Goal: Task Accomplishment & Management: Manage account settings

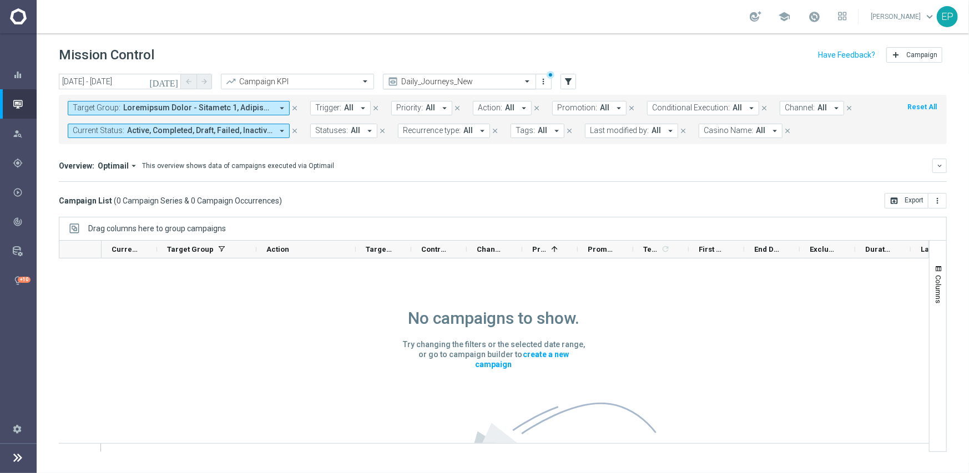
click at [484, 85] on input "text" at bounding box center [448, 81] width 119 height 9
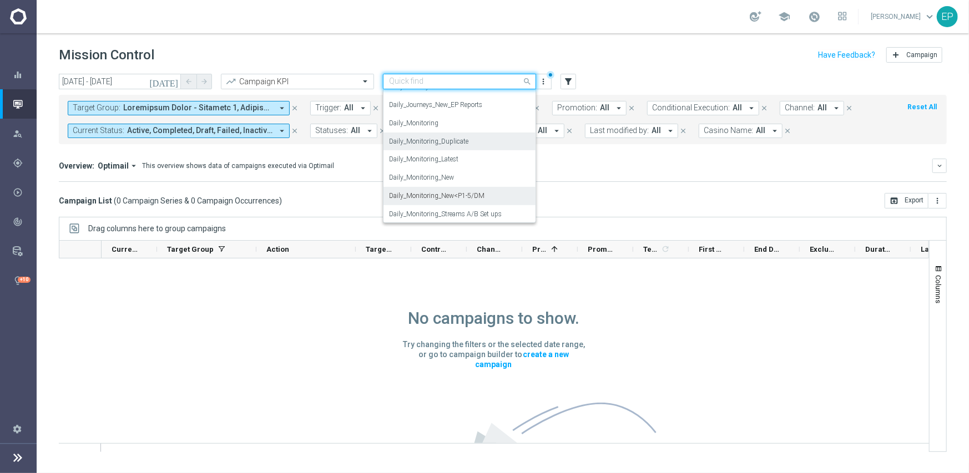
scroll to position [385, 0]
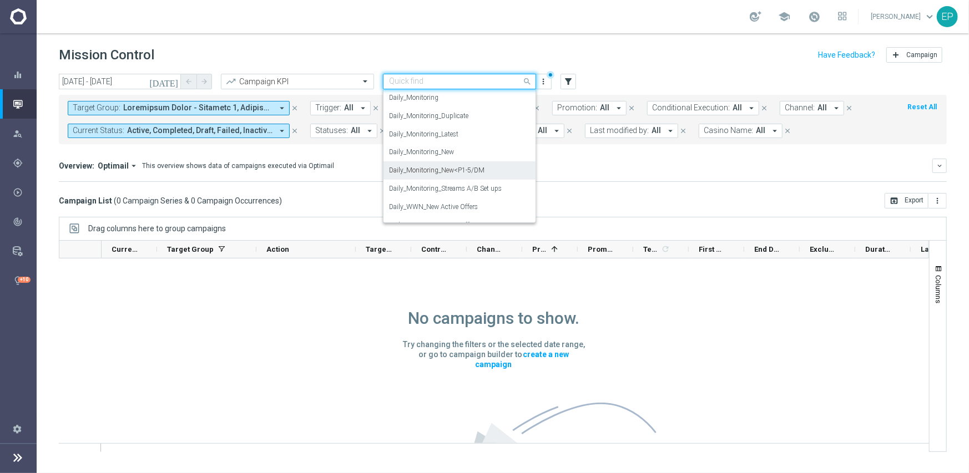
click at [497, 175] on div "Daily_Monitoring_New<P1-5/DM" at bounding box center [459, 170] width 141 height 18
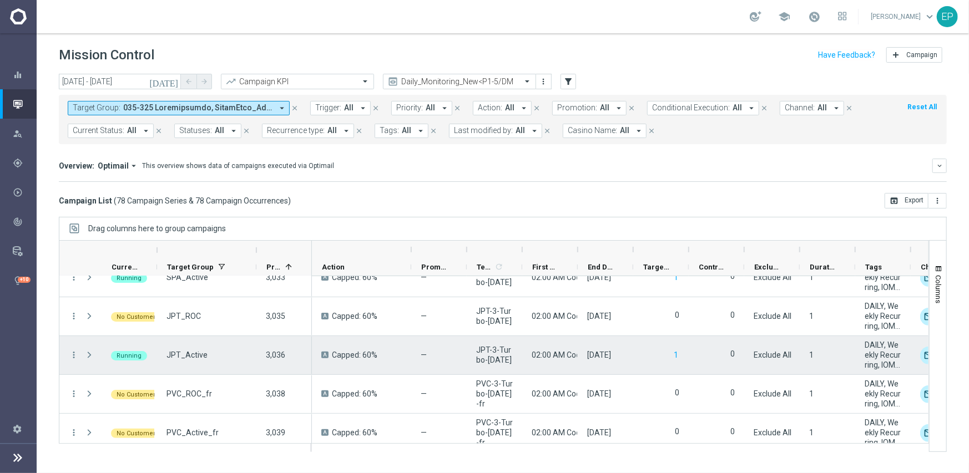
scroll to position [2862, 0]
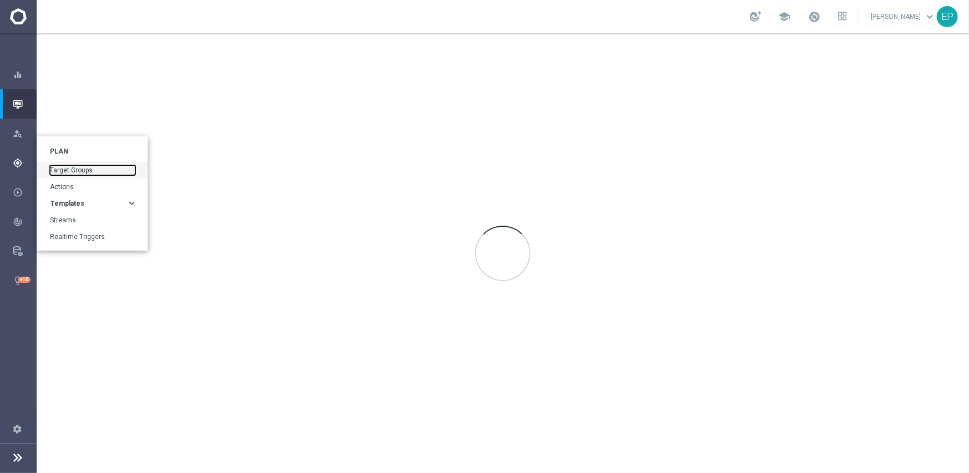
click at [87, 170] on link "Target Groups" at bounding box center [92, 170] width 85 height 10
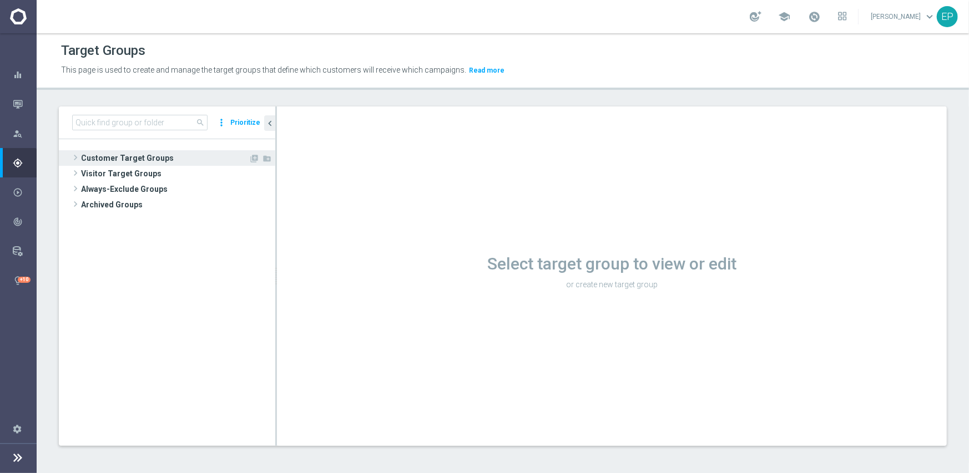
click at [132, 152] on span "Customer Target Groups" at bounding box center [165, 158] width 168 height 16
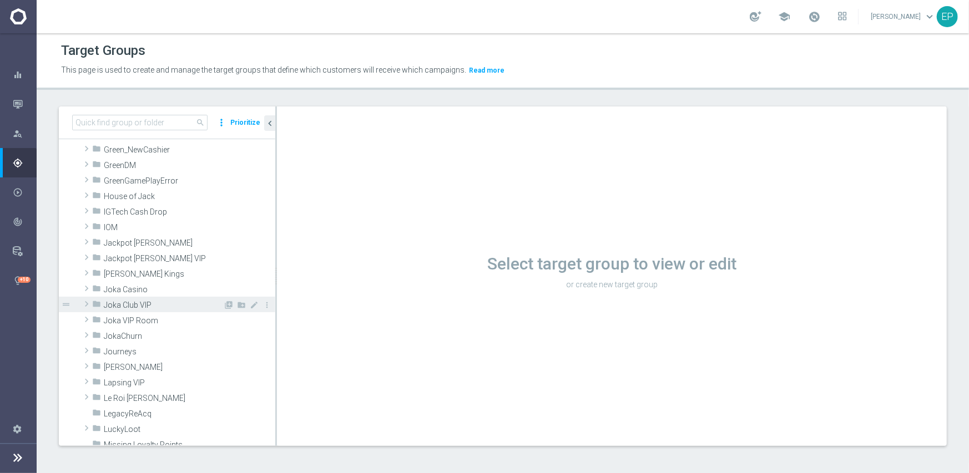
scroll to position [277, 0]
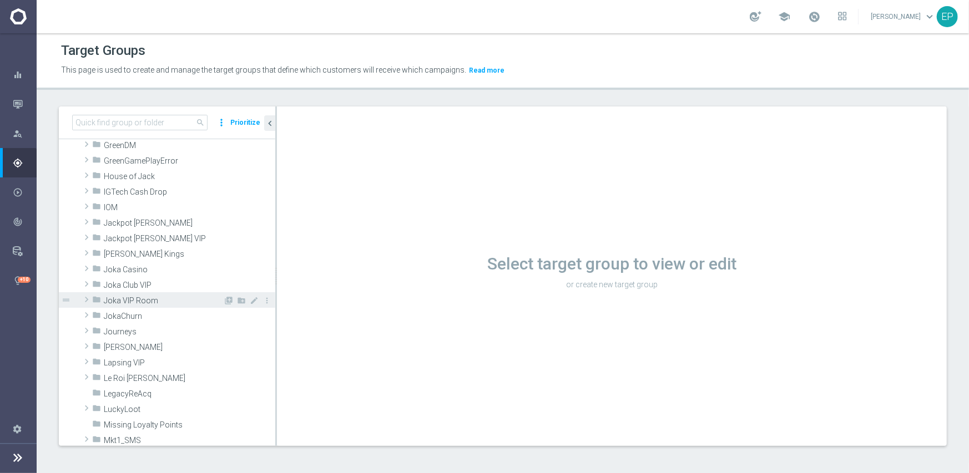
click at [155, 297] on span "Joka VIP Room" at bounding box center [163, 300] width 119 height 9
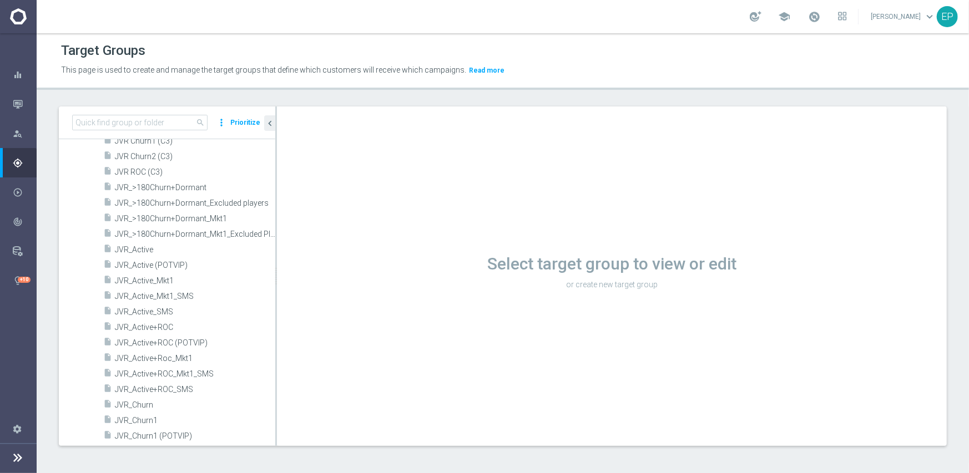
scroll to position [499, 0]
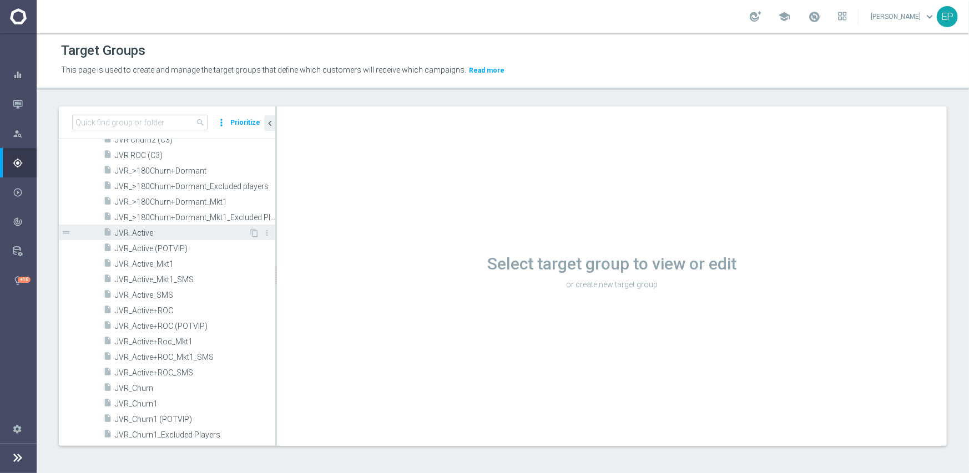
click at [165, 230] on span "JVR_Active" at bounding box center [182, 233] width 134 height 9
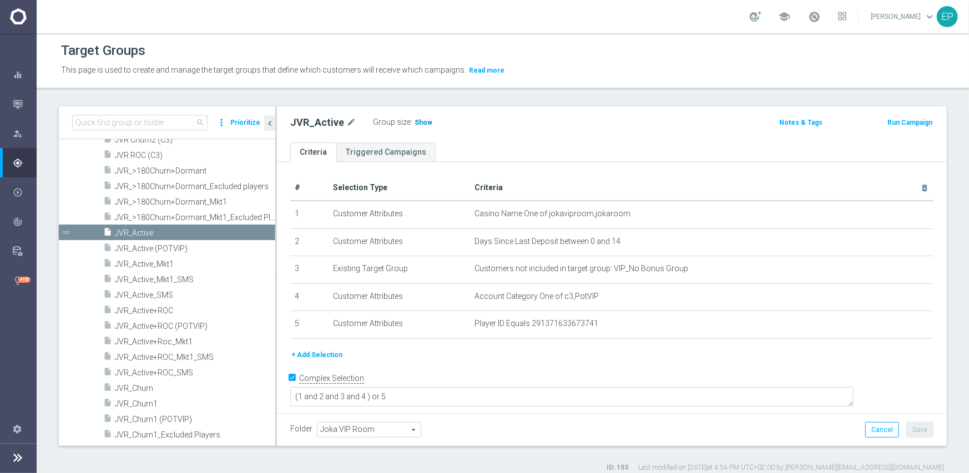
click at [418, 124] on span "Show" at bounding box center [424, 123] width 18 height 8
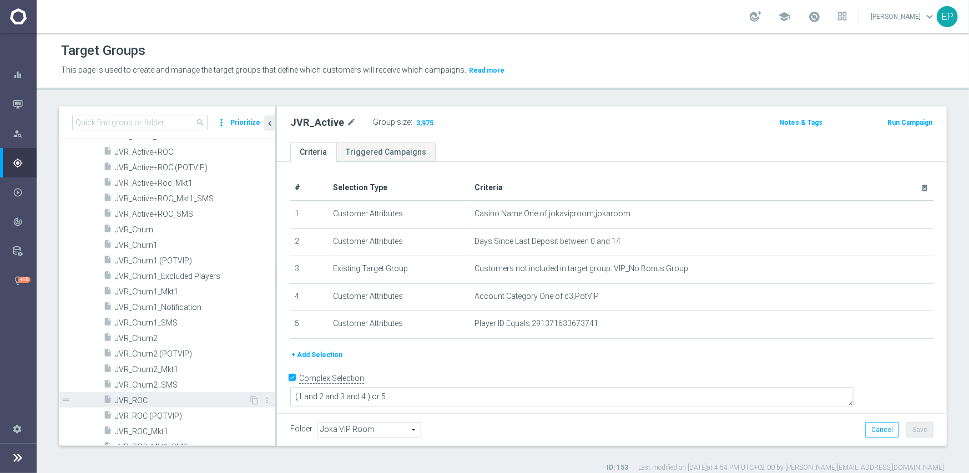
scroll to position [666, 0]
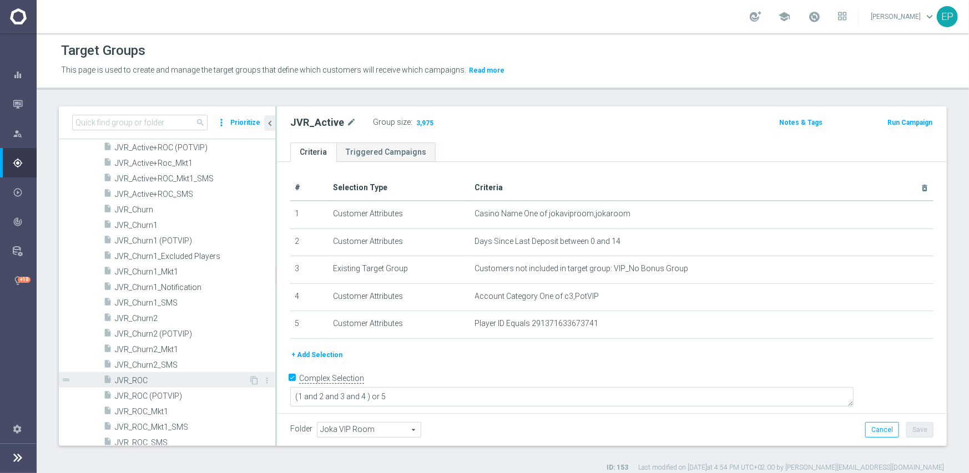
click at [138, 383] on span "JVR_ROC" at bounding box center [182, 380] width 134 height 9
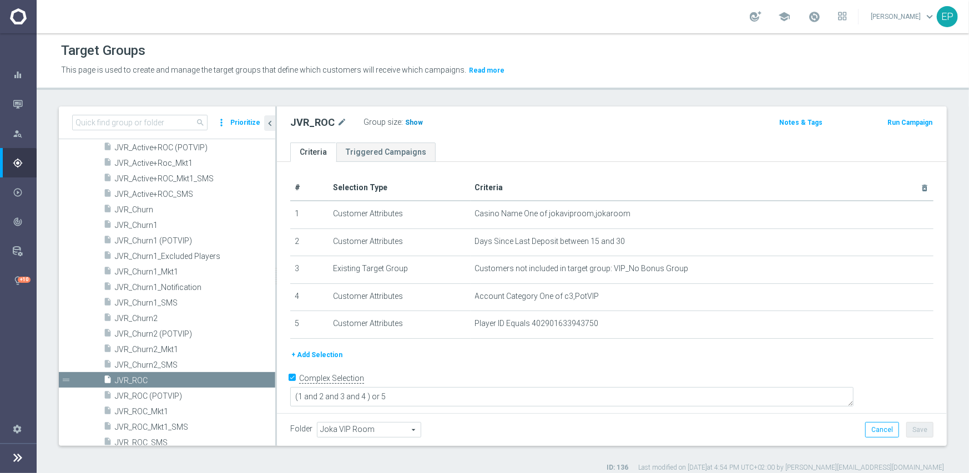
click at [410, 123] on span "Show" at bounding box center [414, 123] width 18 height 8
click at [143, 221] on span "JVR_Churn1" at bounding box center [182, 225] width 134 height 9
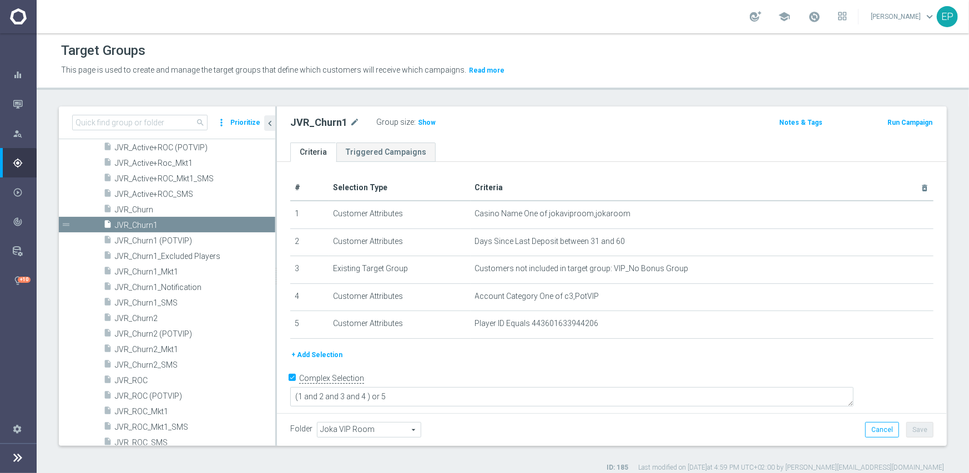
click at [419, 126] on h3 "Show" at bounding box center [427, 123] width 20 height 12
click at [173, 315] on span "JVR_Churn2" at bounding box center [182, 318] width 134 height 9
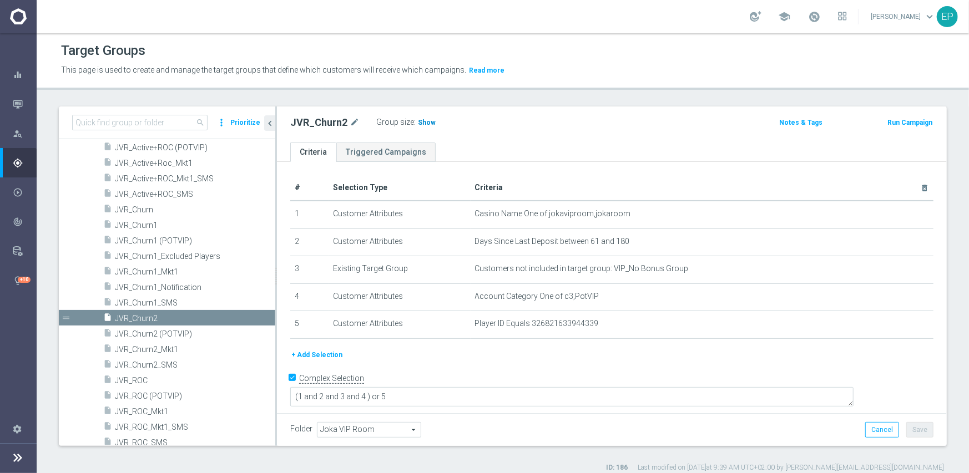
click at [421, 127] on h3 "Show" at bounding box center [427, 123] width 20 height 12
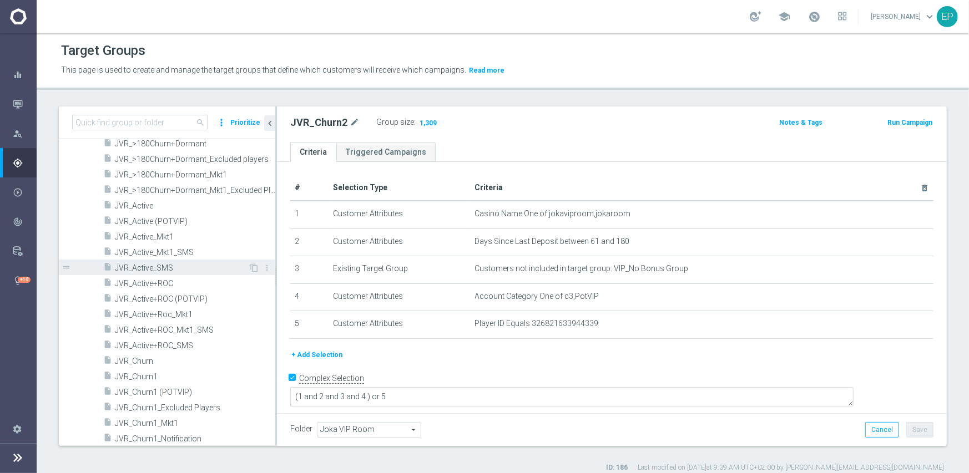
scroll to position [499, 0]
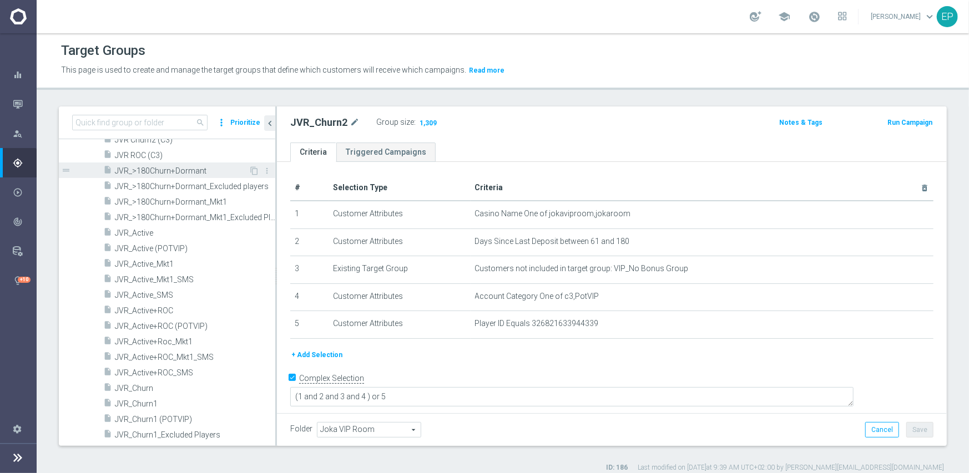
click at [181, 173] on span "JVR_>180Churn+Dormant" at bounding box center [182, 170] width 134 height 9
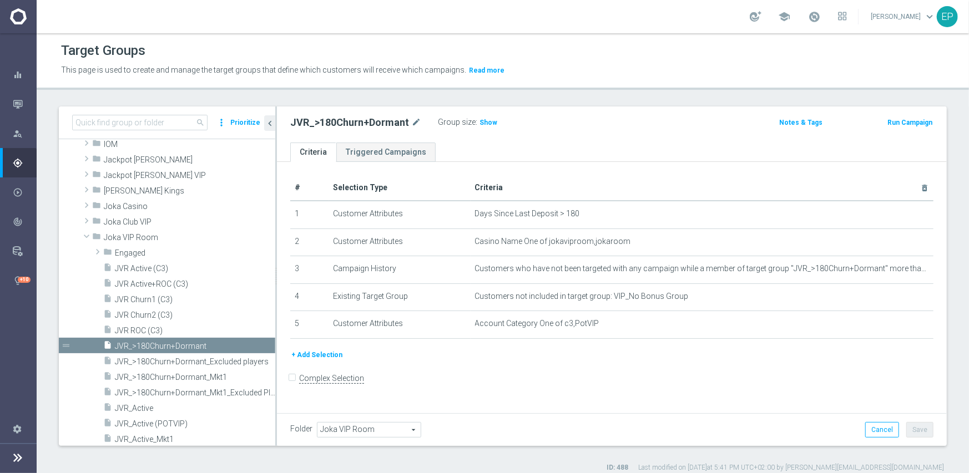
drag, startPoint x: 483, startPoint y: 125, endPoint x: 487, endPoint y: 129, distance: 6.3
click at [483, 125] on span "Show" at bounding box center [488, 123] width 18 height 8
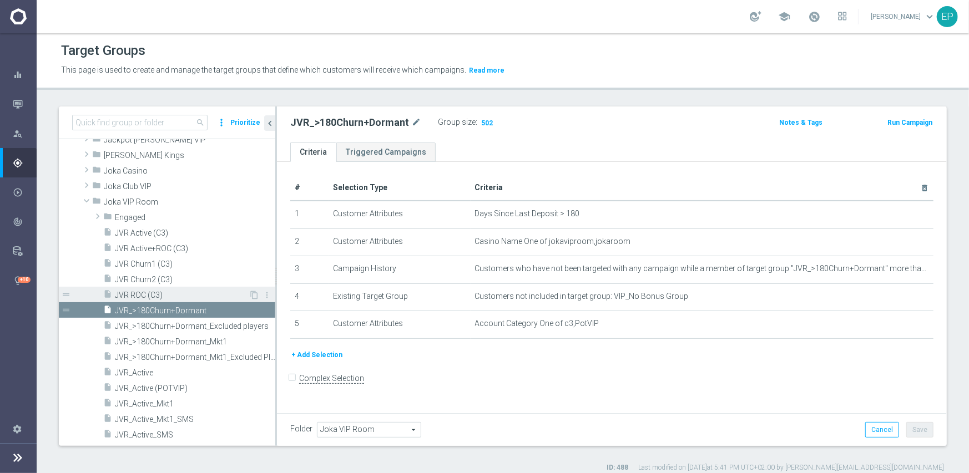
scroll to position [393, 0]
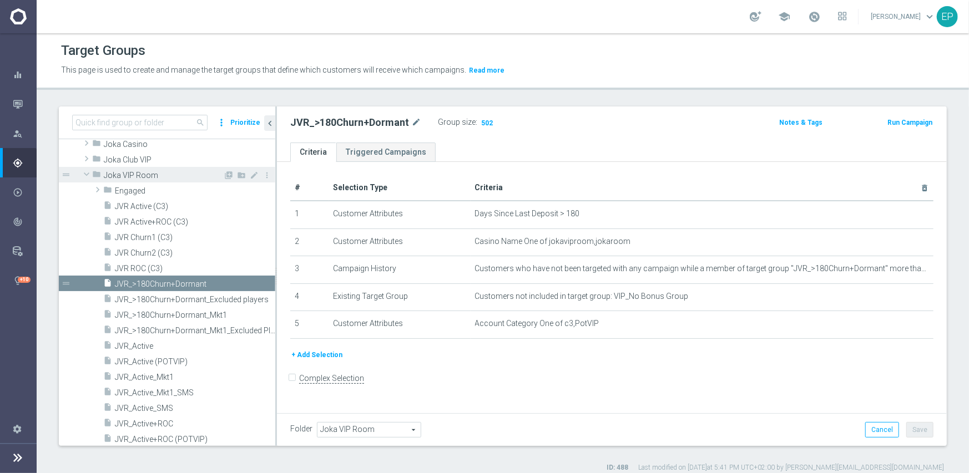
click at [83, 174] on span at bounding box center [86, 174] width 13 height 11
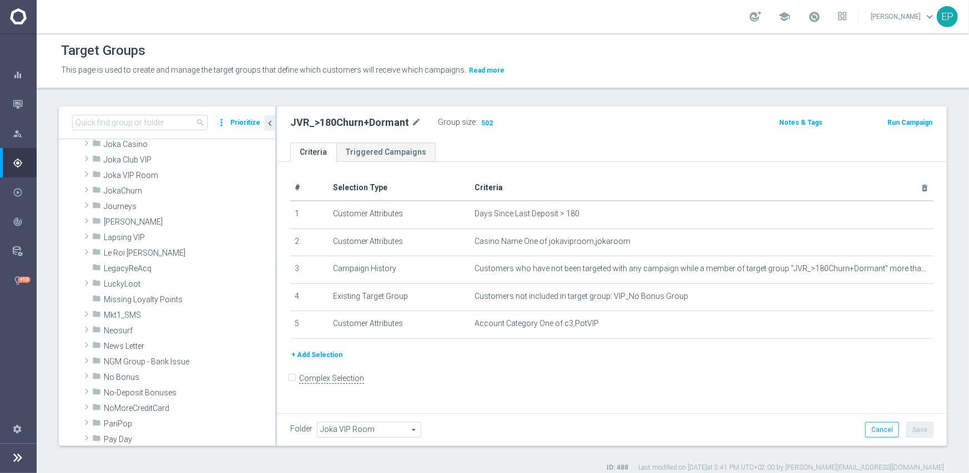
drag, startPoint x: 141, startPoint y: 144, endPoint x: 190, endPoint y: 181, distance: 61.5
click at [141, 144] on span "Joka Casino" at bounding box center [189, 144] width 171 height 9
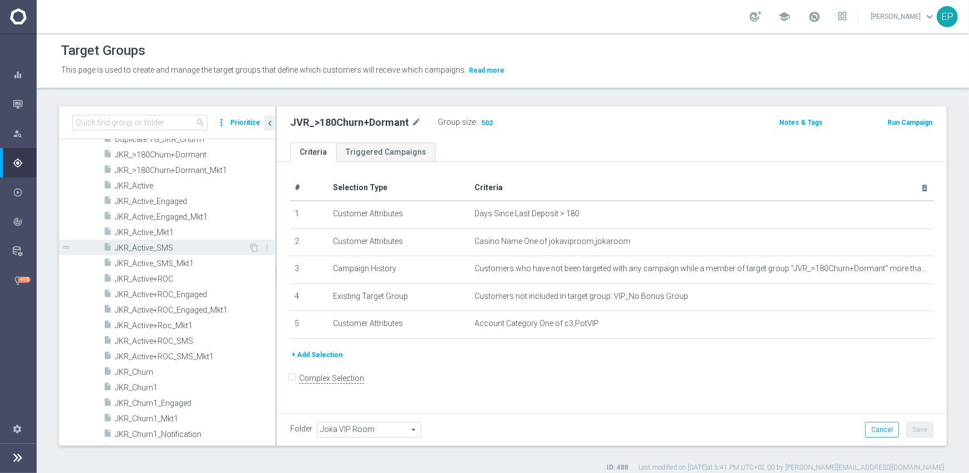
scroll to position [430, 0]
click at [146, 185] on span "JKR_Active" at bounding box center [182, 185] width 134 height 9
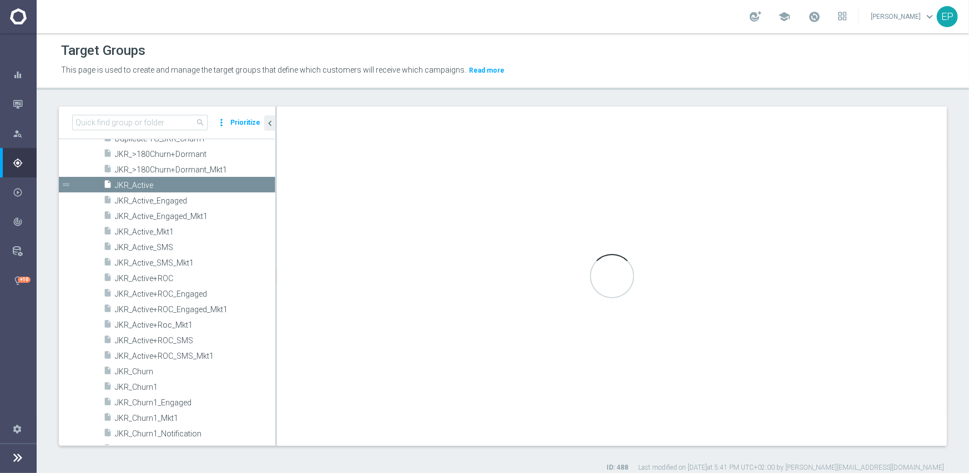
checkbox input "true"
type input "Joka Casino"
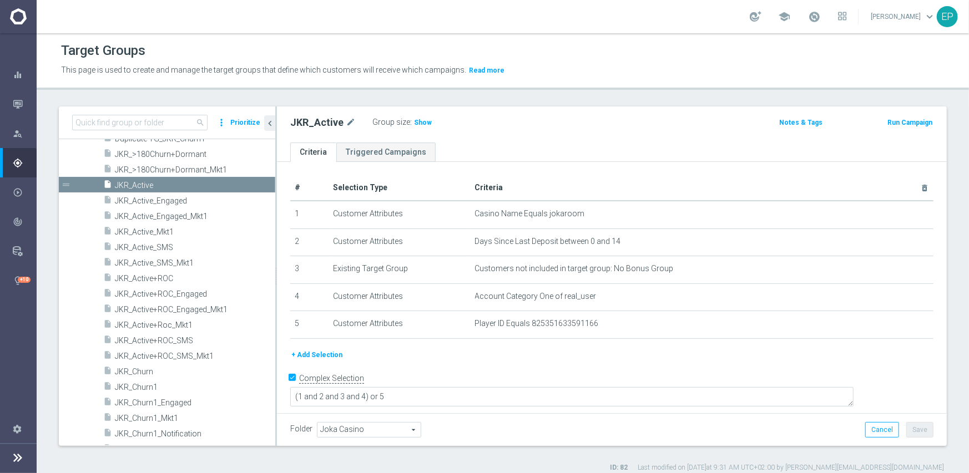
drag, startPoint x: 421, startPoint y: 120, endPoint x: 395, endPoint y: 168, distance: 54.4
click at [421, 121] on span "Show" at bounding box center [423, 123] width 18 height 8
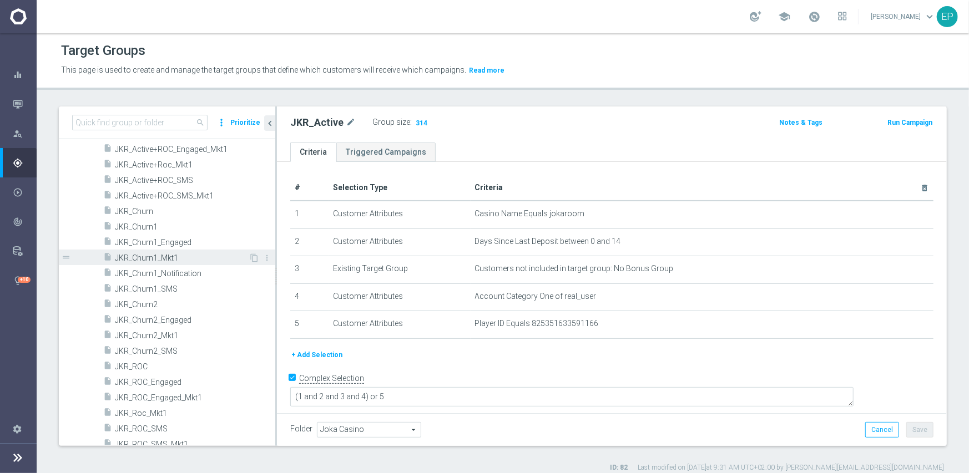
scroll to position [596, 0]
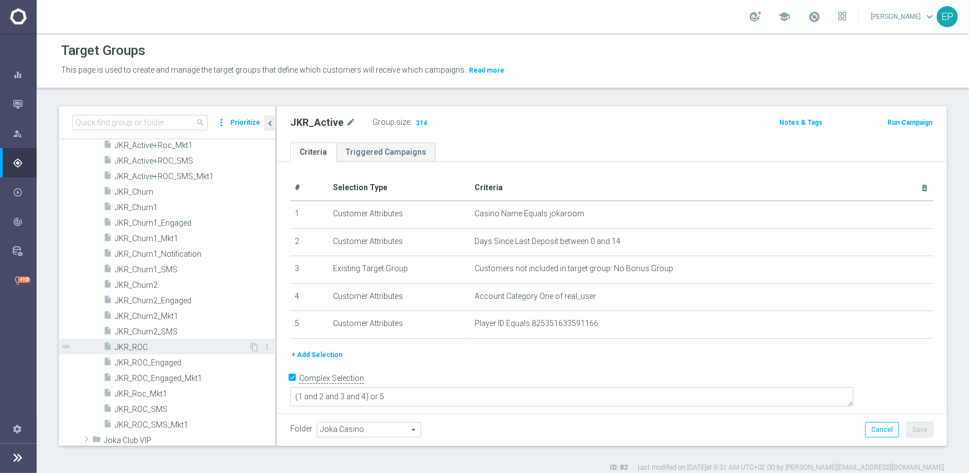
click at [136, 345] on span "JKR_ROC" at bounding box center [182, 347] width 134 height 9
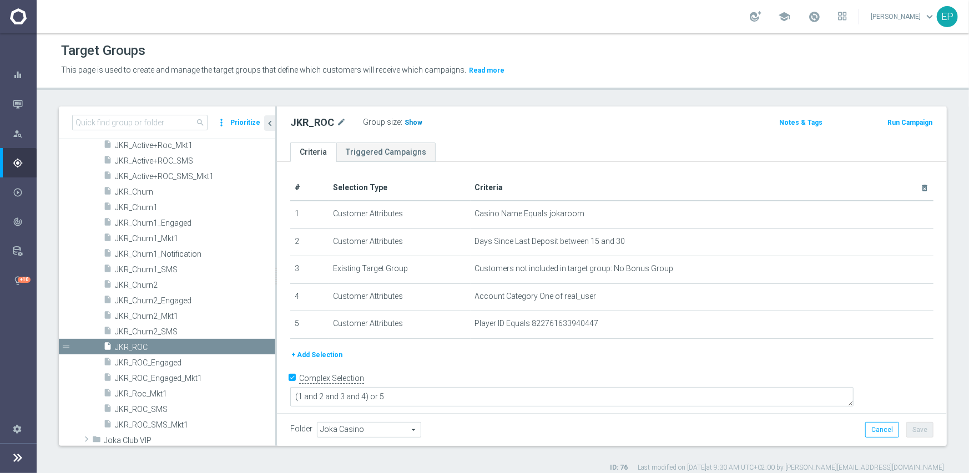
click at [406, 124] on span "Show" at bounding box center [414, 123] width 18 height 8
click at [150, 206] on span "JKR_Churn1" at bounding box center [182, 207] width 134 height 9
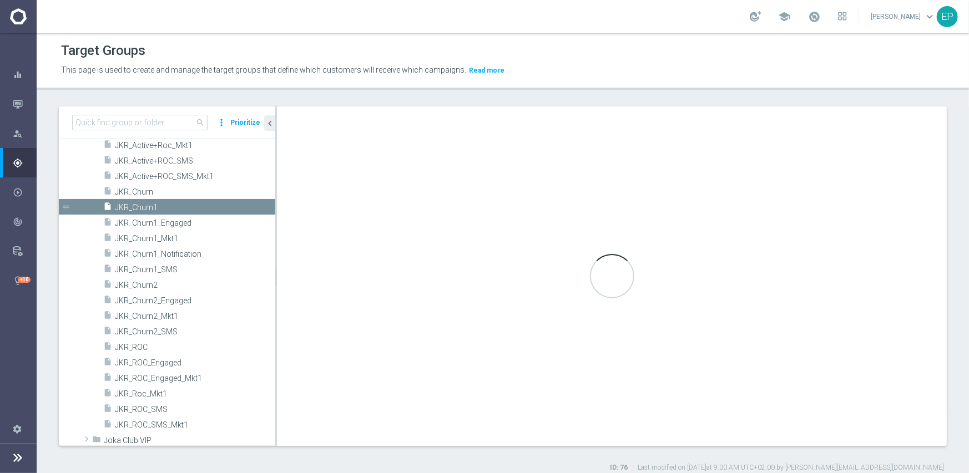
type textarea "(1 and 2 and 3 and 4 ) or 5"
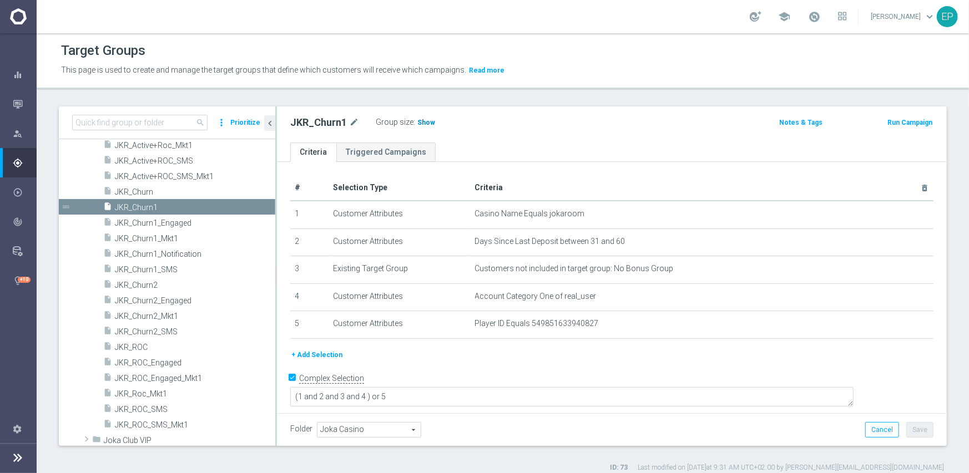
click at [420, 123] on span "Show" at bounding box center [426, 123] width 18 height 8
click at [151, 287] on span "JKR_Churn2" at bounding box center [182, 285] width 134 height 9
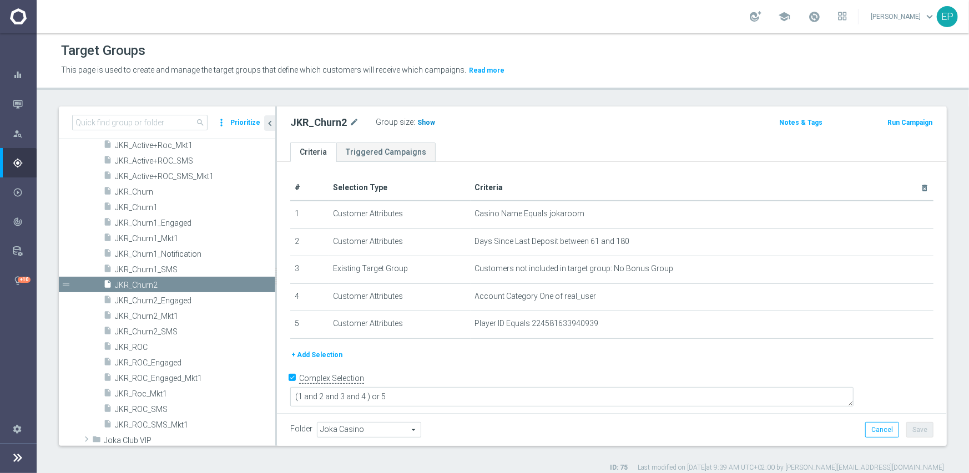
click at [417, 125] on span "Show" at bounding box center [426, 123] width 18 height 8
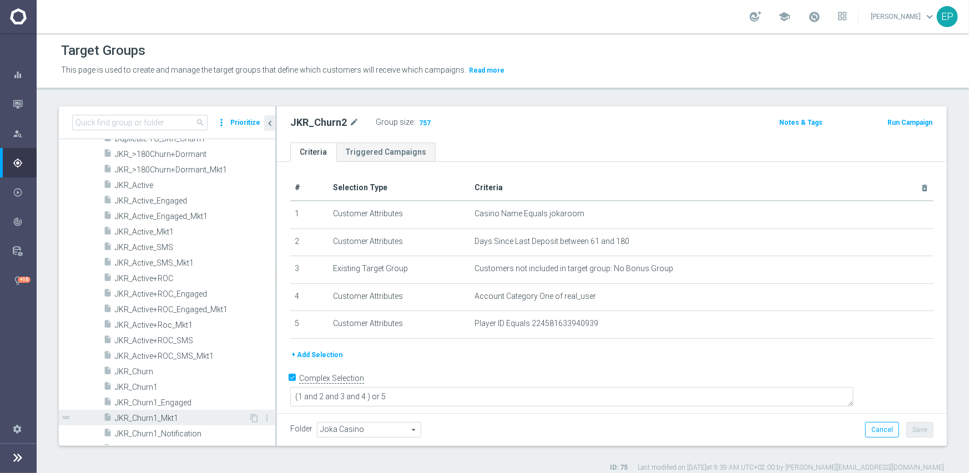
scroll to position [374, 0]
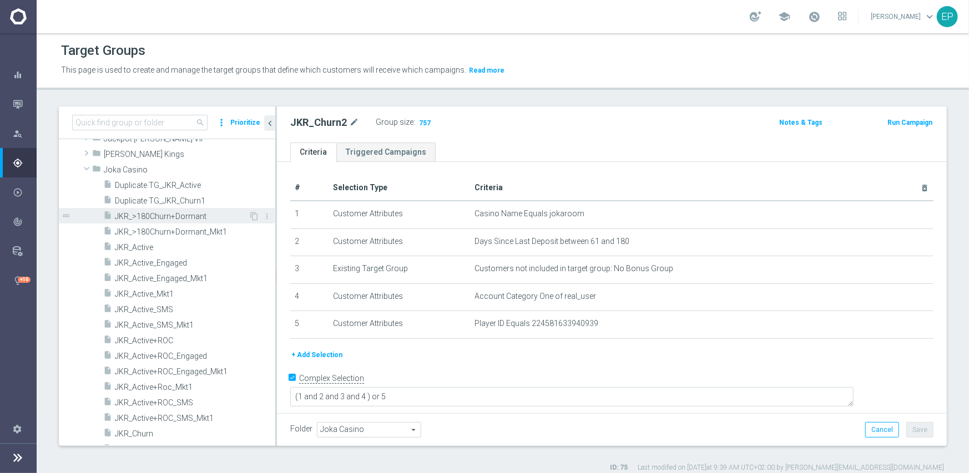
click at [184, 218] on span "JKR_>180Churn+Dormant" at bounding box center [182, 216] width 134 height 9
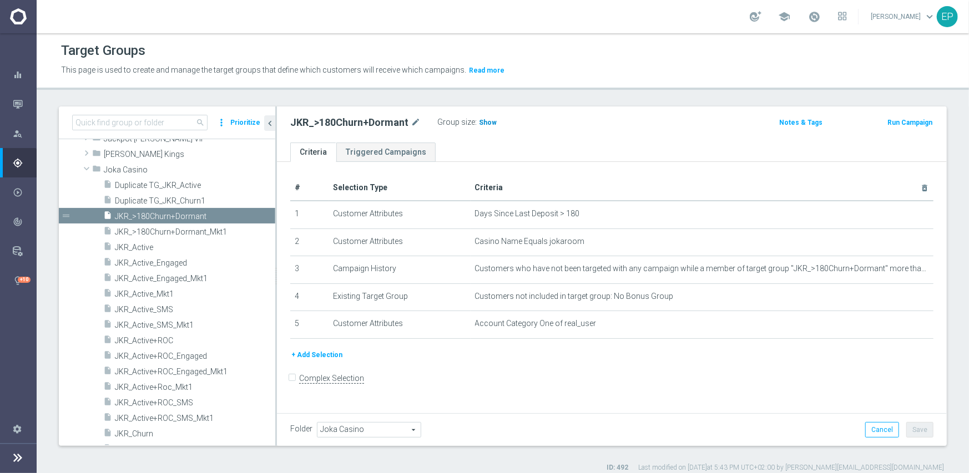
click at [479, 124] on span "Show" at bounding box center [488, 123] width 18 height 8
click at [124, 166] on span "Joka Casino" at bounding box center [163, 169] width 119 height 9
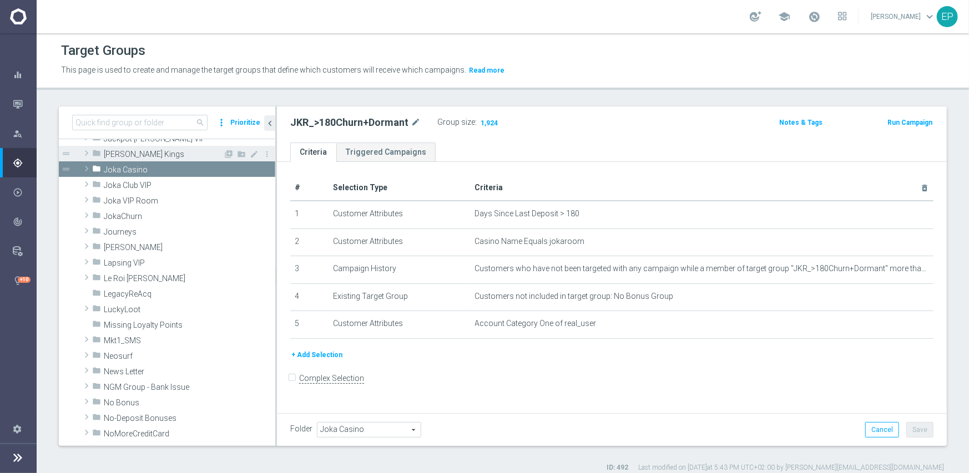
click at [130, 155] on span "Johnnie Kash Kings" at bounding box center [163, 154] width 119 height 9
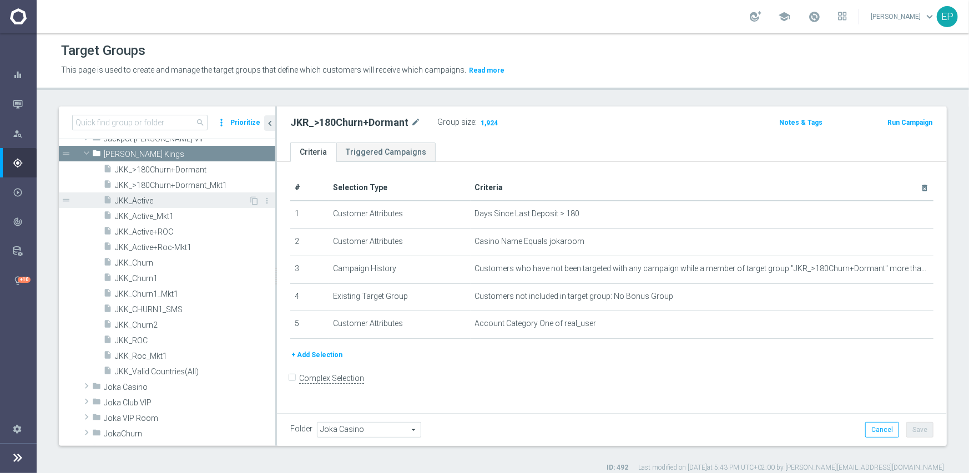
click at [138, 196] on span "JKK_Active" at bounding box center [182, 200] width 134 height 9
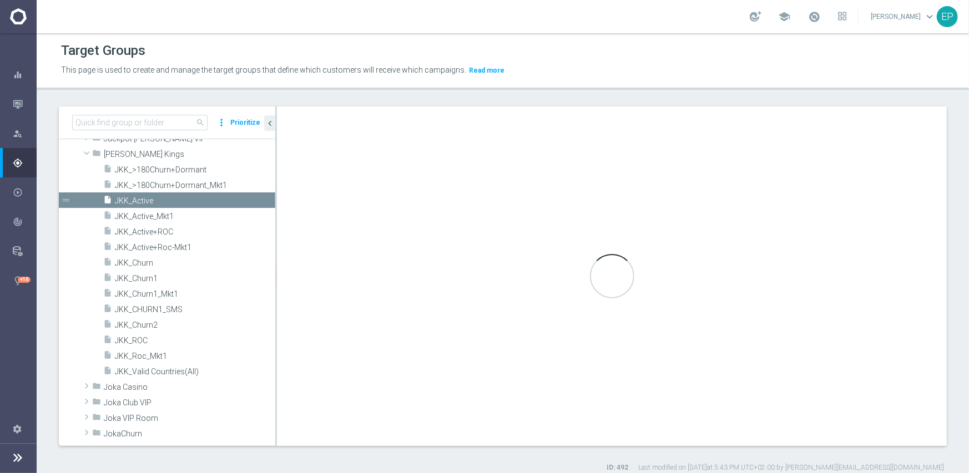
checkbox input "true"
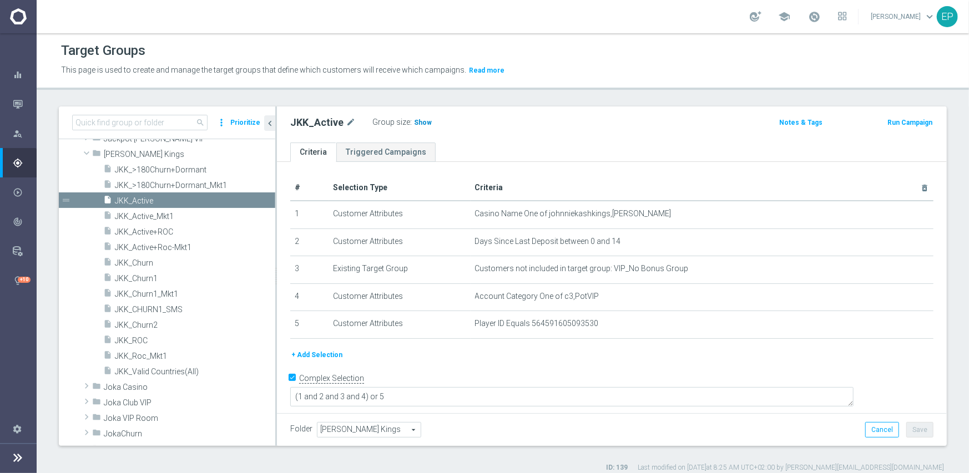
click at [422, 121] on span "Show" at bounding box center [423, 123] width 18 height 8
click at [142, 341] on span "JKK_ROC" at bounding box center [182, 340] width 134 height 9
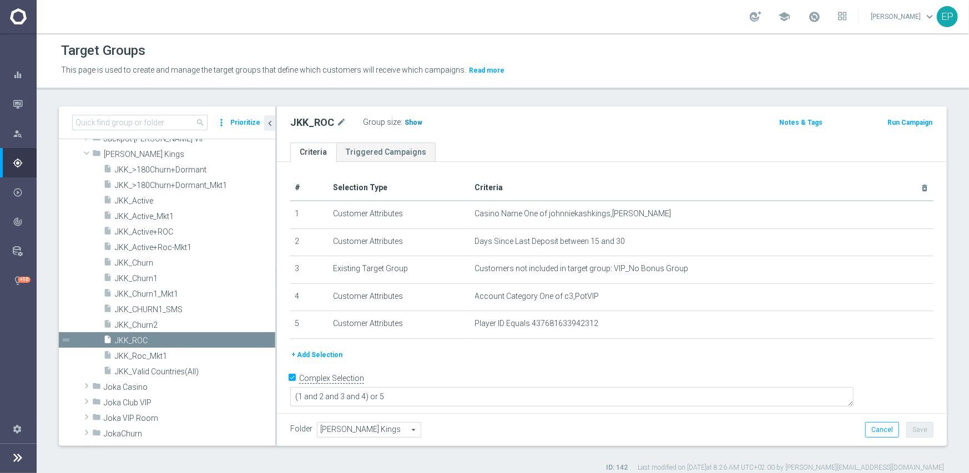
click at [409, 122] on span "Show" at bounding box center [414, 123] width 18 height 8
drag, startPoint x: 134, startPoint y: 279, endPoint x: 235, endPoint y: 279, distance: 101.0
click at [134, 279] on span "JKK_Churn1" at bounding box center [182, 278] width 134 height 9
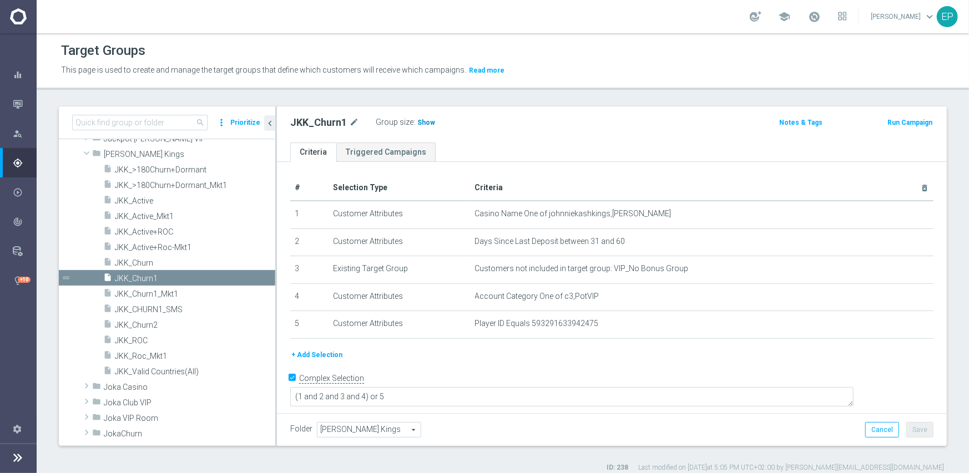
click at [428, 124] on span "Show" at bounding box center [426, 123] width 18 height 8
click at [150, 326] on span "JKK_Churn2" at bounding box center [182, 325] width 134 height 9
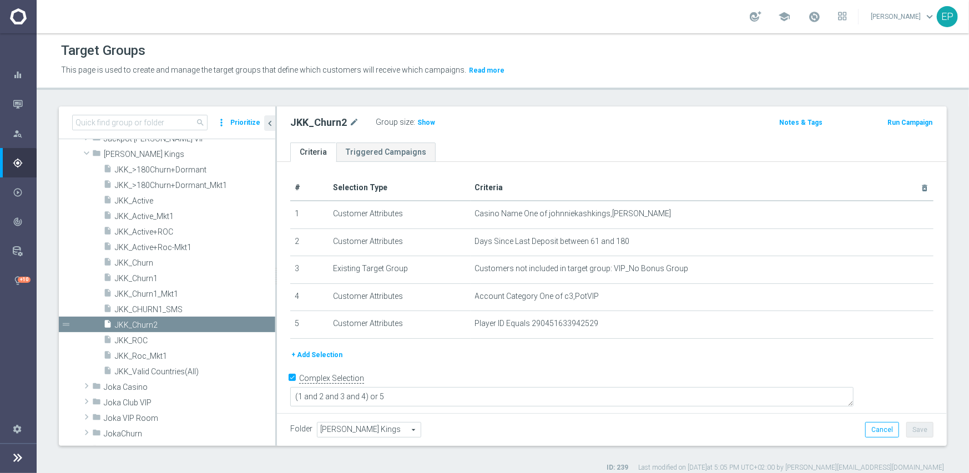
drag, startPoint x: 420, startPoint y: 118, endPoint x: 479, endPoint y: 147, distance: 66.0
click at [421, 119] on span "Show" at bounding box center [426, 123] width 18 height 8
drag, startPoint x: 116, startPoint y: 151, endPoint x: 127, endPoint y: 194, distance: 44.5
click at [116, 151] on span "Johnnie Kash Kings" at bounding box center [189, 154] width 171 height 9
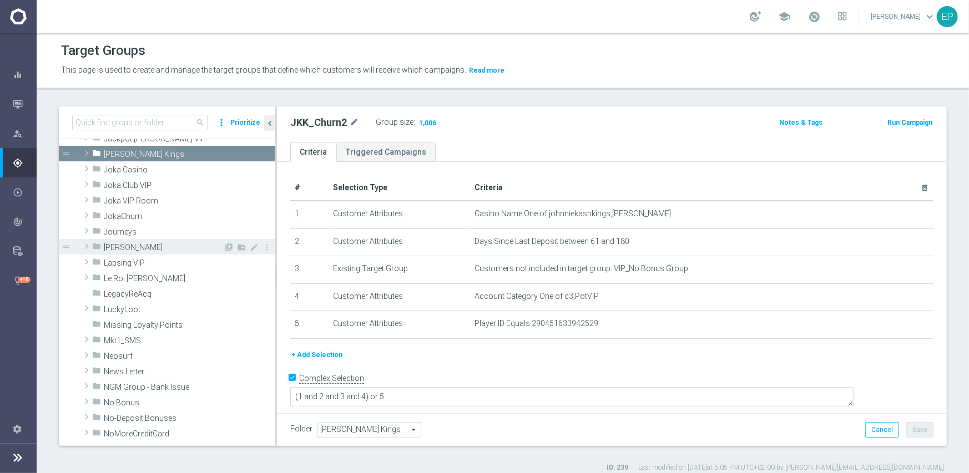
click at [134, 243] on span "King Johnnie" at bounding box center [163, 247] width 119 height 9
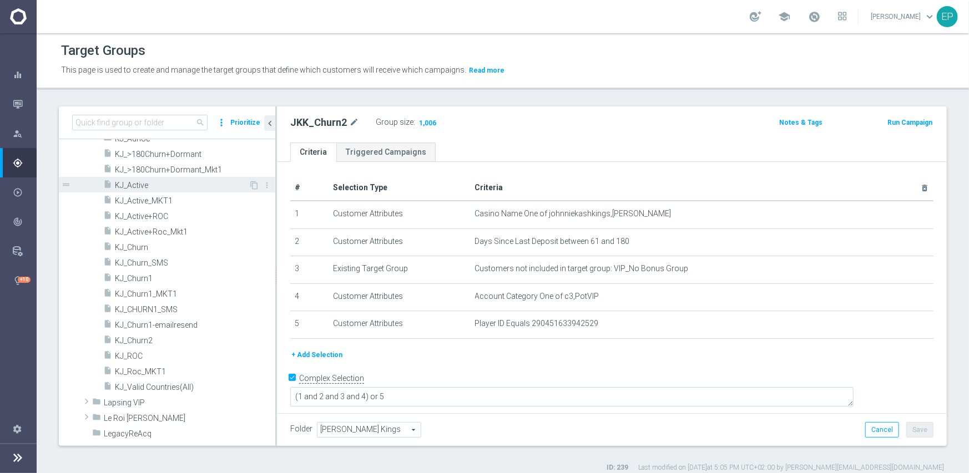
click at [142, 184] on span "KJ_Active" at bounding box center [182, 185] width 134 height 9
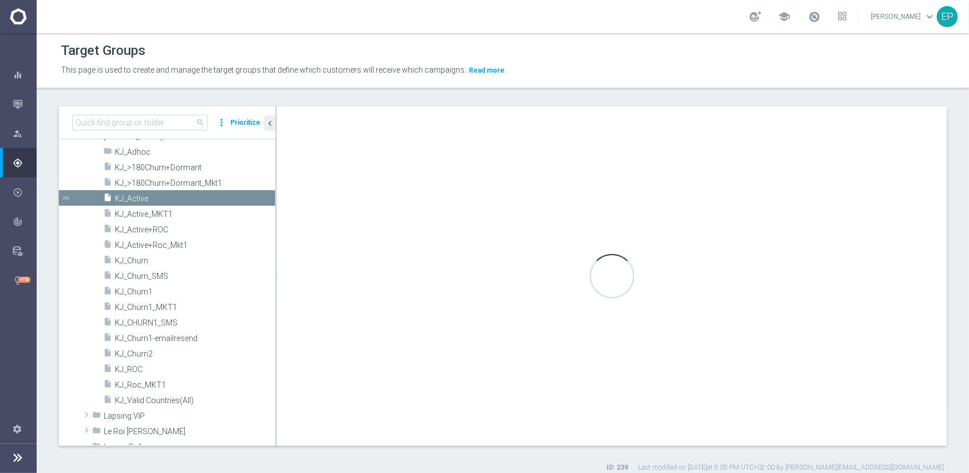
scroll to position [337, 0]
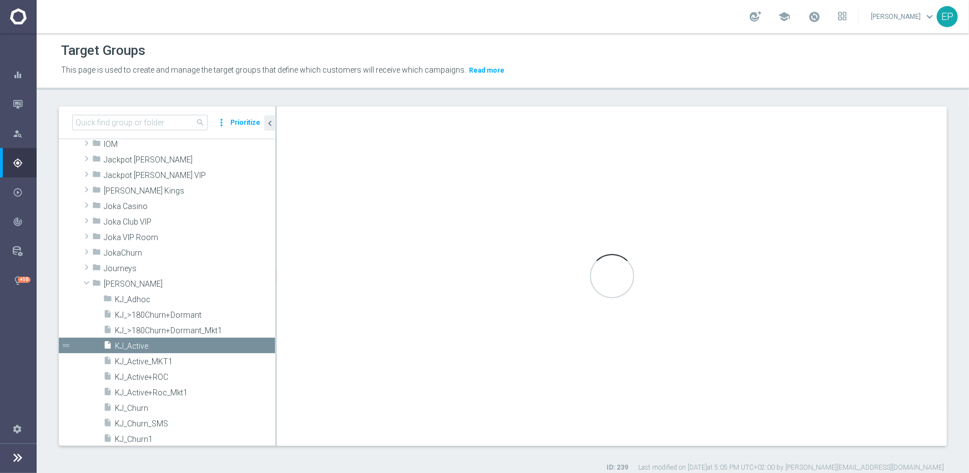
type input "King Johnnie"
type textarea "(1 and 2 and 3 and 4 ) or 5"
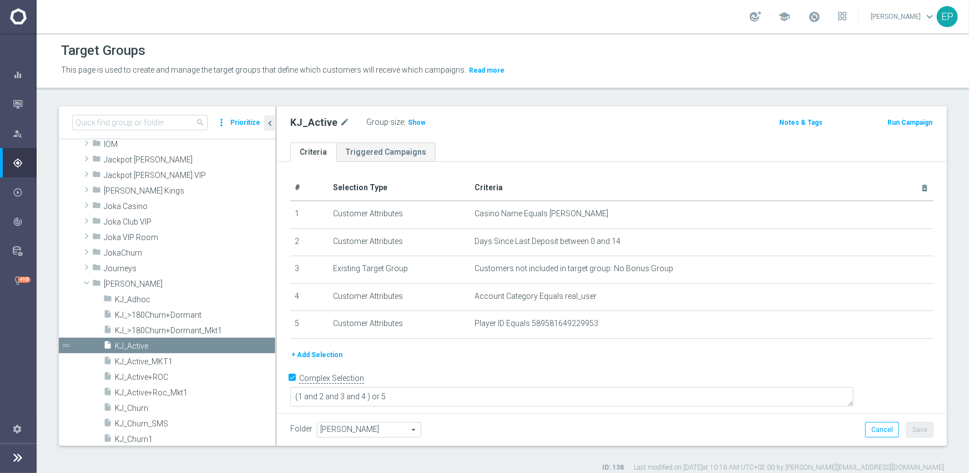
drag, startPoint x: 405, startPoint y: 121, endPoint x: 390, endPoint y: 135, distance: 21.2
click at [408, 121] on span "Show" at bounding box center [417, 123] width 18 height 8
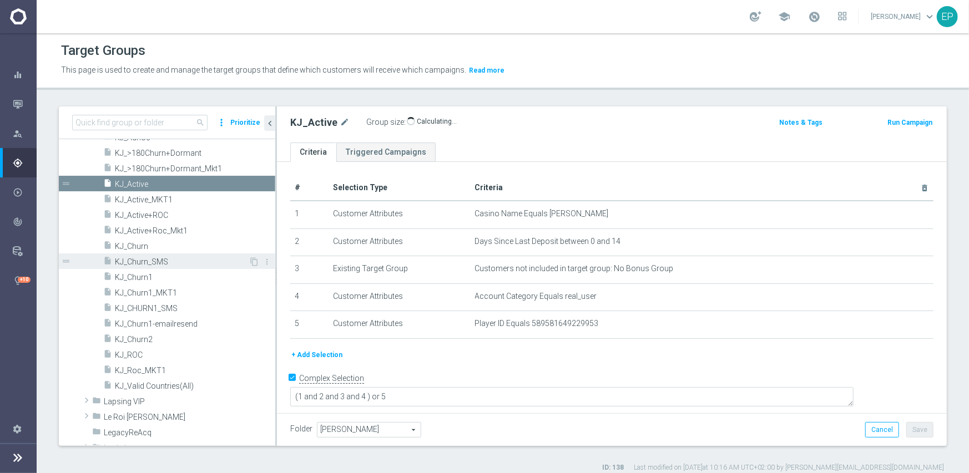
scroll to position [504, 0]
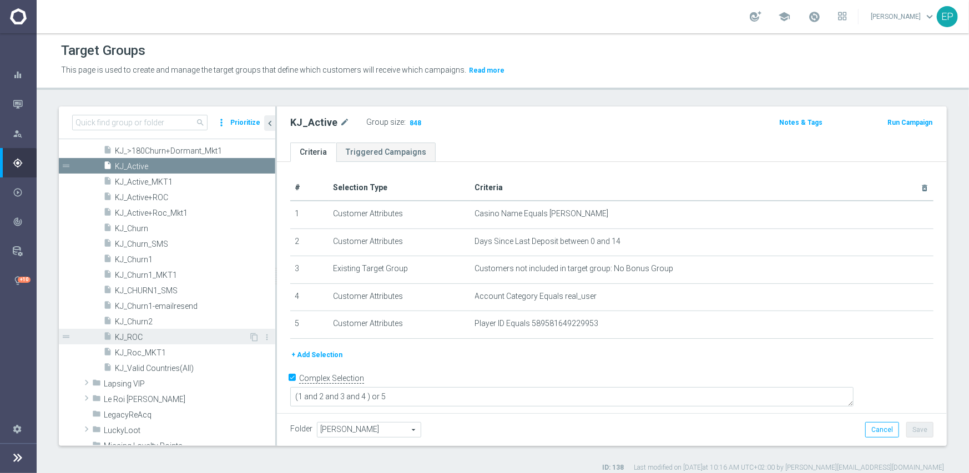
click at [133, 337] on span "KJ_ROC" at bounding box center [182, 337] width 134 height 9
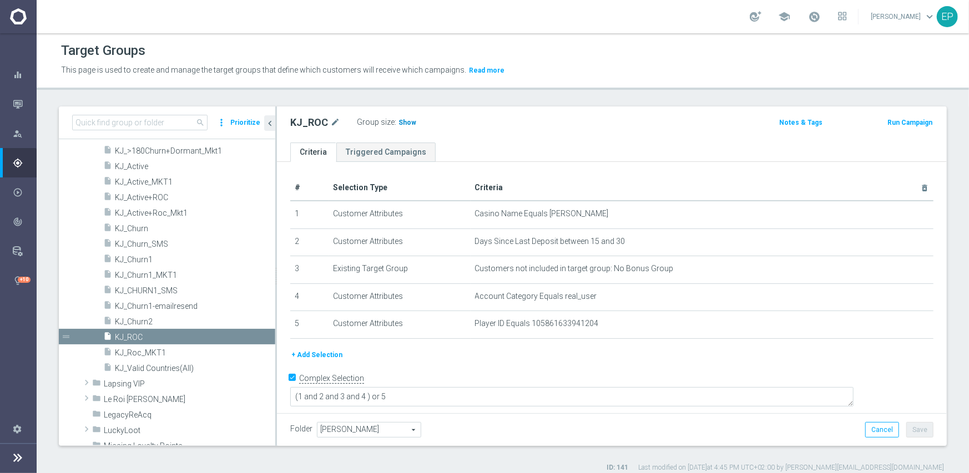
click at [411, 122] on span "Show" at bounding box center [407, 123] width 18 height 8
click at [145, 261] on span "KJ_Churn1" at bounding box center [182, 259] width 134 height 9
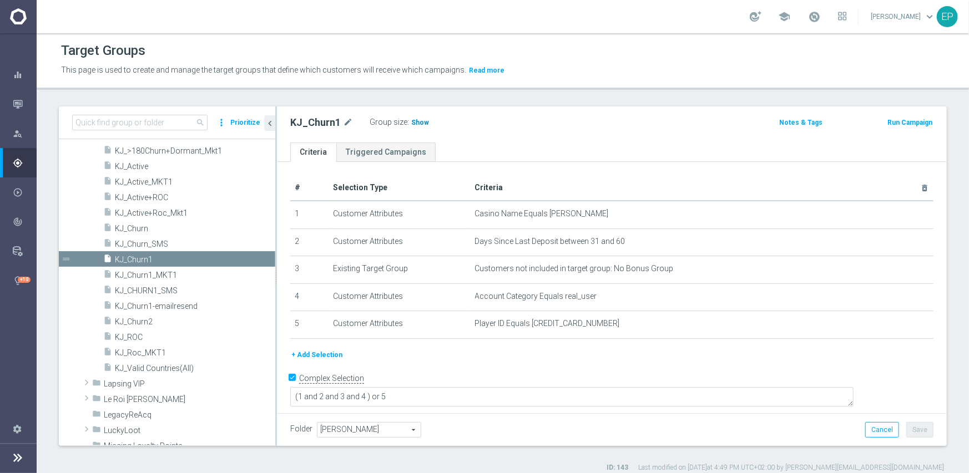
click at [416, 125] on span "Show" at bounding box center [420, 123] width 18 height 8
click at [161, 317] on span "KJ_Churn2" at bounding box center [182, 321] width 134 height 9
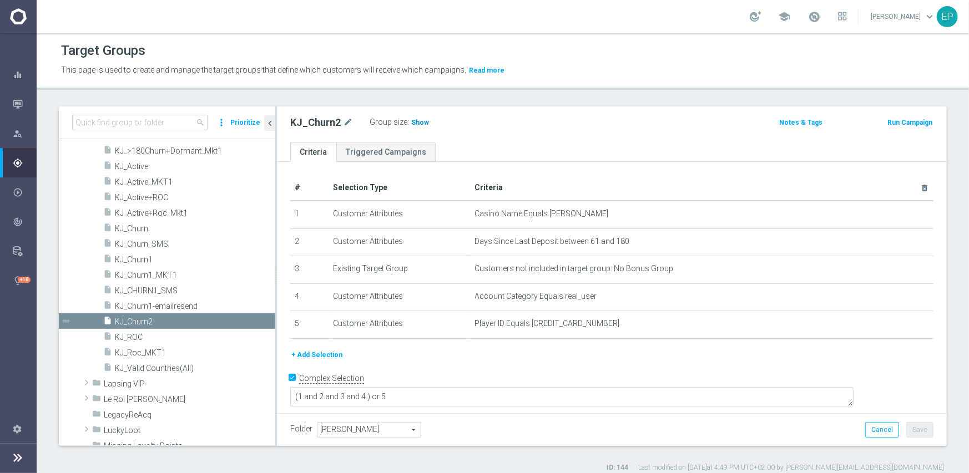
click at [411, 124] on span "Show" at bounding box center [420, 123] width 18 height 8
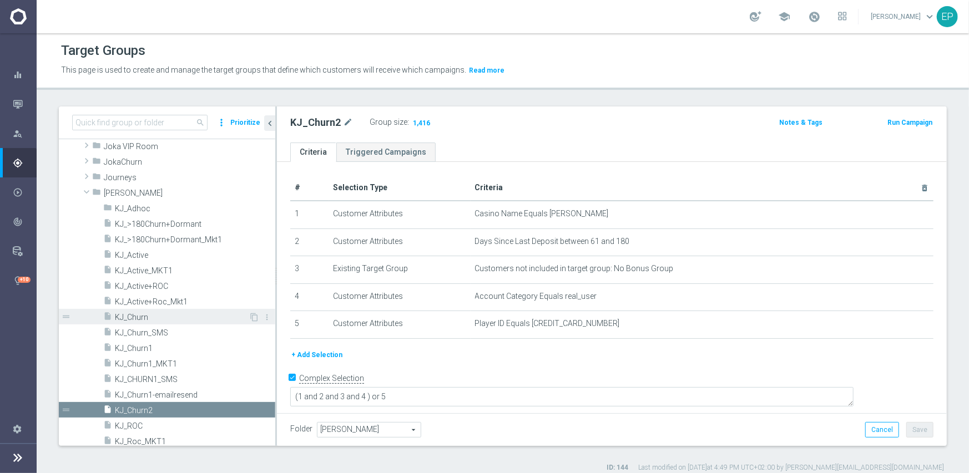
scroll to position [393, 0]
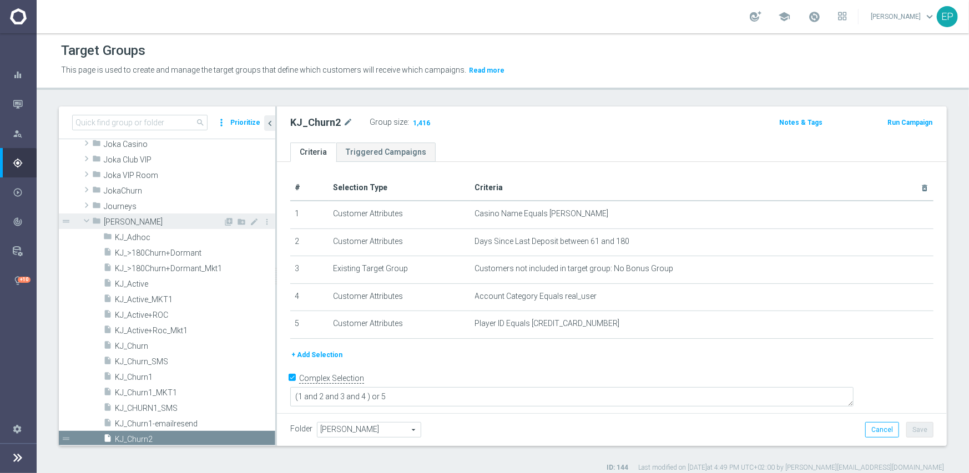
click at [89, 220] on span at bounding box center [86, 220] width 13 height 11
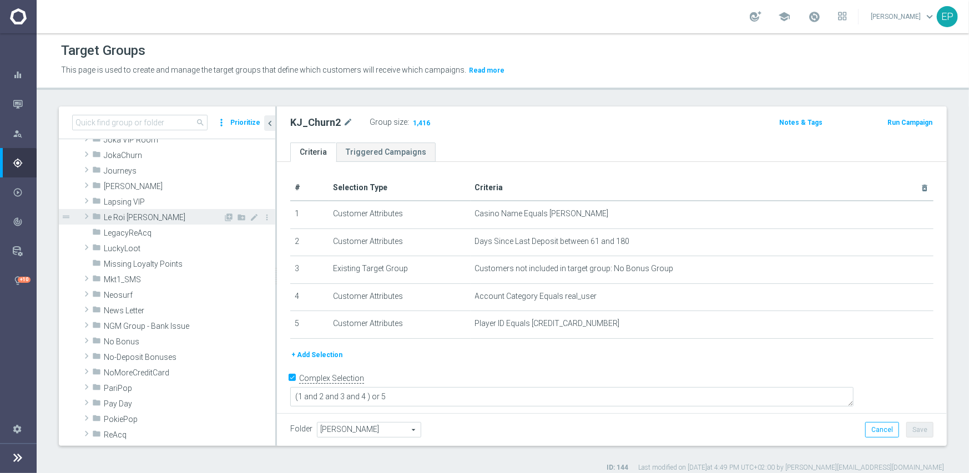
scroll to position [448, 0]
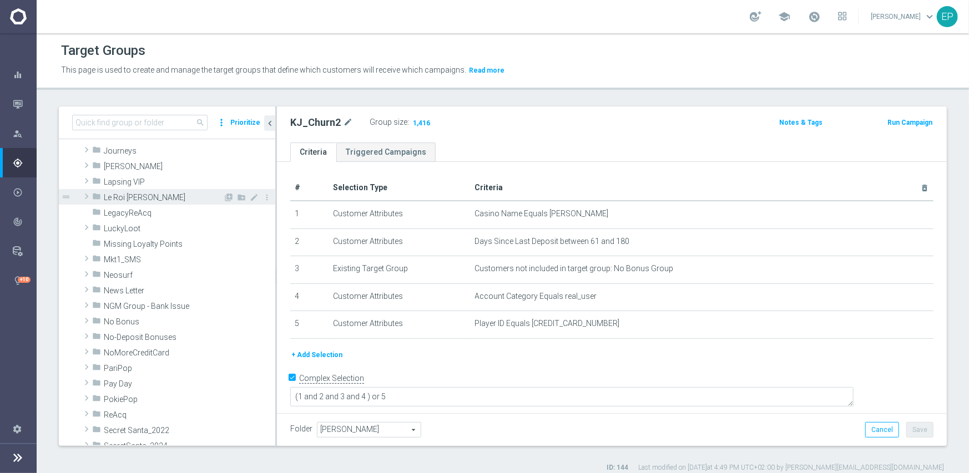
click at [133, 198] on span "Le Roi Johnny" at bounding box center [163, 197] width 119 height 9
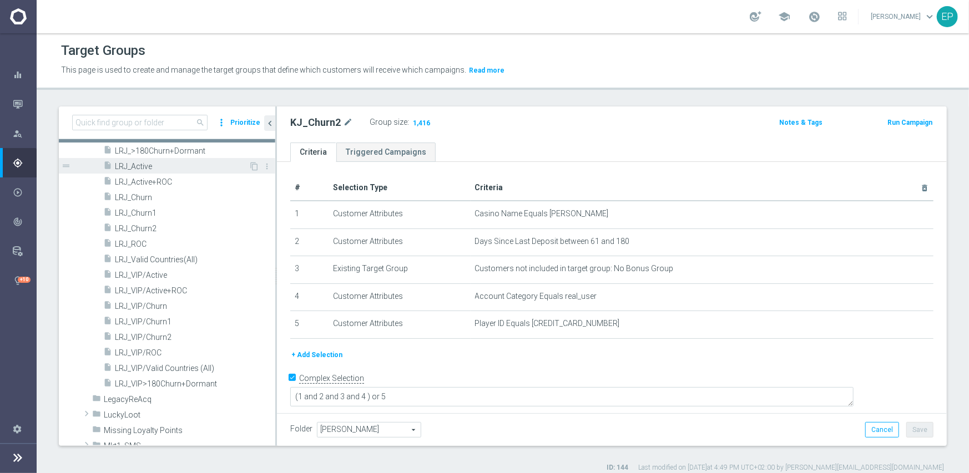
click at [137, 164] on span "LRJ_Active" at bounding box center [182, 166] width 134 height 9
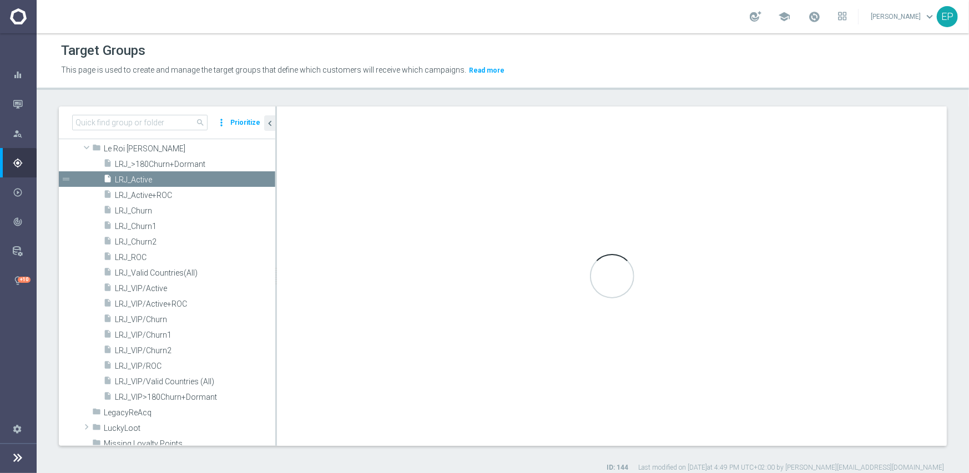
scroll to position [337, 0]
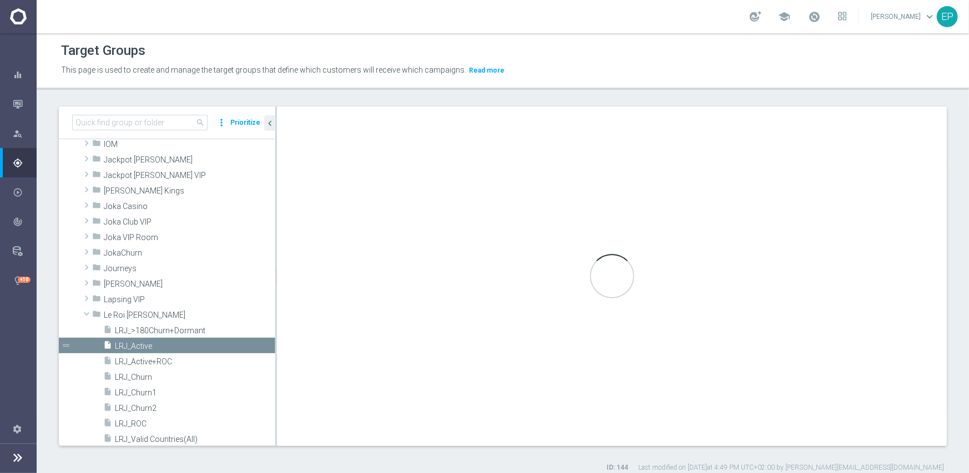
type input "Le Roi Johnny"
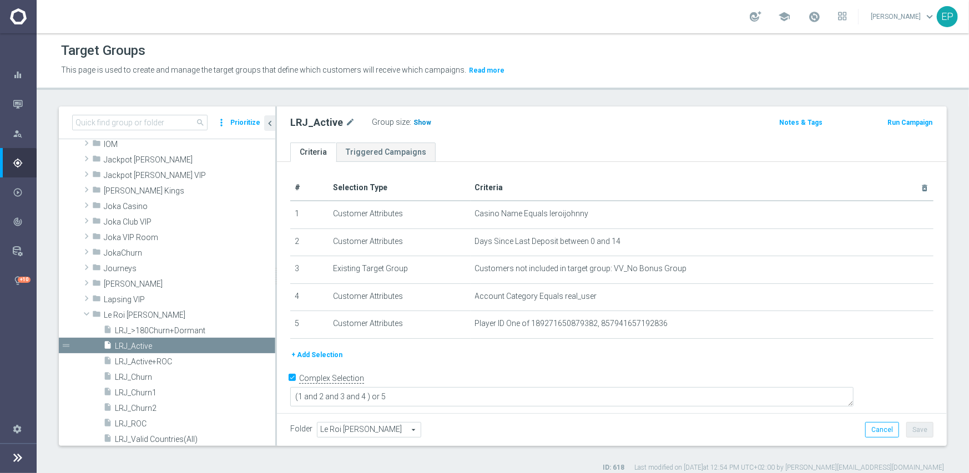
click at [416, 119] on span "Show" at bounding box center [422, 123] width 18 height 8
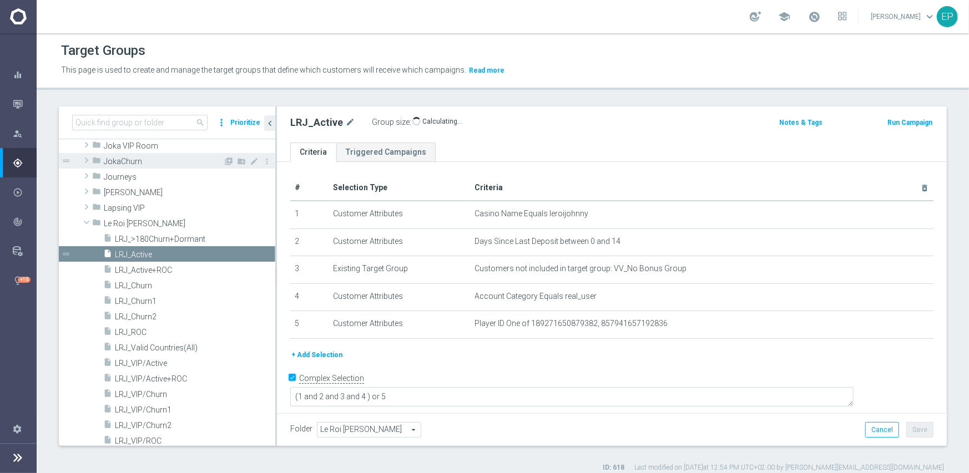
scroll to position [448, 0]
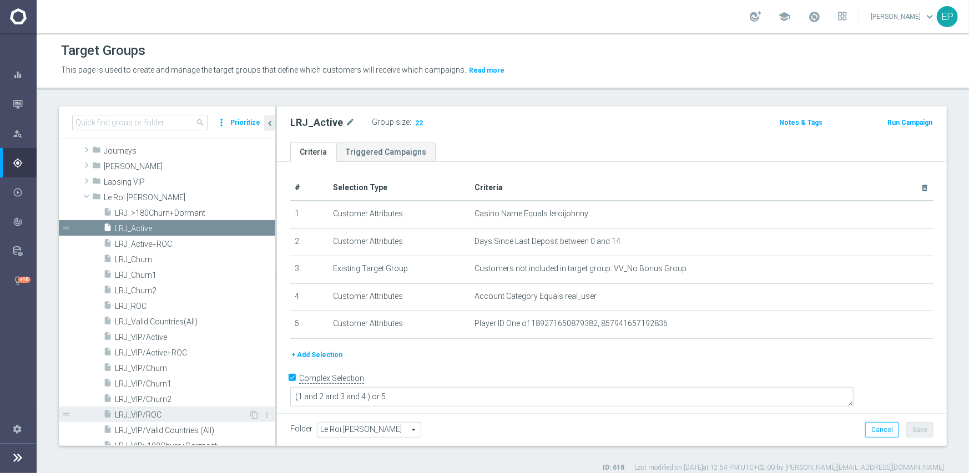
click at [149, 415] on span "LRJ_VIP/ROC" at bounding box center [182, 415] width 134 height 9
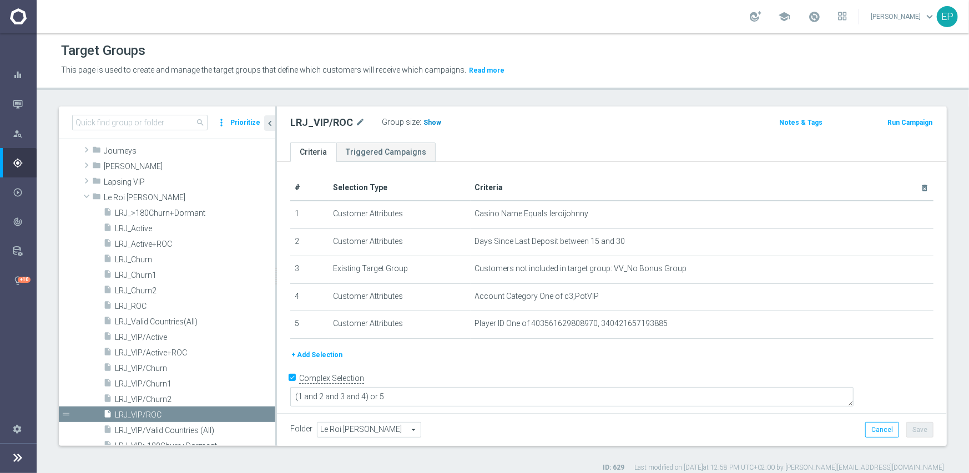
click at [426, 123] on span "Show" at bounding box center [432, 123] width 18 height 8
click at [142, 275] on span "LRJ_Churn1" at bounding box center [182, 275] width 134 height 9
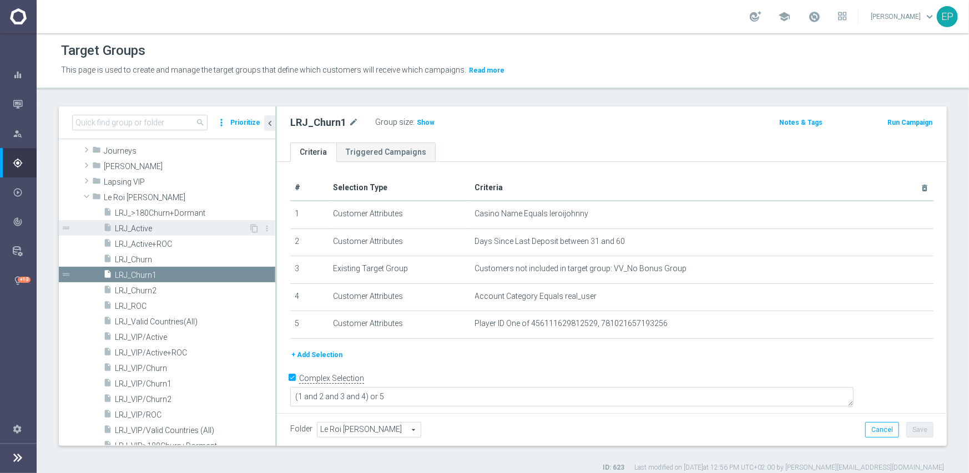
click at [142, 226] on span "LRJ_Active" at bounding box center [182, 228] width 134 height 9
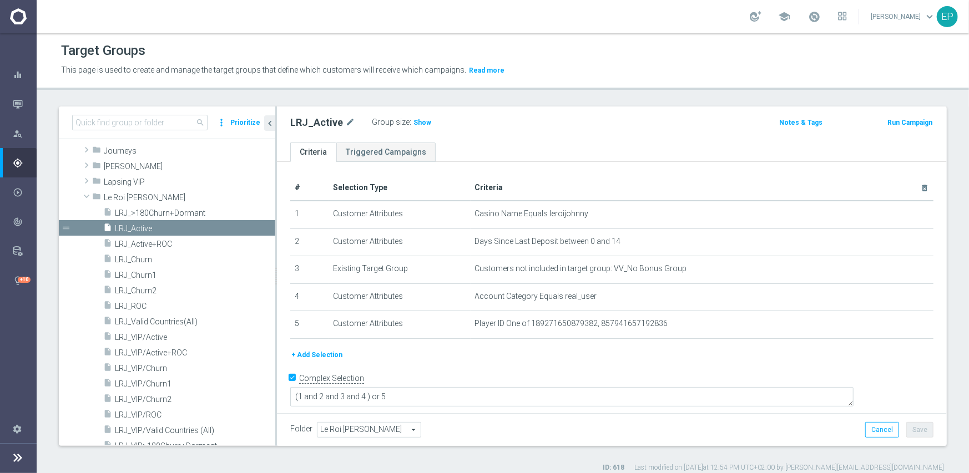
drag, startPoint x: 420, startPoint y: 120, endPoint x: 395, endPoint y: 138, distance: 30.3
click at [420, 121] on span "Show" at bounding box center [422, 123] width 18 height 8
click at [140, 307] on span "LRJ_ROC" at bounding box center [182, 306] width 134 height 9
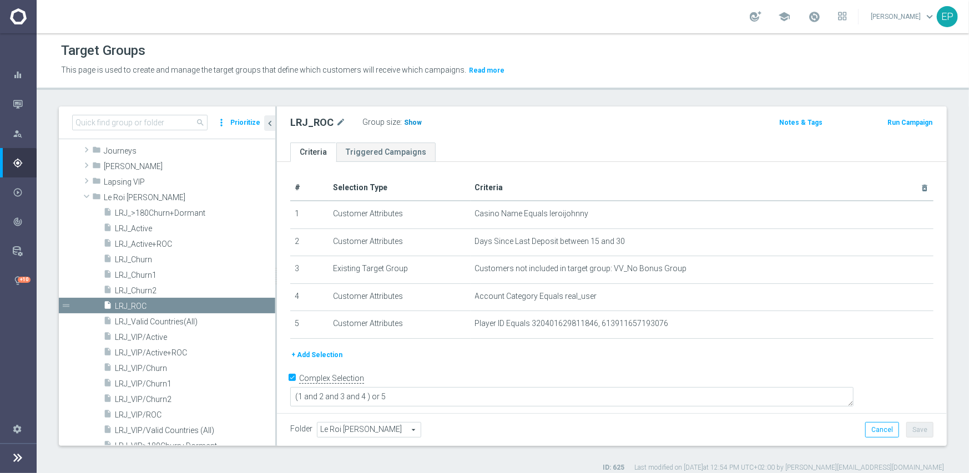
click at [404, 123] on span "Show" at bounding box center [413, 123] width 18 height 8
click at [140, 275] on span "LRJ_Churn1" at bounding box center [182, 275] width 134 height 9
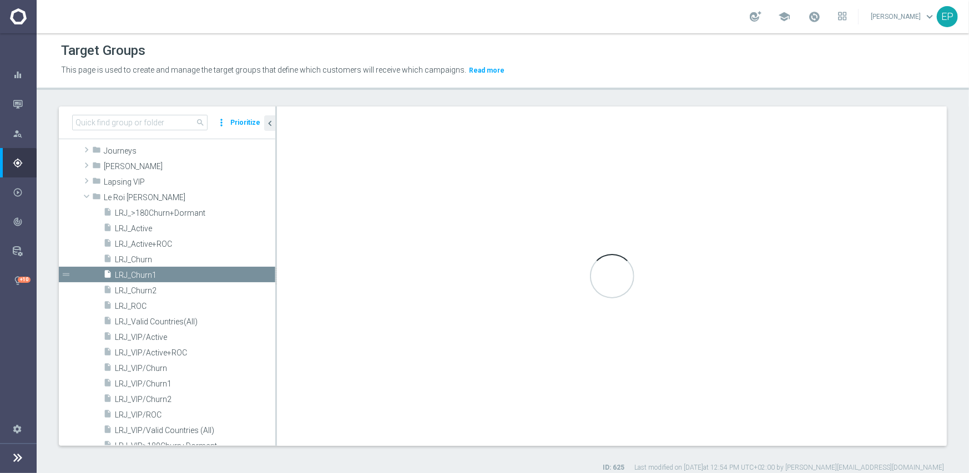
type textarea "(1 and 2 and 3 and 4) or 5"
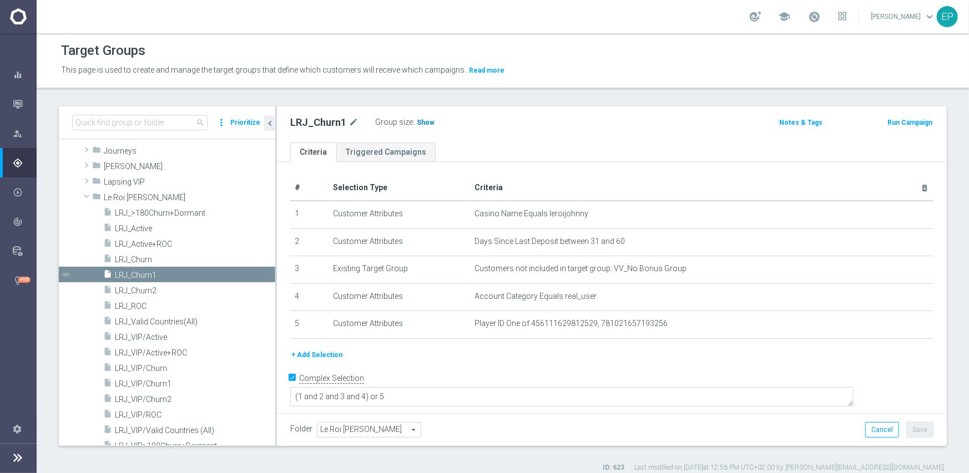
click at [421, 121] on span "Show" at bounding box center [426, 123] width 18 height 8
click at [150, 290] on span "LRJ_Churn2" at bounding box center [182, 290] width 134 height 9
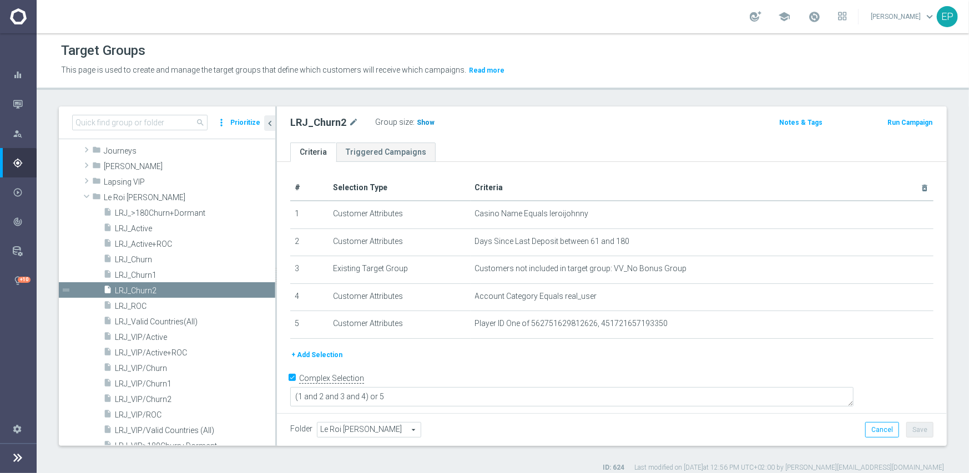
click at [417, 120] on span "Show" at bounding box center [426, 123] width 18 height 8
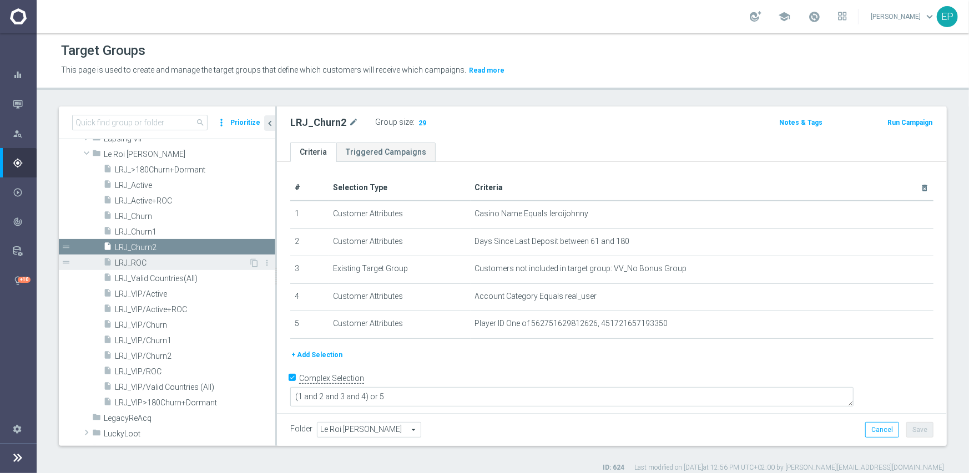
scroll to position [504, 0]
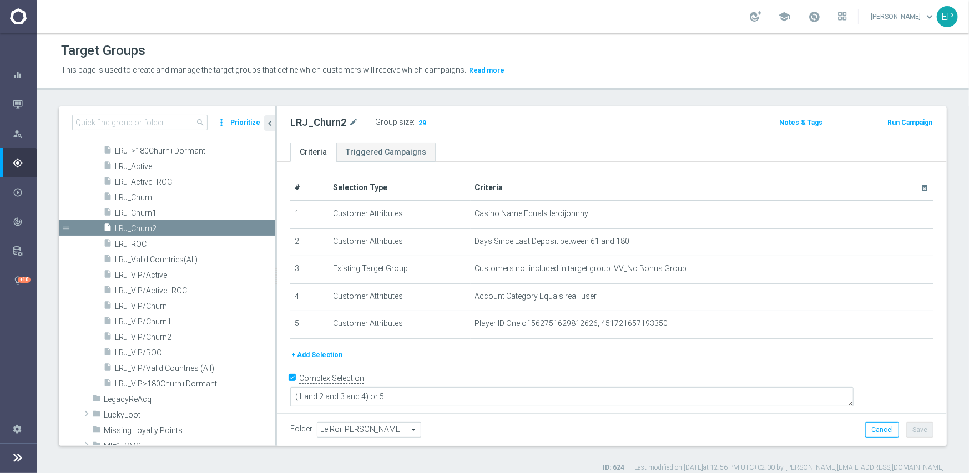
drag, startPoint x: 158, startPoint y: 276, endPoint x: 286, endPoint y: 275, distance: 128.2
click at [158, 276] on span "LRJ_VIP/Active" at bounding box center [195, 275] width 160 height 9
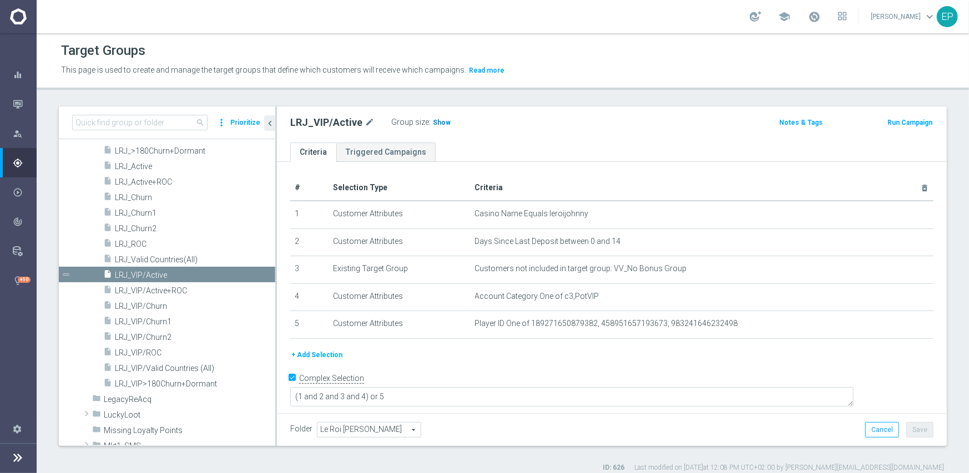
click at [438, 122] on span "Show" at bounding box center [442, 123] width 18 height 8
drag, startPoint x: 153, startPoint y: 352, endPoint x: 168, endPoint y: 348, distance: 15.3
click at [153, 352] on span "LRJ_VIP/ROC" at bounding box center [182, 352] width 134 height 9
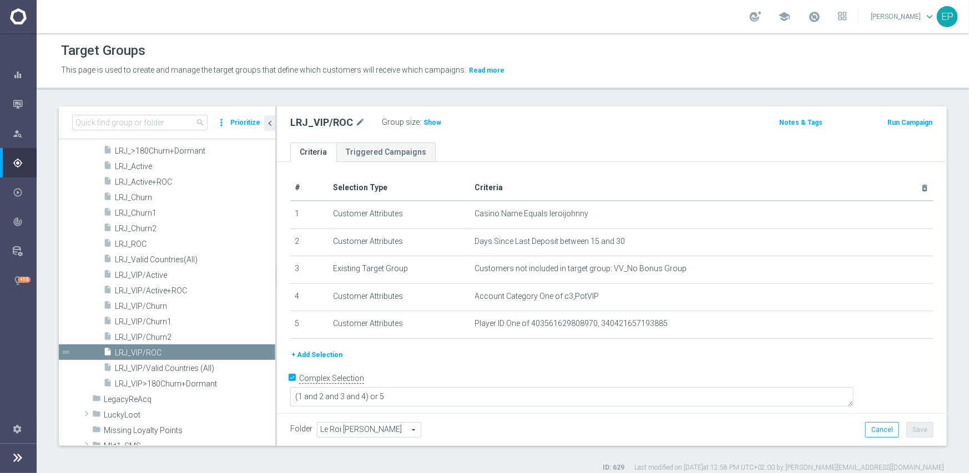
drag, startPoint x: 427, startPoint y: 121, endPoint x: 423, endPoint y: 135, distance: 14.6
click at [427, 121] on span "Show" at bounding box center [432, 123] width 18 height 8
drag, startPoint x: 159, startPoint y: 321, endPoint x: 168, endPoint y: 322, distance: 8.4
click at [159, 321] on span "LRJ_VIP/Churn1" at bounding box center [182, 321] width 134 height 9
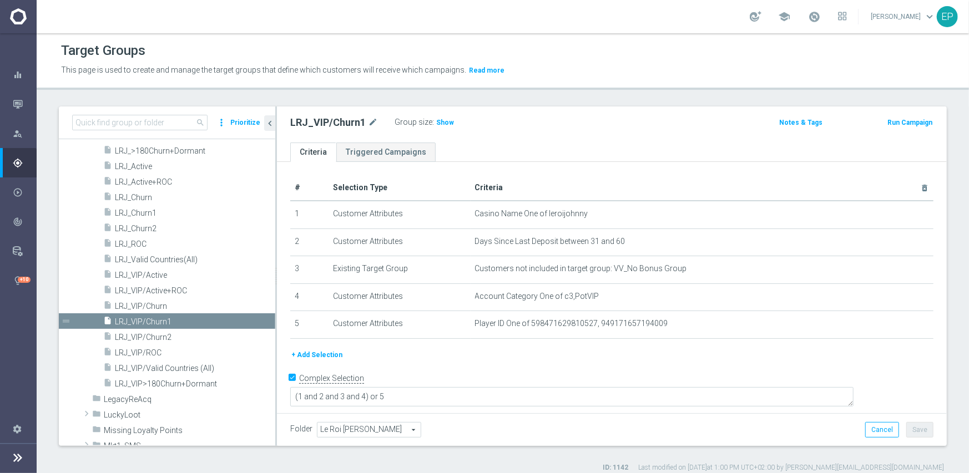
drag, startPoint x: 434, startPoint y: 123, endPoint x: 430, endPoint y: 140, distance: 18.4
click at [436, 124] on span "Show" at bounding box center [445, 123] width 18 height 8
click at [158, 339] on span "LRJ_VIP/Churn2" at bounding box center [182, 337] width 134 height 9
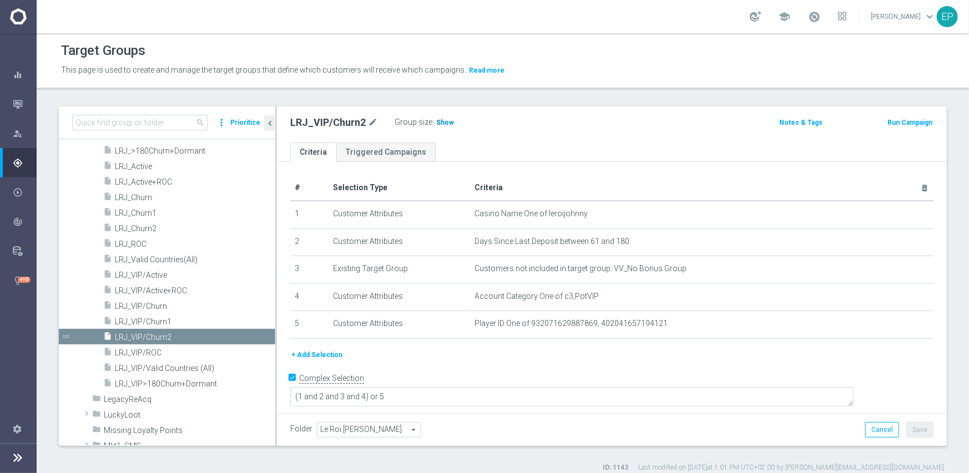
click at [438, 128] on h3 "Show" at bounding box center [445, 123] width 20 height 12
click at [139, 356] on span "LRJ_VIP/ROC" at bounding box center [182, 352] width 134 height 9
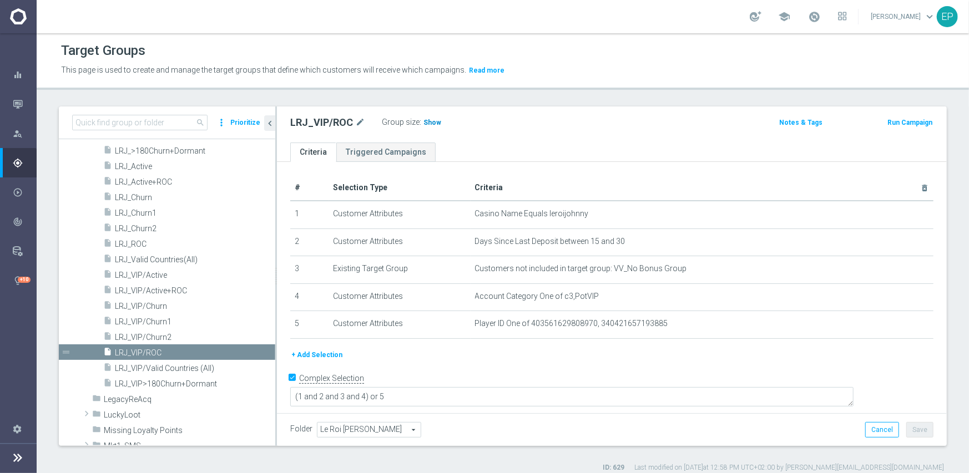
click at [432, 122] on span "Show" at bounding box center [432, 123] width 18 height 8
drag, startPoint x: 167, startPoint y: 323, endPoint x: 202, endPoint y: 323, distance: 35.0
click at [167, 323] on span "LRJ_VIP/Churn1" at bounding box center [182, 321] width 134 height 9
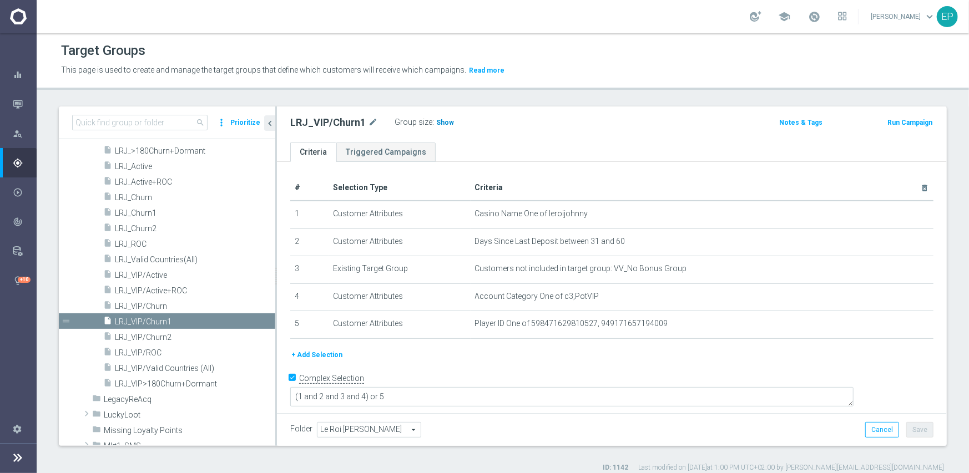
click at [441, 119] on span "Show" at bounding box center [445, 123] width 18 height 8
drag, startPoint x: 164, startPoint y: 338, endPoint x: 179, endPoint y: 334, distance: 15.1
click at [164, 338] on span "LRJ_VIP/Churn2" at bounding box center [182, 337] width 134 height 9
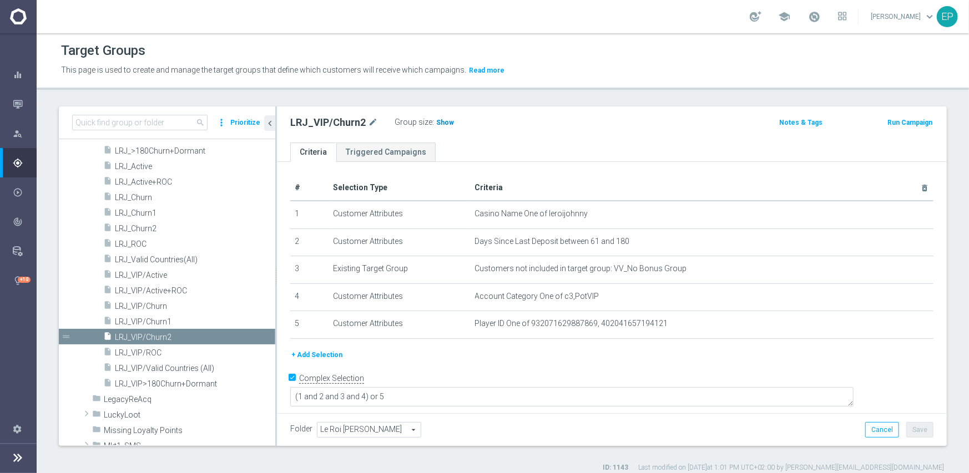
click at [442, 122] on span "Show" at bounding box center [445, 123] width 18 height 8
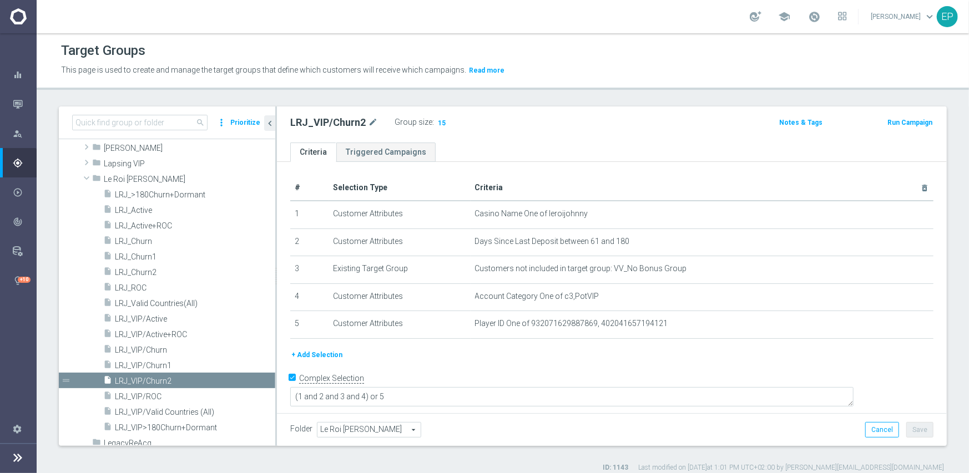
scroll to position [337, 0]
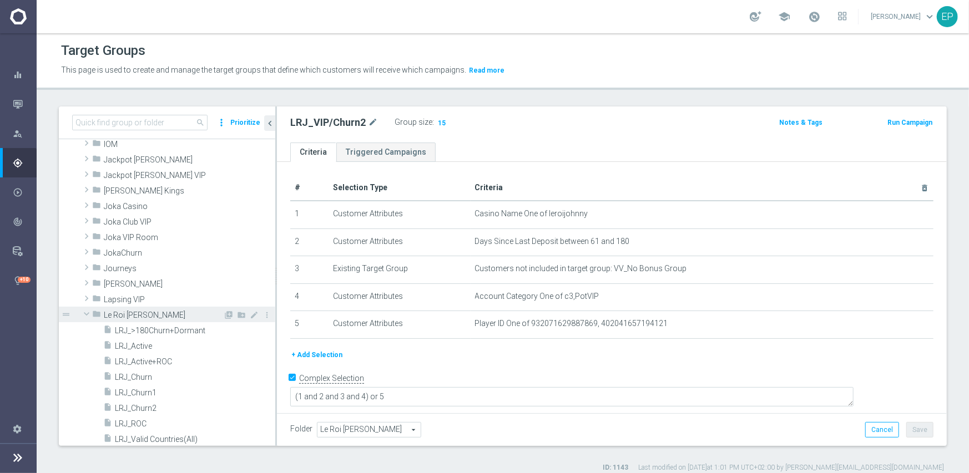
drag, startPoint x: 83, startPoint y: 316, endPoint x: 94, endPoint y: 309, distance: 13.2
click at [83, 316] on span at bounding box center [86, 314] width 13 height 11
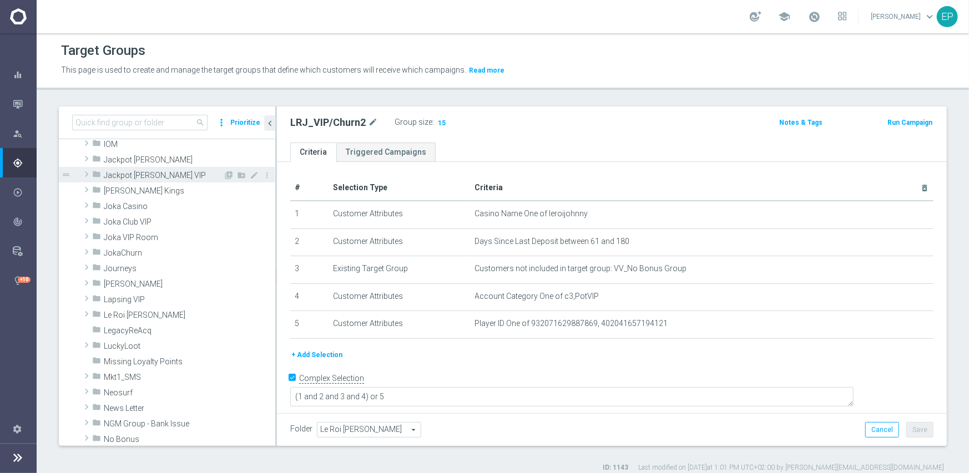
click at [127, 177] on span "Jackpot Jill VIP" at bounding box center [163, 175] width 119 height 9
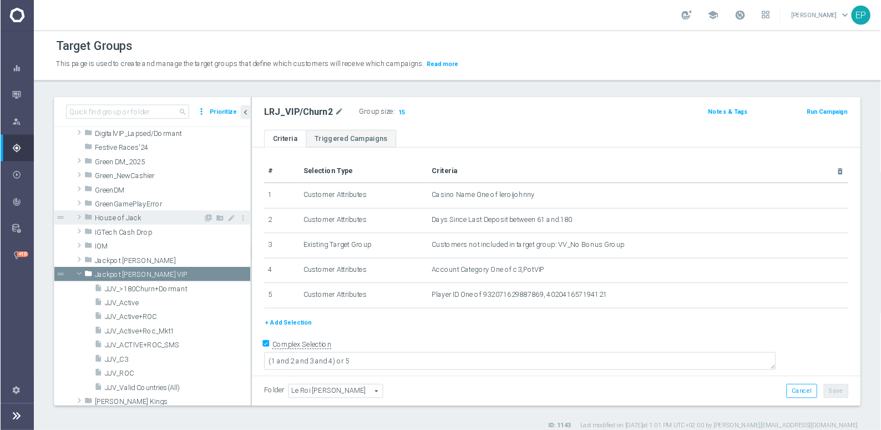
scroll to position [234, 0]
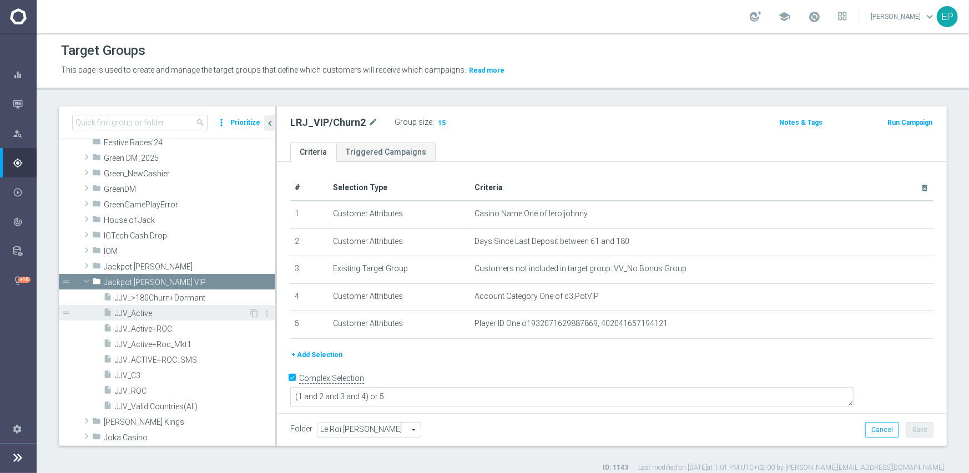
click at [132, 314] on span "JJV_Active" at bounding box center [182, 313] width 134 height 9
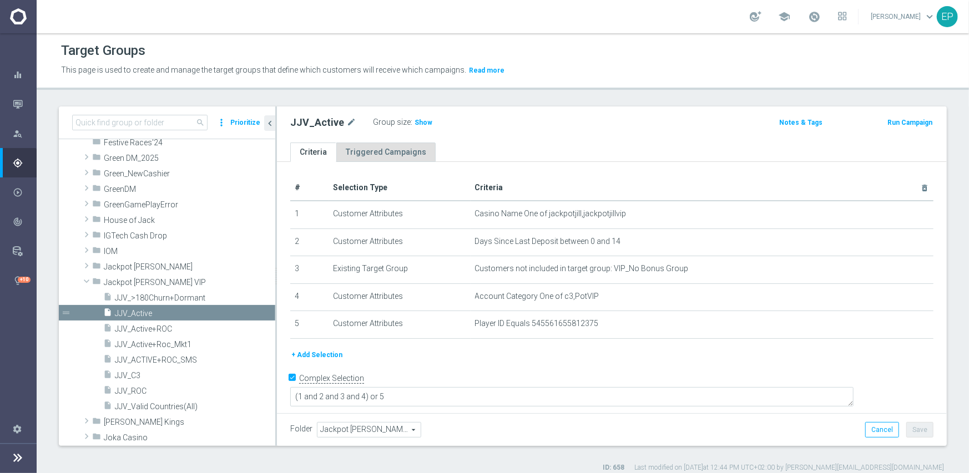
drag, startPoint x: 416, startPoint y: 124, endPoint x: 407, endPoint y: 144, distance: 22.1
click at [416, 124] on span "Show" at bounding box center [424, 123] width 18 height 8
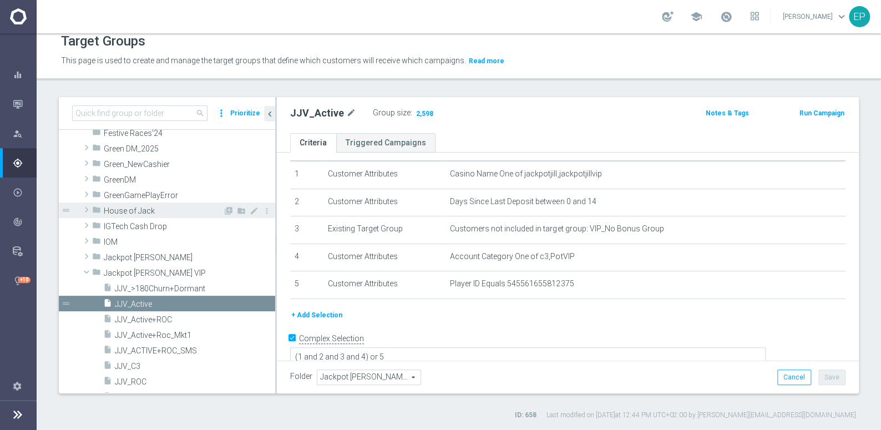
scroll to position [284, 0]
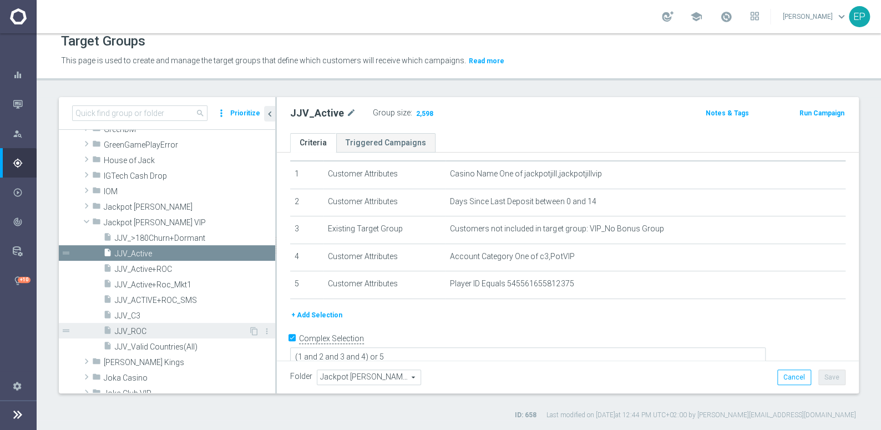
click at [135, 327] on span "JJV_ROC" at bounding box center [182, 331] width 134 height 9
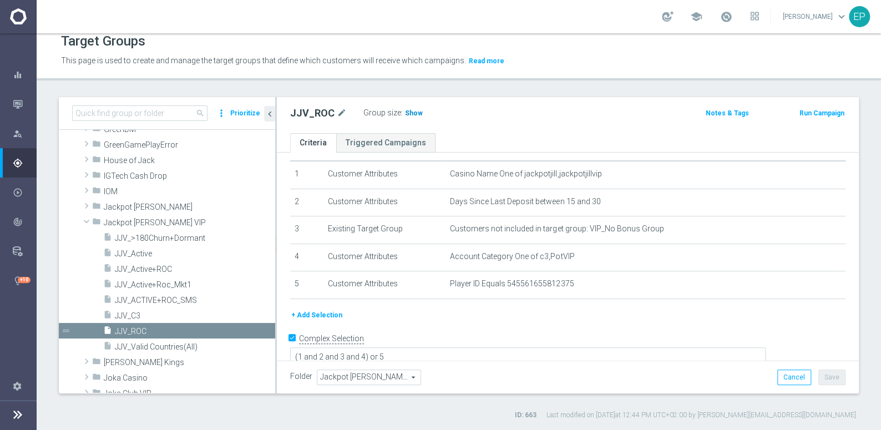
click at [411, 110] on span "Show" at bounding box center [414, 113] width 18 height 8
click at [113, 207] on span "Jackpot Jill" at bounding box center [163, 207] width 119 height 9
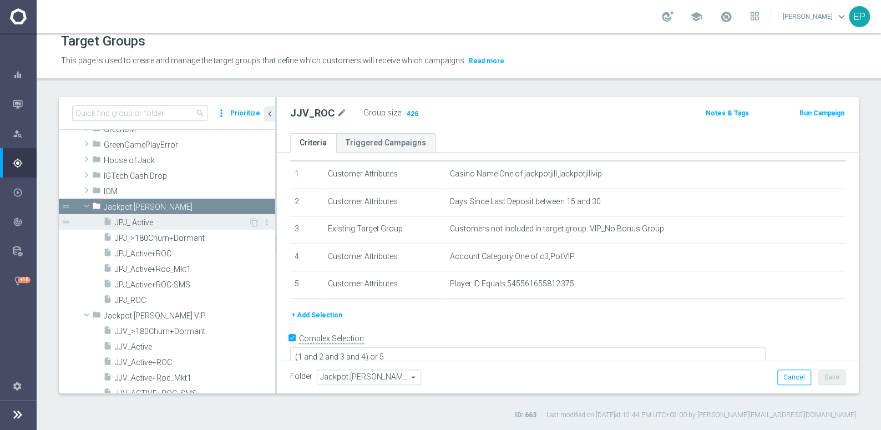
click at [144, 220] on span "JPJ_ Active" at bounding box center [182, 222] width 134 height 9
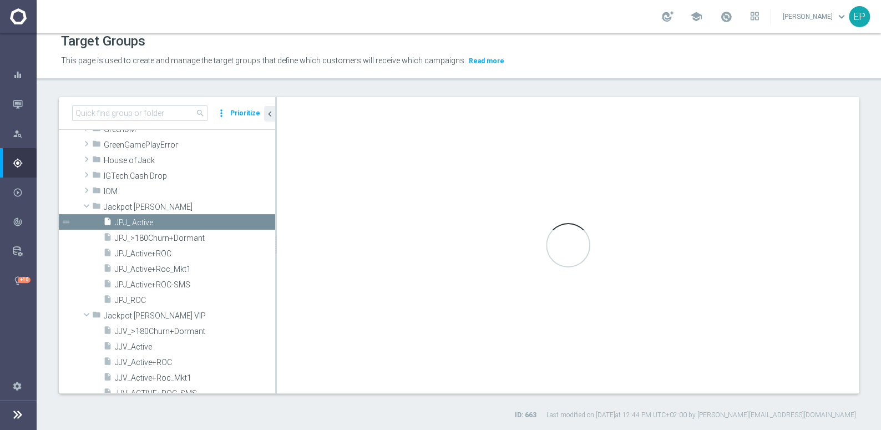
type input "Jackpot Jill"
type textarea "(1 and 2 and 3 and 4 ) or 5"
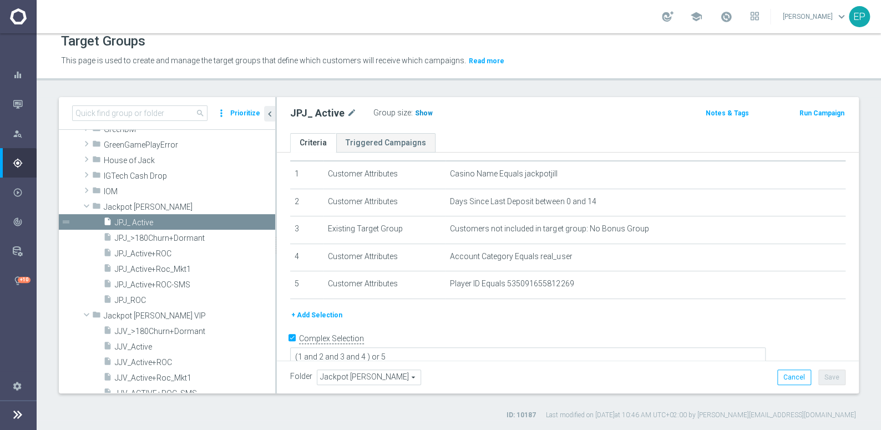
click at [415, 112] on span "Show" at bounding box center [424, 113] width 18 height 8
drag, startPoint x: 136, startPoint y: 299, endPoint x: 185, endPoint y: 296, distance: 48.9
click at [136, 299] on span "JPJ_ROC" at bounding box center [182, 300] width 134 height 9
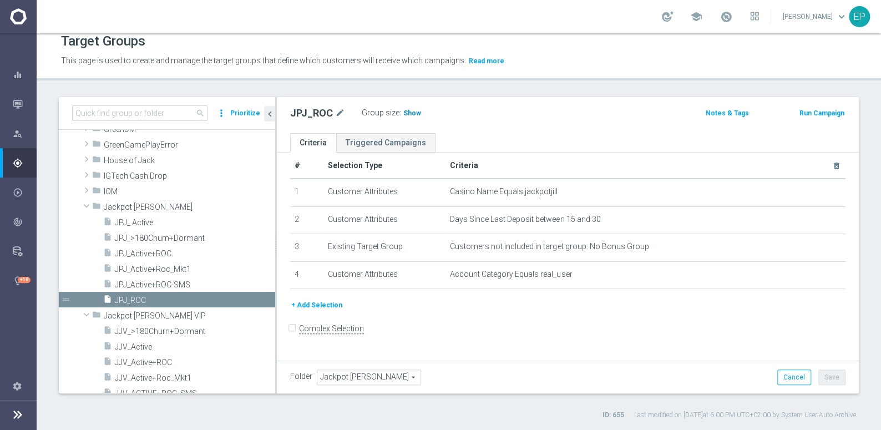
scroll to position [2, 0]
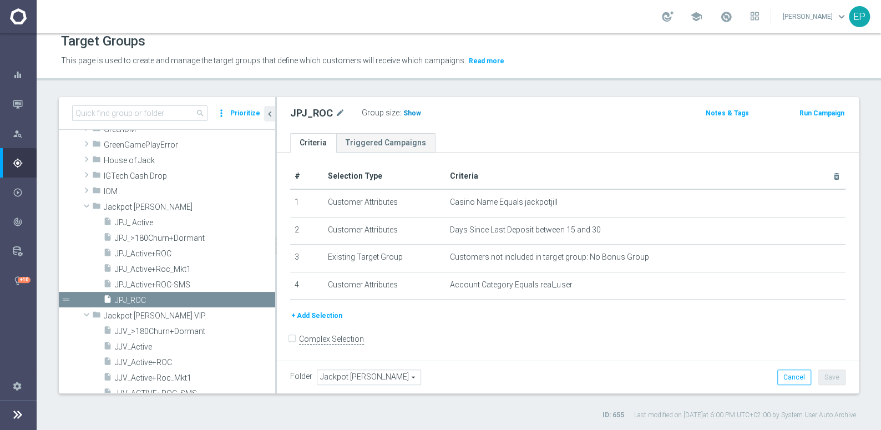
click at [405, 113] on span "Show" at bounding box center [412, 113] width 18 height 8
click at [118, 206] on span "Jackpot Jill" at bounding box center [163, 207] width 119 height 9
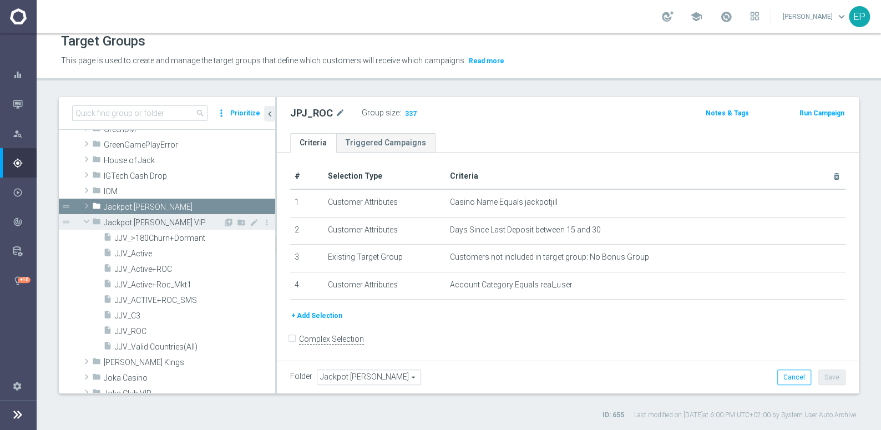
click at [123, 227] on div "folder Jackpot Jill VIP" at bounding box center [157, 222] width 131 height 16
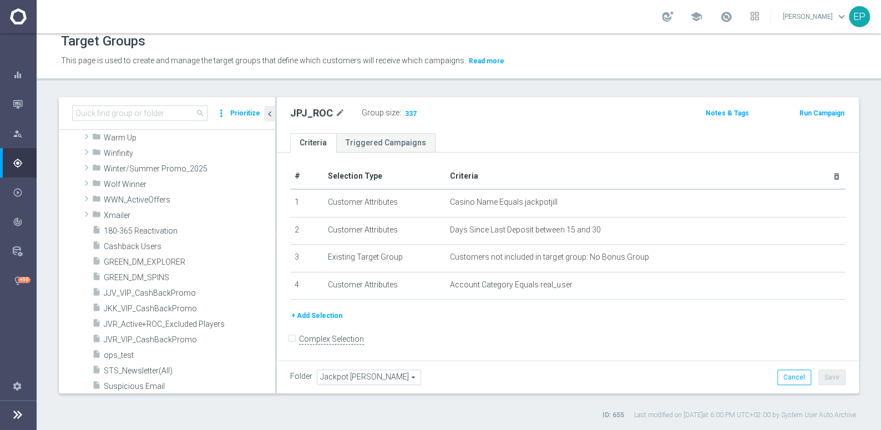
scroll to position [890, 0]
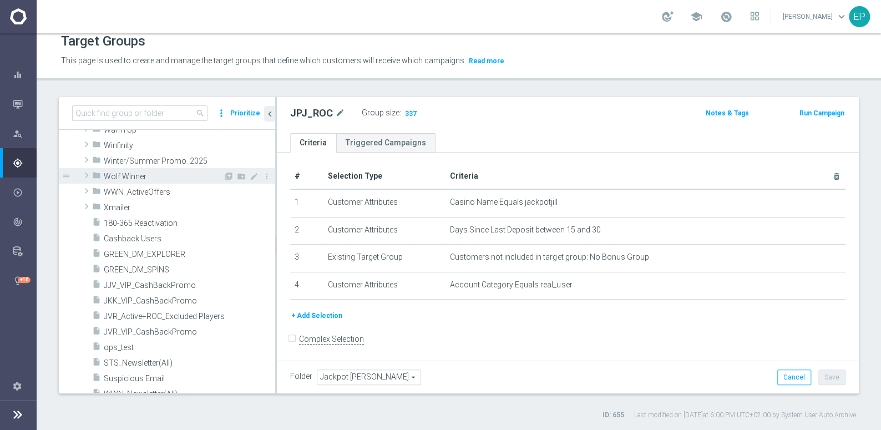
click at [127, 174] on span "Wolf Winner" at bounding box center [163, 176] width 119 height 9
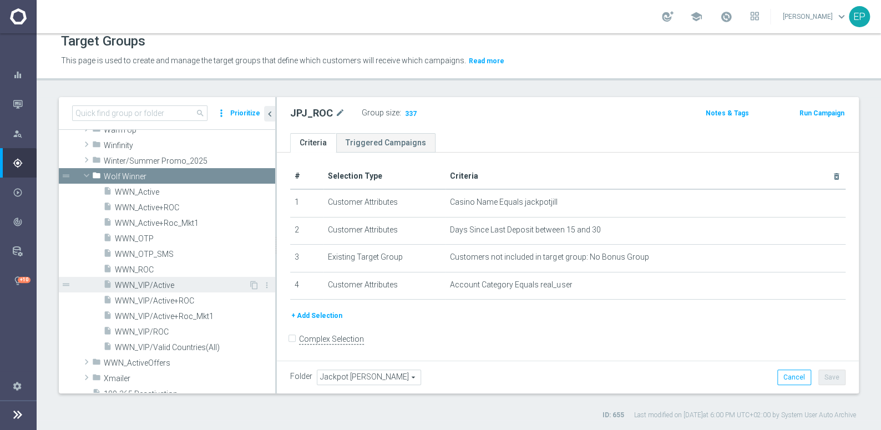
click at [152, 281] on span "WWN_VIP/Active" at bounding box center [182, 285] width 134 height 9
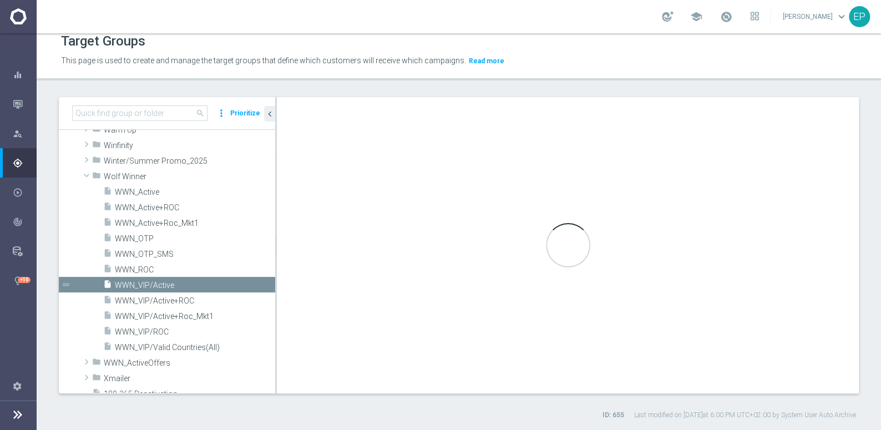
checkbox input "true"
type input "Wolf Winner"
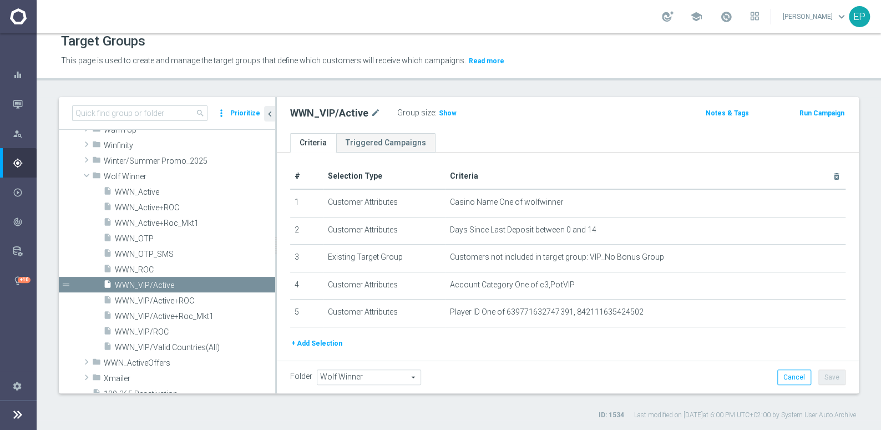
scroll to position [31, 0]
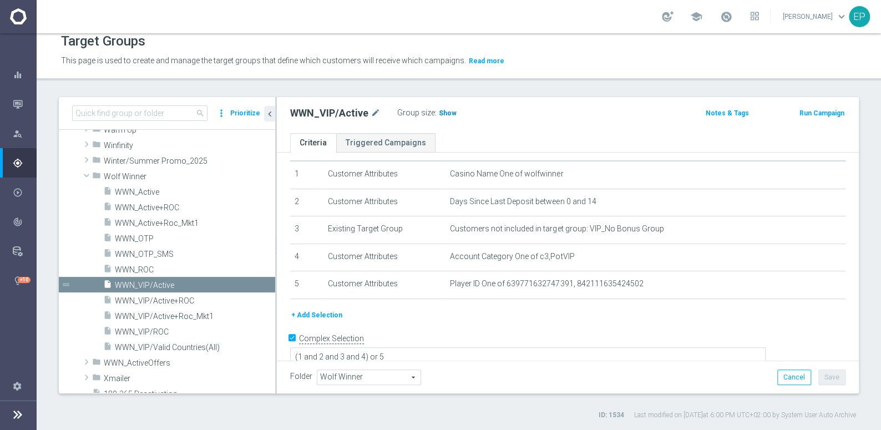
click at [439, 109] on span "Show" at bounding box center [448, 113] width 18 height 8
drag, startPoint x: 154, startPoint y: 331, endPoint x: 165, endPoint y: 331, distance: 10.5
click at [154, 331] on span "WWN_VIP/ROC" at bounding box center [182, 331] width 134 height 9
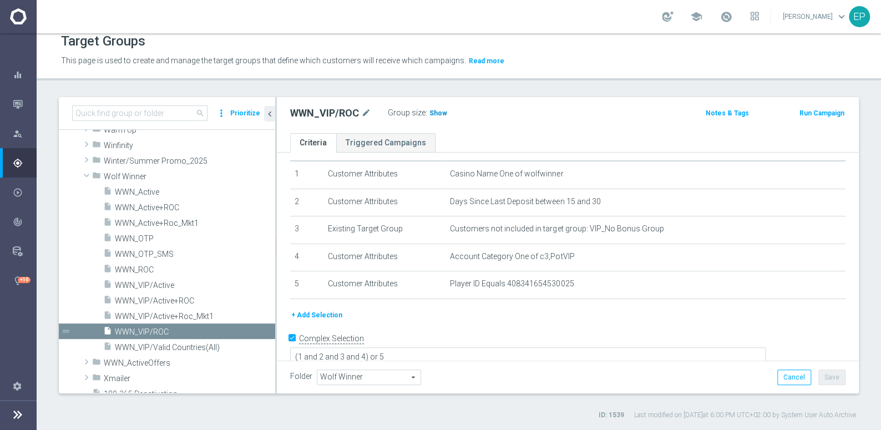
click at [436, 109] on span "Show" at bounding box center [439, 113] width 18 height 8
click at [153, 189] on span "WWN_Active" at bounding box center [182, 192] width 134 height 9
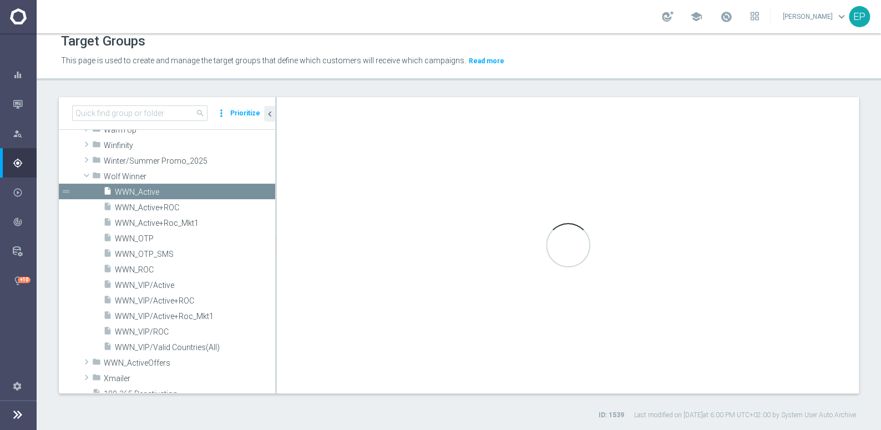
type textarea "(1 and 2 and 3 and 4 ) or 5"
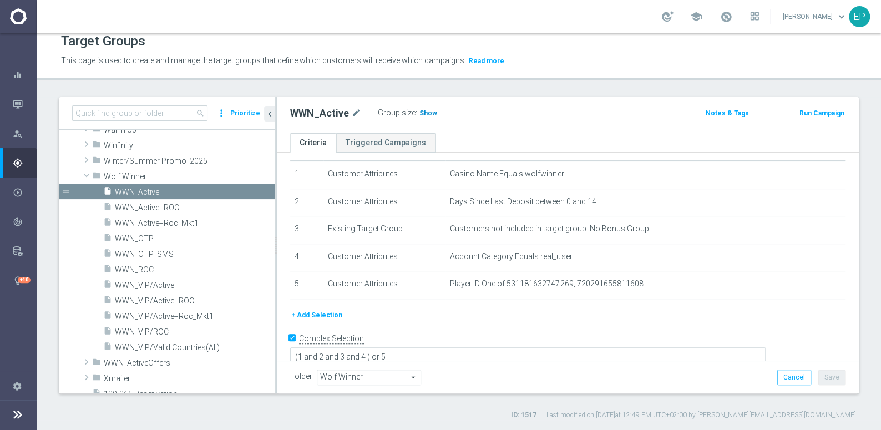
click at [422, 112] on span "Show" at bounding box center [429, 113] width 18 height 8
click at [145, 268] on span "WWN_ROC" at bounding box center [182, 269] width 134 height 9
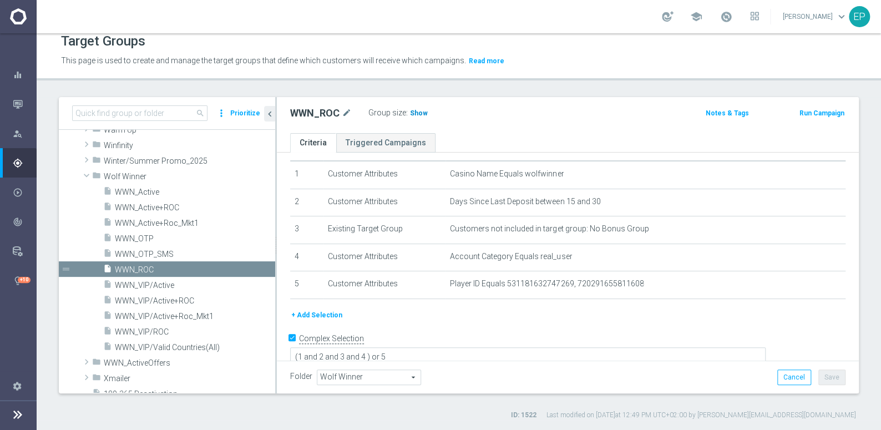
click at [414, 113] on span "Show" at bounding box center [419, 113] width 18 height 8
drag, startPoint x: 122, startPoint y: 175, endPoint x: 129, endPoint y: 185, distance: 12.3
click at [122, 175] on span "Wolf Winner" at bounding box center [189, 176] width 171 height 9
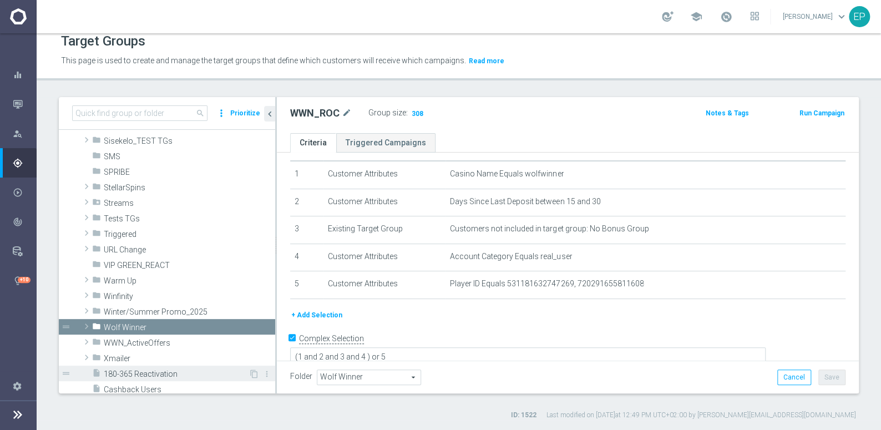
scroll to position [738, 0]
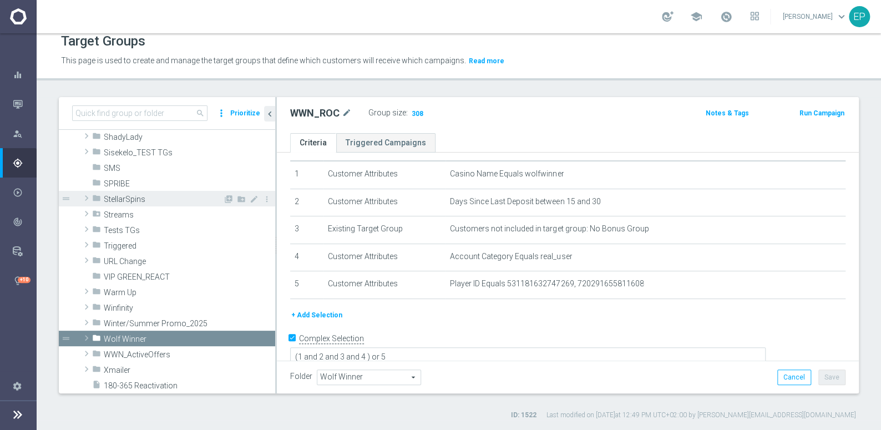
click at [130, 196] on span "StellarSpins" at bounding box center [163, 199] width 119 height 9
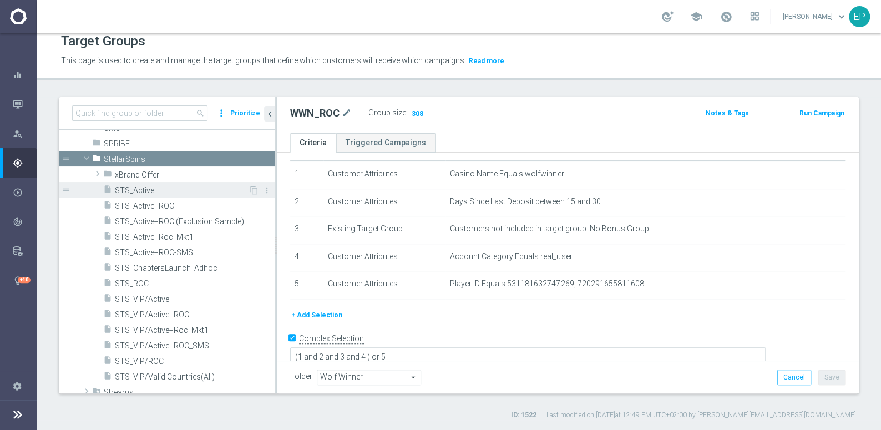
scroll to position [839, 0]
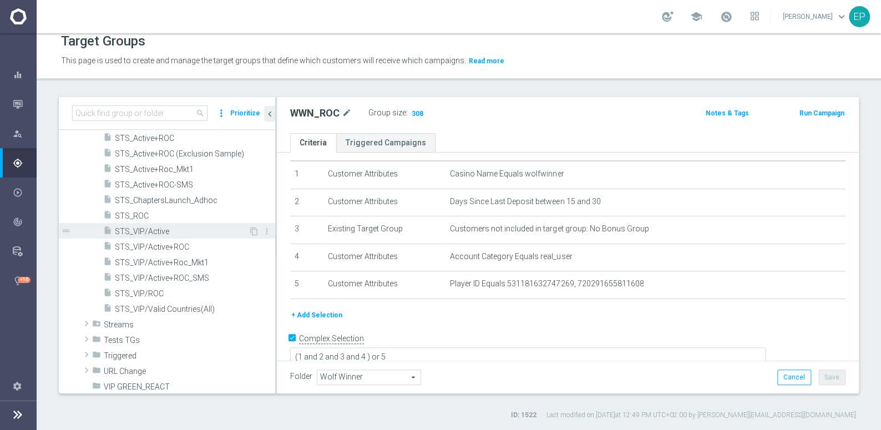
click at [143, 231] on span "STS_VIP/Active" at bounding box center [182, 231] width 134 height 9
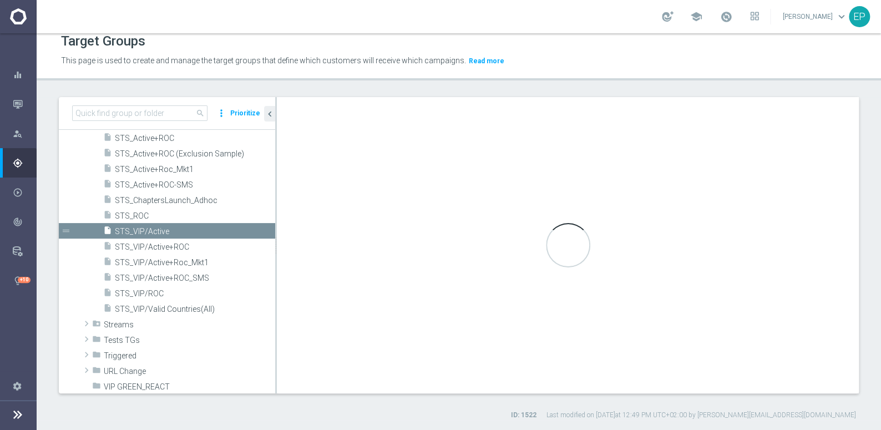
type input "StellarSpins"
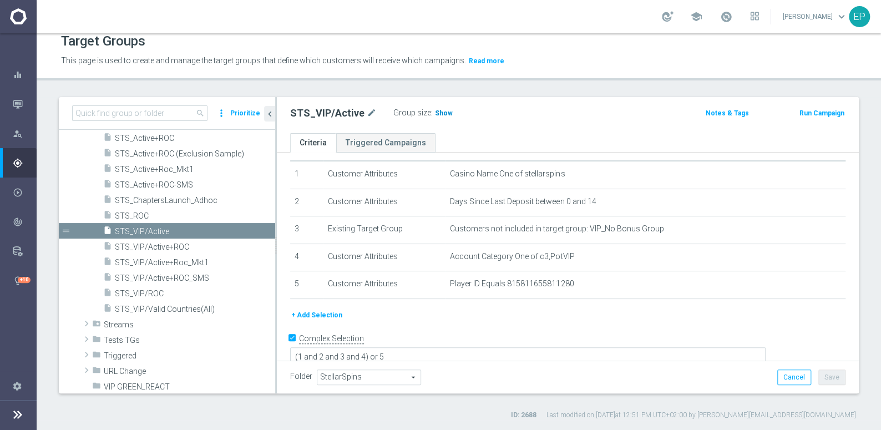
click at [435, 113] on span "Show" at bounding box center [444, 113] width 18 height 8
click at [151, 291] on span "STS_VIP/ROC" at bounding box center [182, 293] width 134 height 9
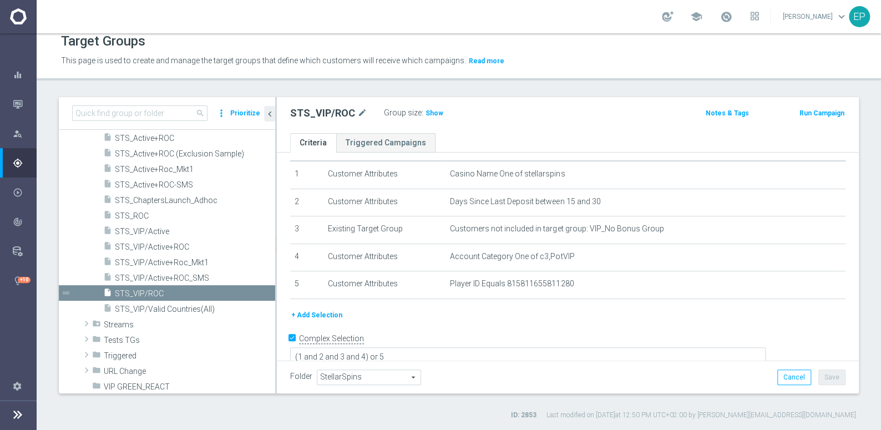
click at [420, 115] on div "Group size : Show" at bounding box center [439, 111] width 111 height 13
click at [432, 115] on span "Show" at bounding box center [435, 113] width 18 height 8
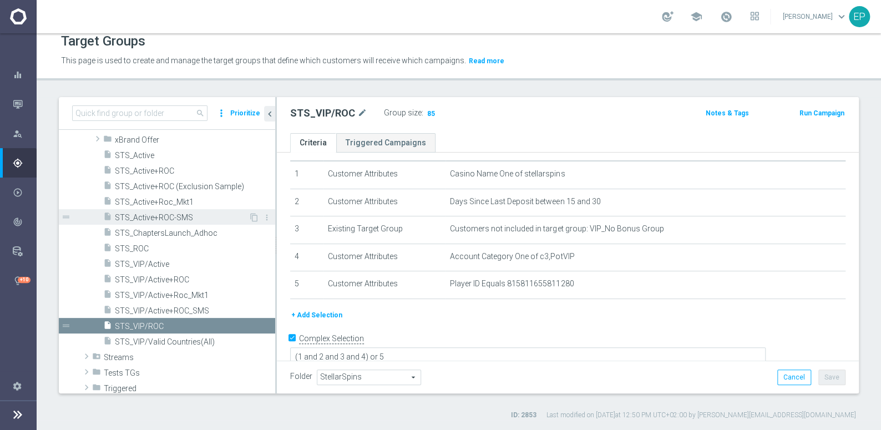
scroll to position [789, 0]
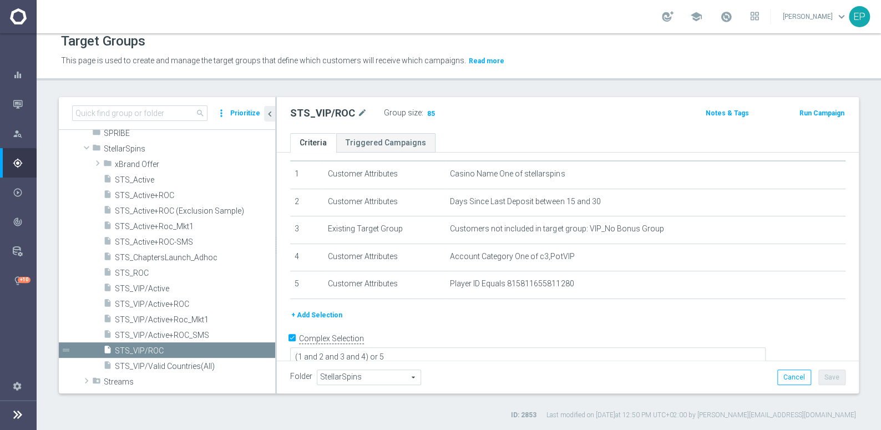
drag, startPoint x: 150, startPoint y: 181, endPoint x: 288, endPoint y: 173, distance: 137.8
click at [150, 181] on span "STS_Active" at bounding box center [195, 179] width 160 height 9
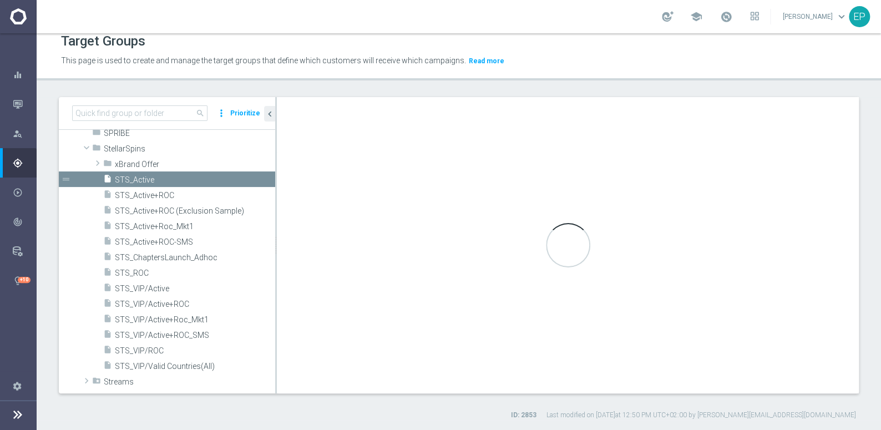
type textarea "(1 and 2 and 3 and 4 ) or 5"
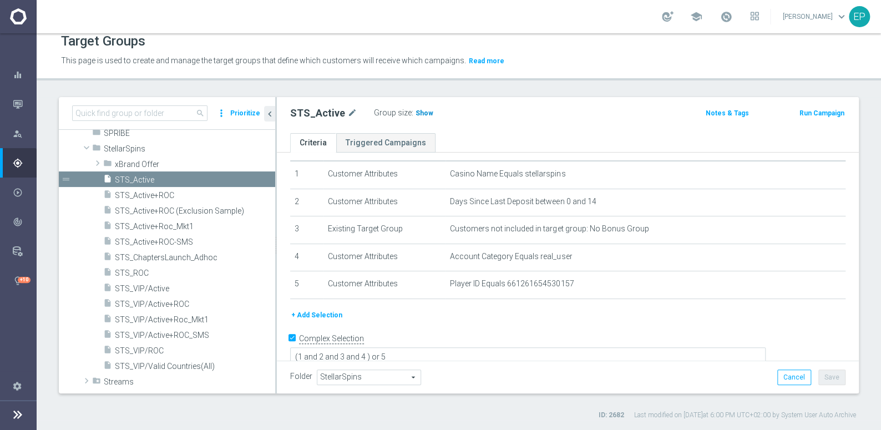
click at [420, 112] on span "Show" at bounding box center [425, 113] width 18 height 8
click at [135, 275] on span "STS_ROC" at bounding box center [182, 273] width 134 height 9
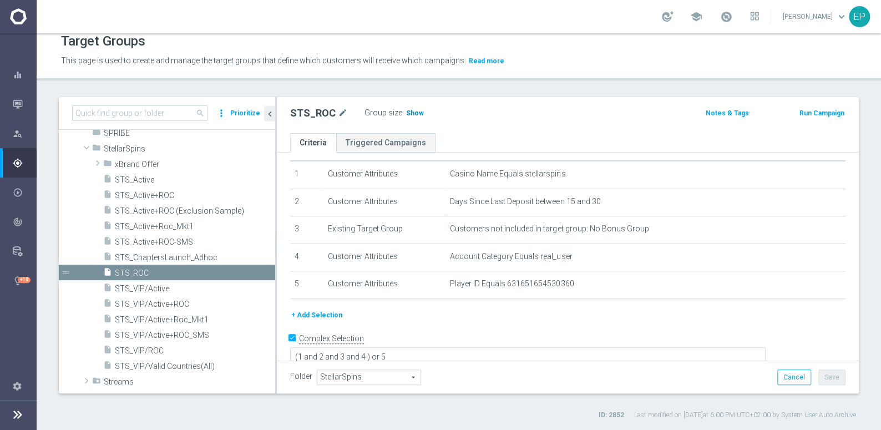
click at [413, 115] on span "Show" at bounding box center [415, 113] width 18 height 8
click at [119, 147] on span "StellarSpins" at bounding box center [163, 148] width 119 height 9
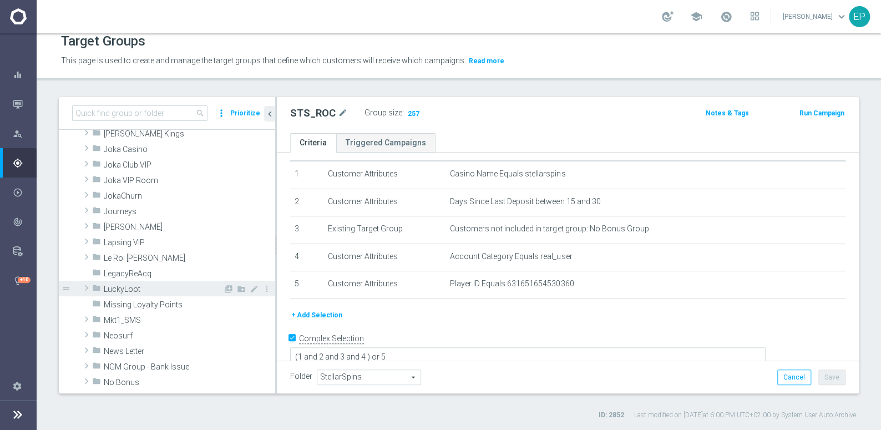
scroll to position [335, 0]
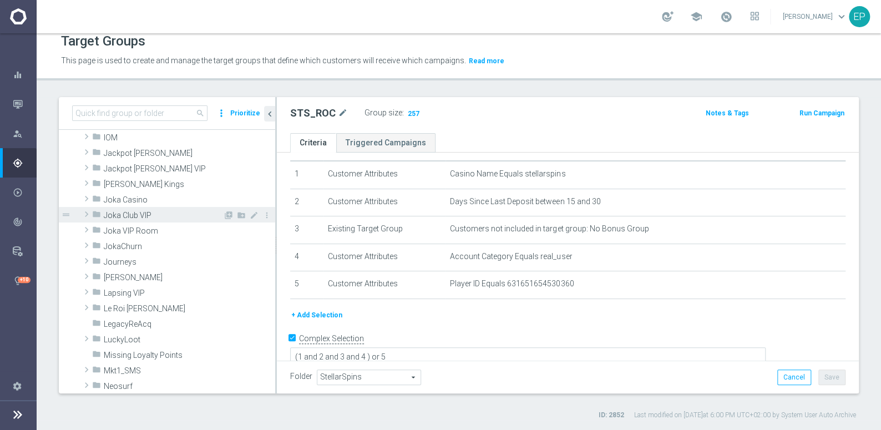
click at [139, 214] on span "Joka Club VIP" at bounding box center [163, 215] width 119 height 9
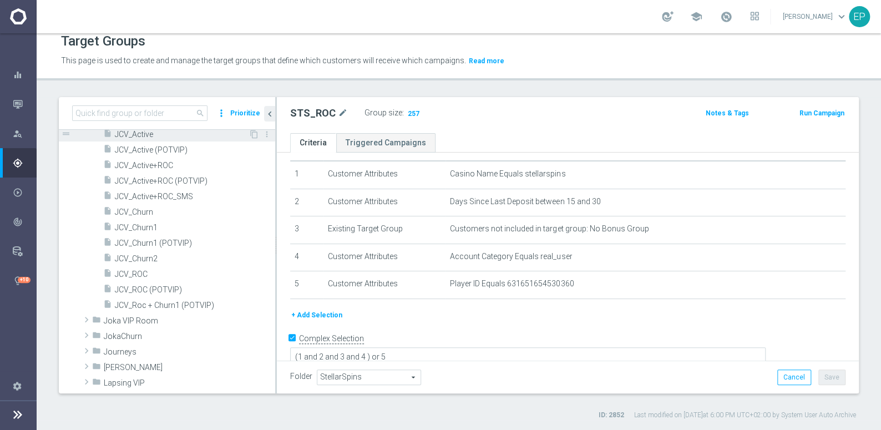
scroll to position [587, 0]
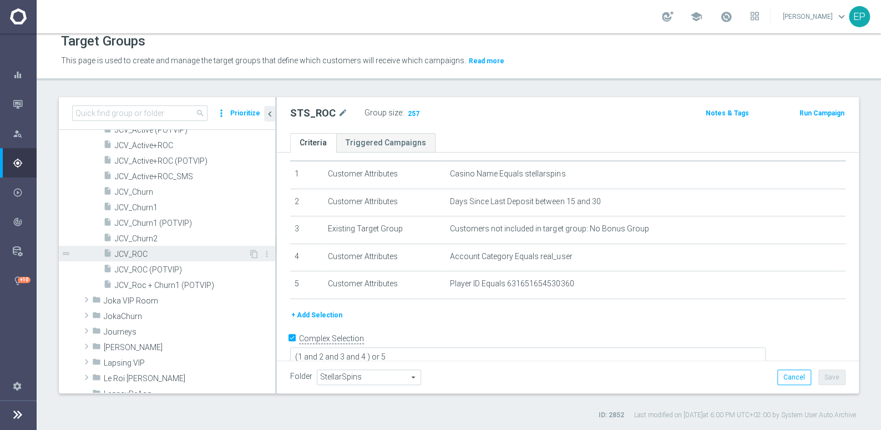
click at [138, 250] on span "JCV_ROC" at bounding box center [182, 254] width 134 height 9
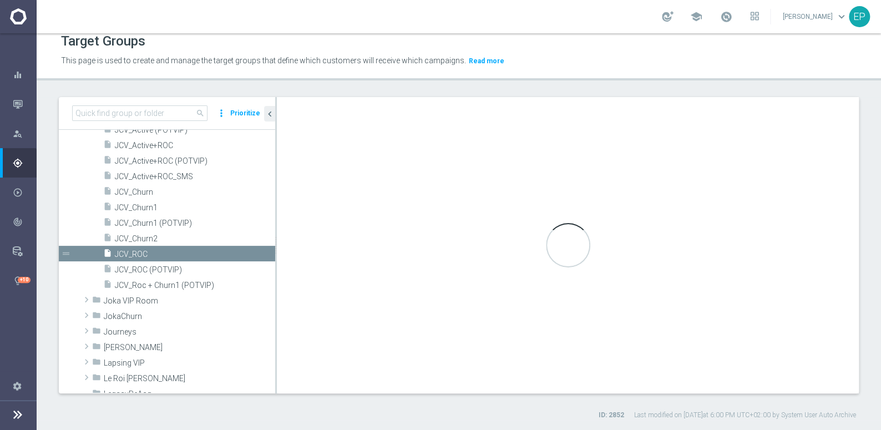
type input "Joka Club VIP"
type textarea "(1 and 2 and 3 and 4) or 5"
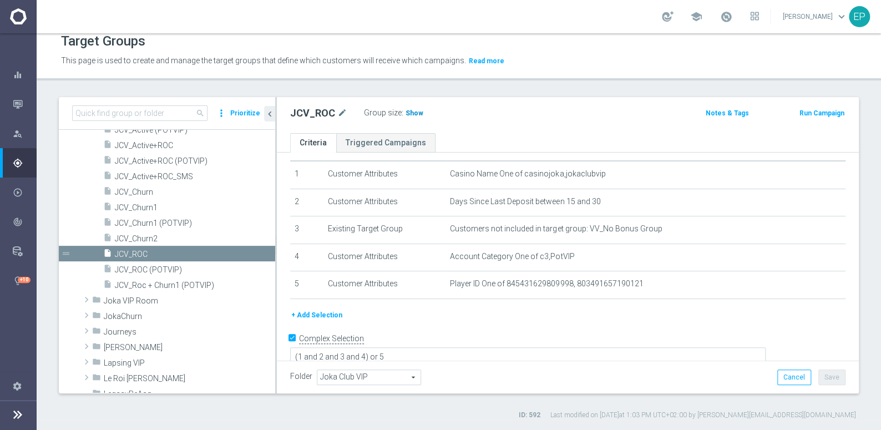
click at [409, 112] on span "Show" at bounding box center [415, 113] width 18 height 8
click at [135, 254] on span "JCV_ROC" at bounding box center [182, 254] width 134 height 9
click at [411, 112] on span "Show" at bounding box center [415, 113] width 18 height 8
click at [144, 206] on span "JCV_Churn1" at bounding box center [182, 207] width 134 height 9
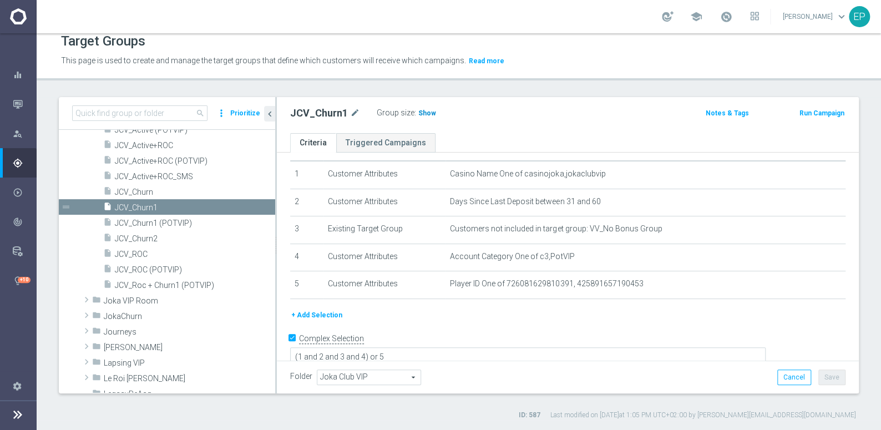
click at [418, 115] on span "Show" at bounding box center [427, 113] width 18 height 8
click at [149, 240] on span "JCV_Churn2" at bounding box center [182, 238] width 134 height 9
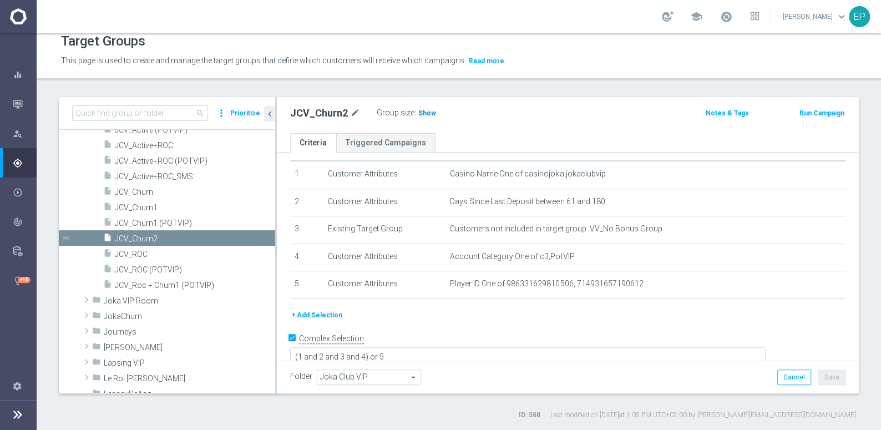
click at [422, 109] on span "Show" at bounding box center [427, 113] width 18 height 8
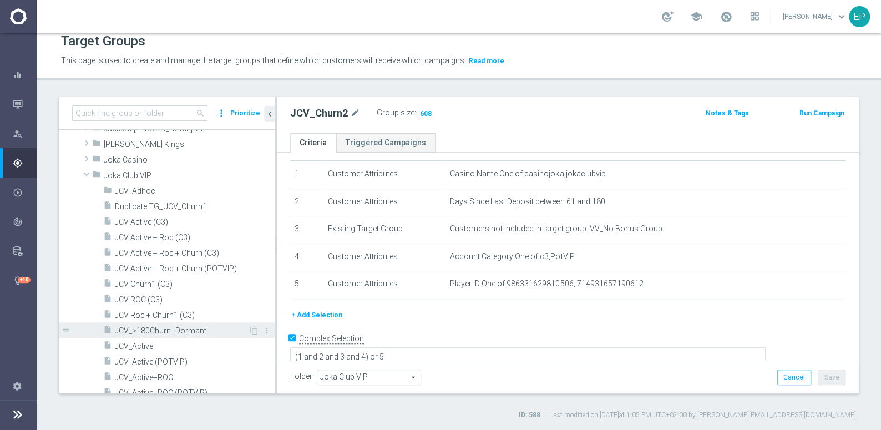
scroll to position [385, 0]
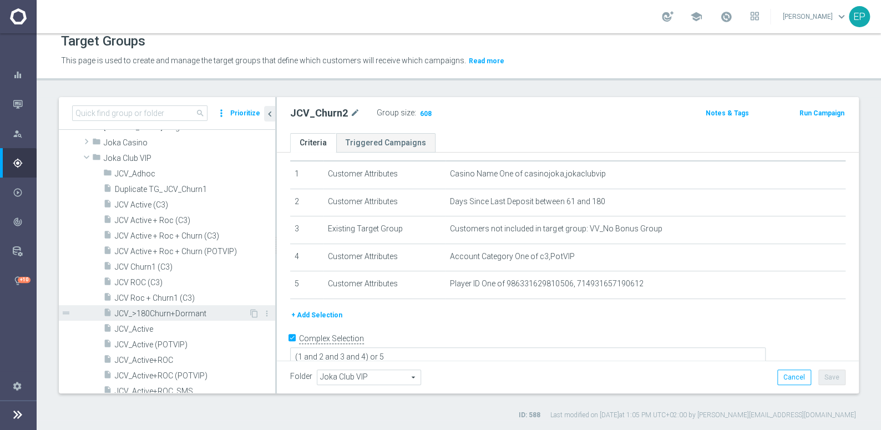
click at [188, 314] on span "JCV_>180Churn+Dormant" at bounding box center [182, 313] width 134 height 9
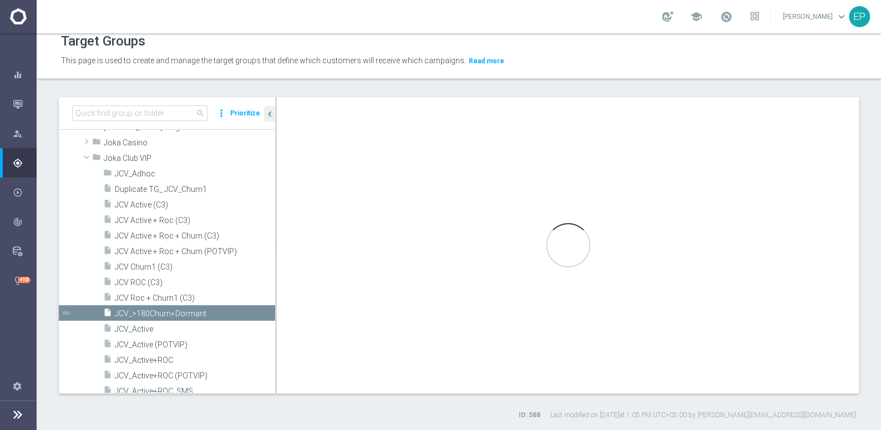
scroll to position [29, 0]
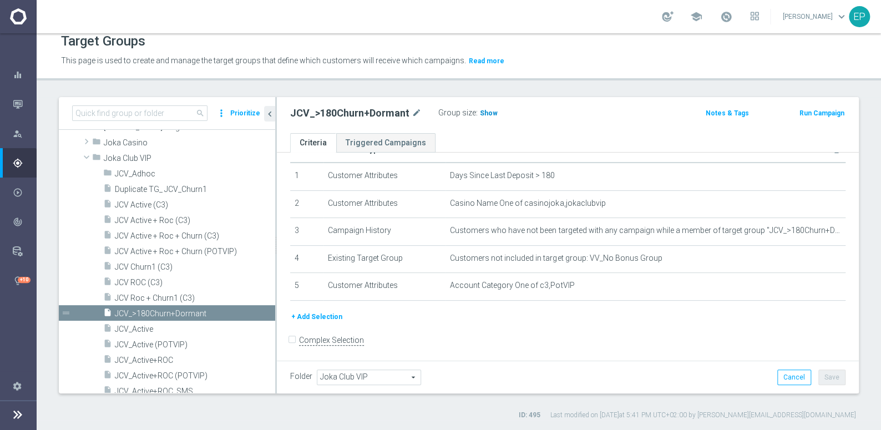
click at [482, 114] on span "Show" at bounding box center [489, 113] width 18 height 8
click at [125, 160] on span "Joka Club VIP" at bounding box center [163, 158] width 119 height 9
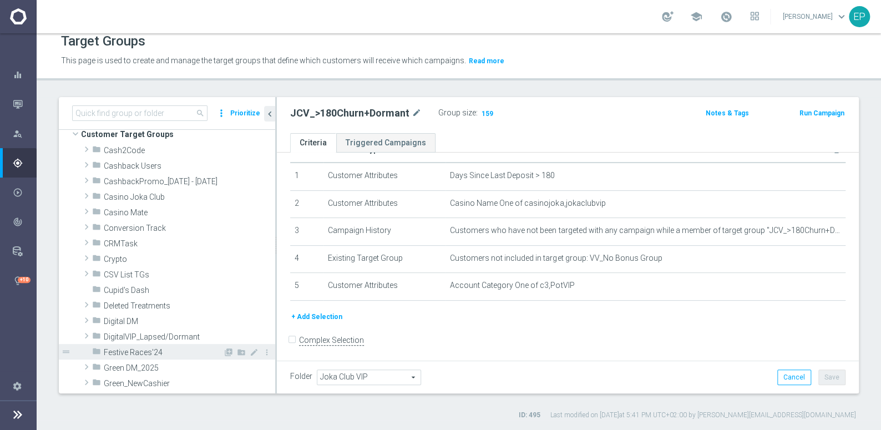
scroll to position [0, 0]
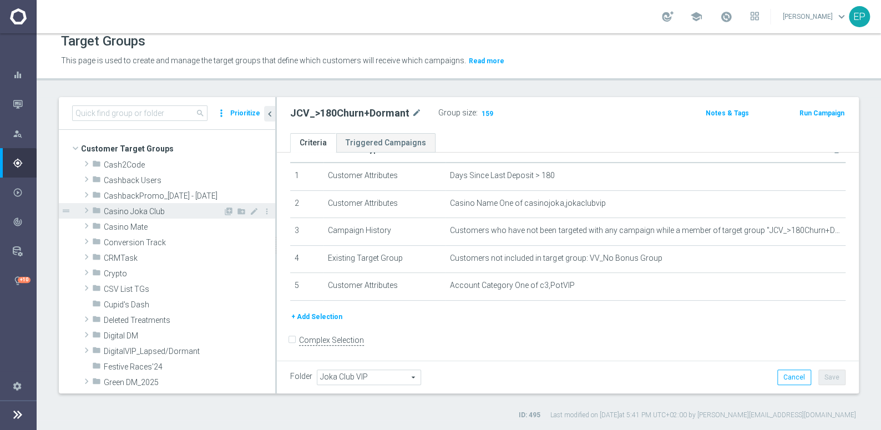
click at [150, 214] on span "Casino Joka Club" at bounding box center [163, 211] width 119 height 9
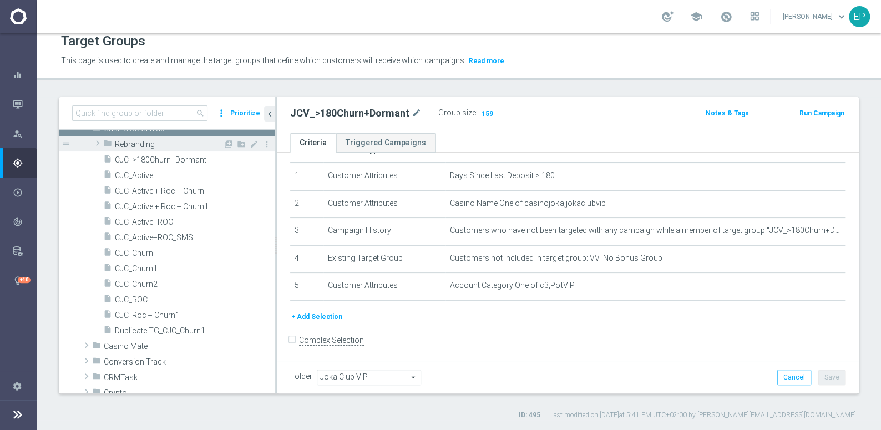
scroll to position [100, 0]
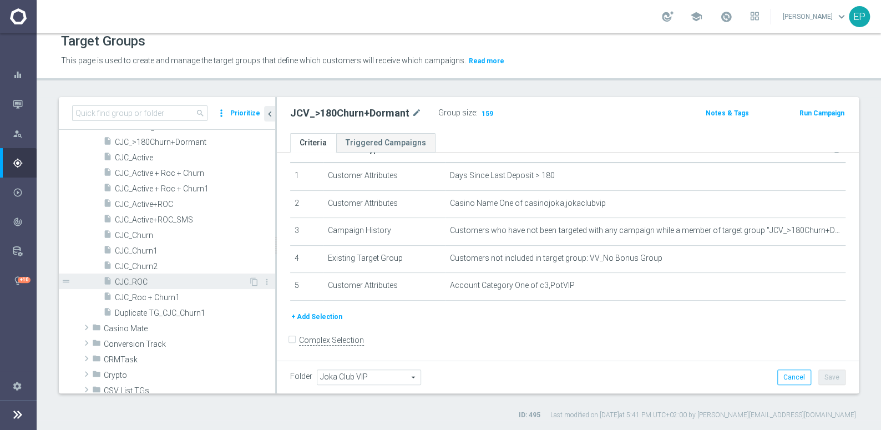
click at [138, 281] on span "CJC_ROC" at bounding box center [182, 281] width 134 height 9
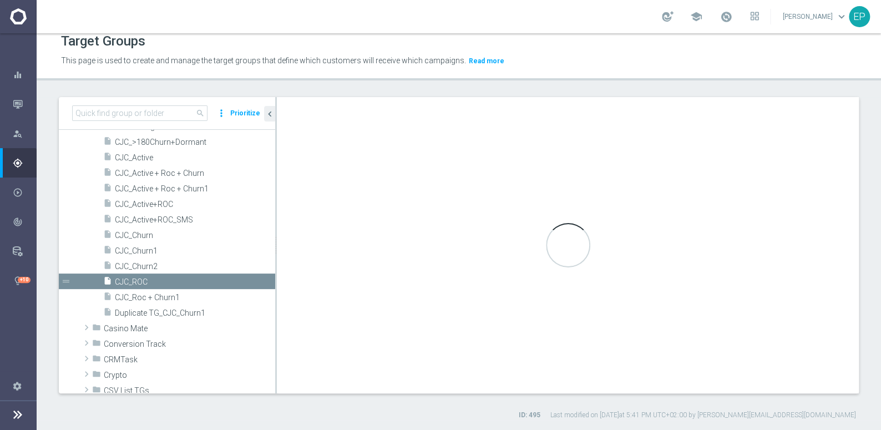
checkbox input "true"
type input "Casino Joka Club"
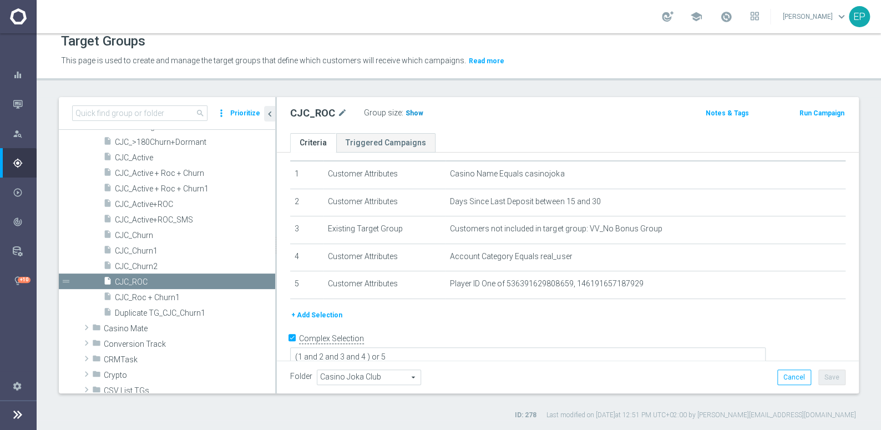
click at [414, 112] on span "Show" at bounding box center [415, 113] width 18 height 8
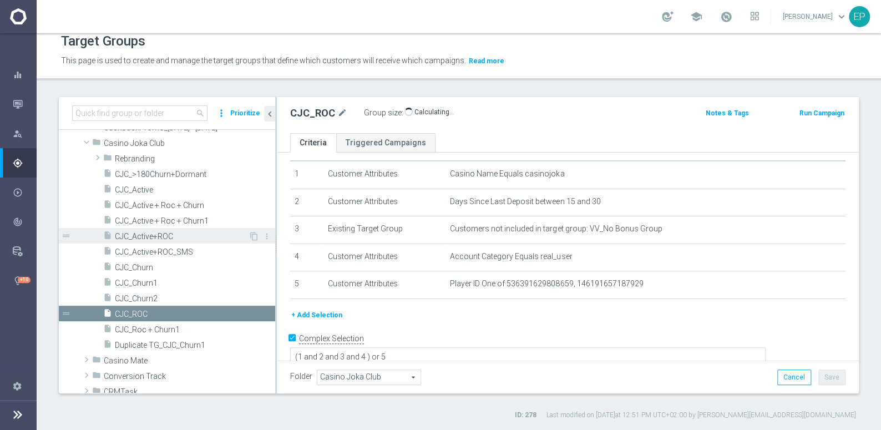
scroll to position [50, 0]
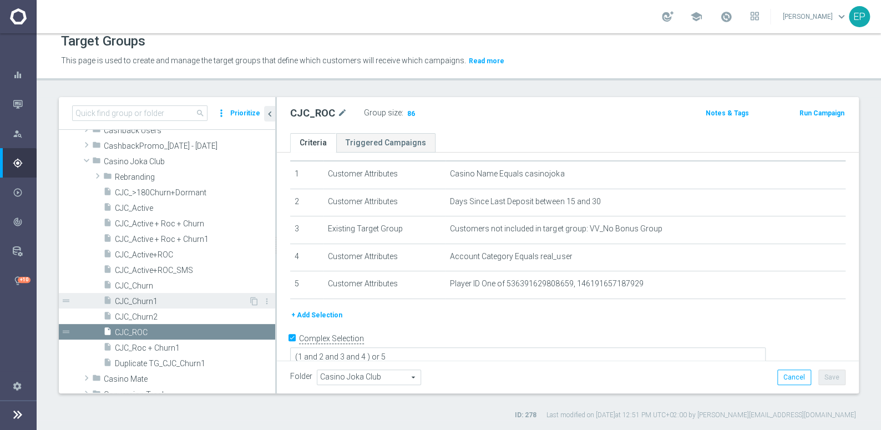
click at [142, 300] on span "CJC_Churn1" at bounding box center [182, 301] width 134 height 9
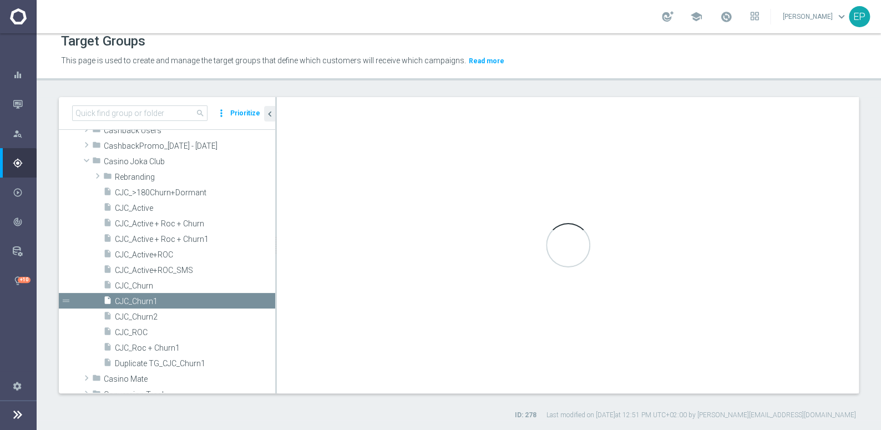
type textarea "(1 and 2 and 3 and 4) or 5"
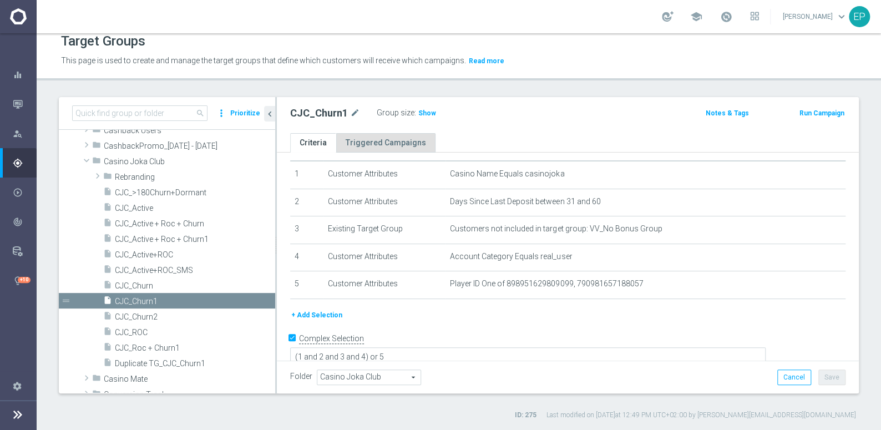
drag, startPoint x: 414, startPoint y: 109, endPoint x: 417, endPoint y: 133, distance: 24.1
click at [417, 109] on h3 "Show" at bounding box center [427, 113] width 20 height 12
click at [145, 318] on span "CJC_Churn2" at bounding box center [182, 316] width 134 height 9
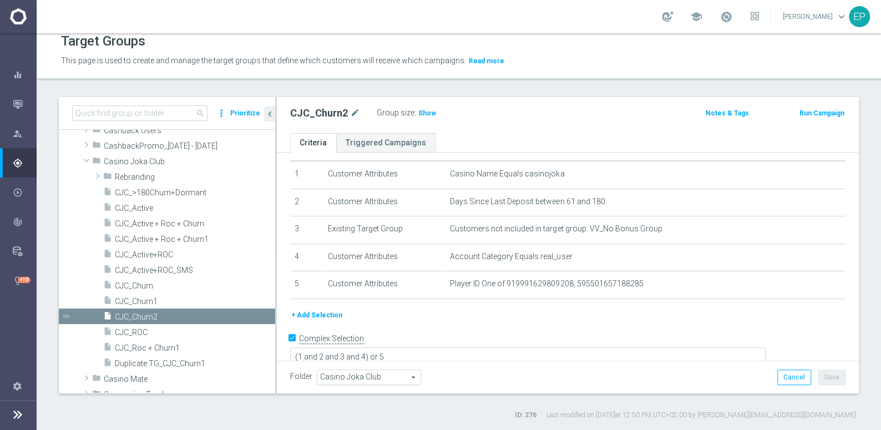
drag, startPoint x: 420, startPoint y: 112, endPoint x: 325, endPoint y: 157, distance: 105.7
click at [420, 112] on span "Show" at bounding box center [427, 113] width 18 height 8
click at [163, 194] on span "CJC_>180Churn+Dormant" at bounding box center [182, 192] width 134 height 9
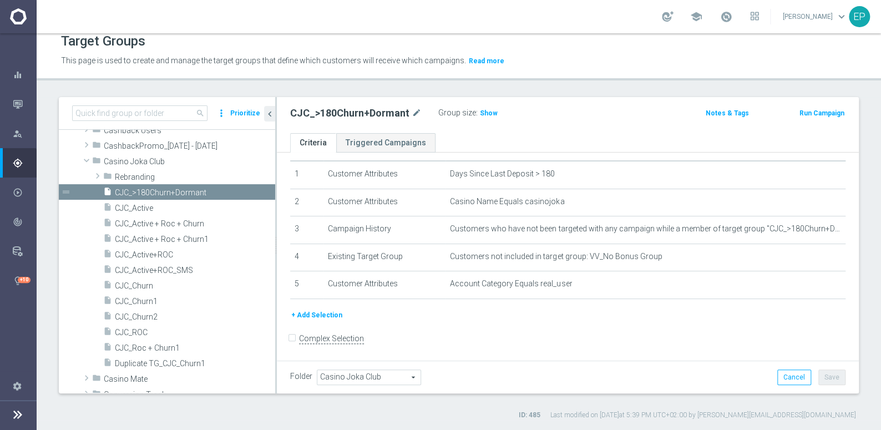
scroll to position [29, 0]
click at [486, 112] on span "Show" at bounding box center [489, 113] width 18 height 8
click at [88, 159] on span at bounding box center [86, 160] width 13 height 11
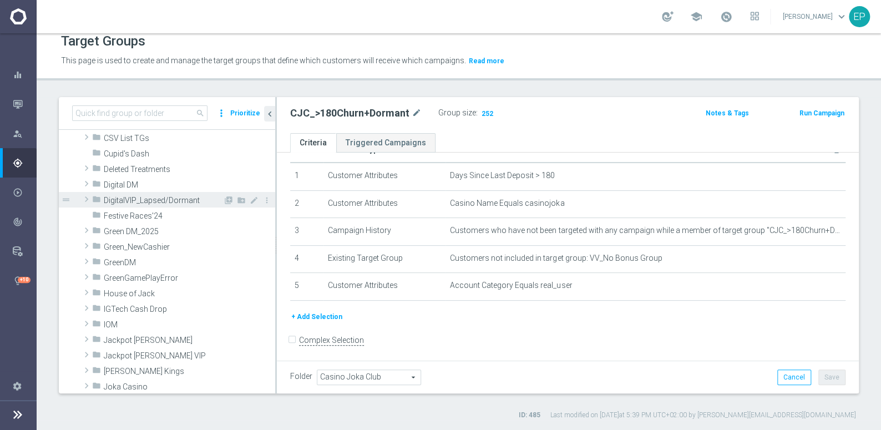
scroll to position [201, 0]
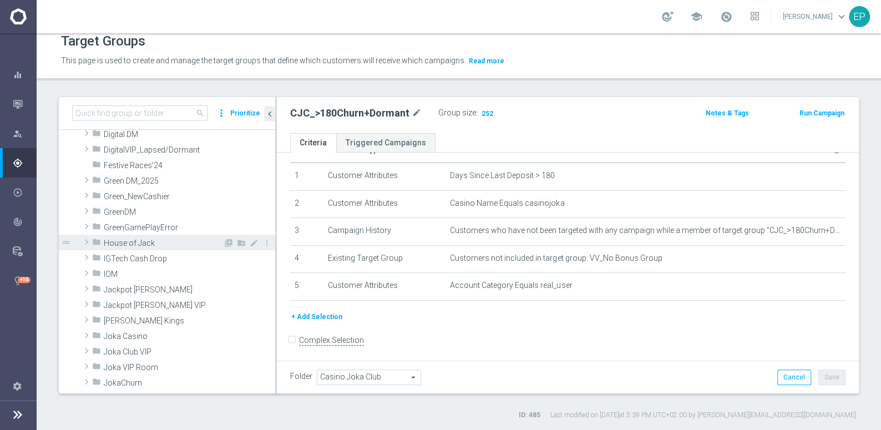
click at [132, 239] on span "House of Jack" at bounding box center [163, 243] width 119 height 9
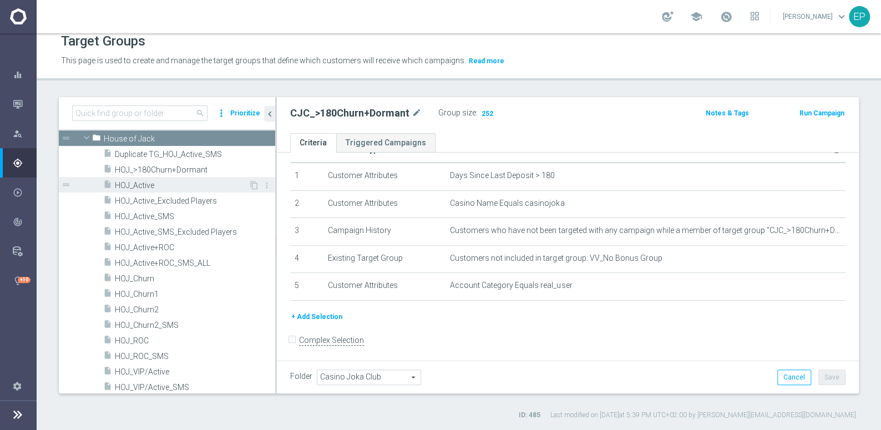
click at [140, 188] on span "HOJ_Active" at bounding box center [182, 185] width 134 height 9
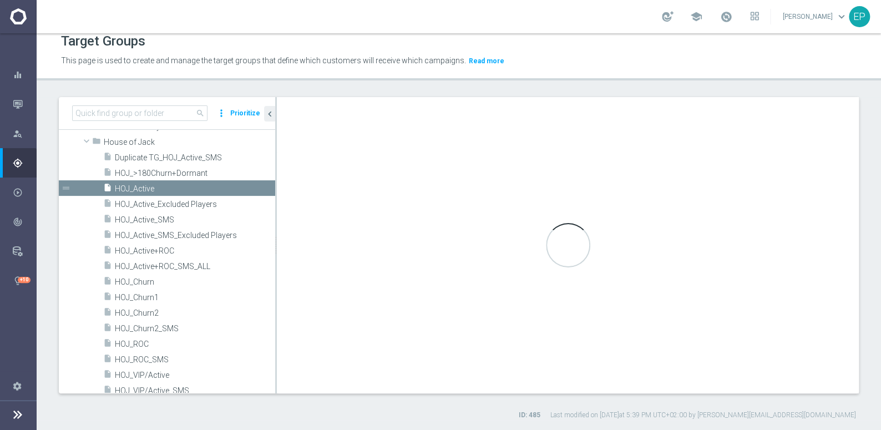
scroll to position [185, 0]
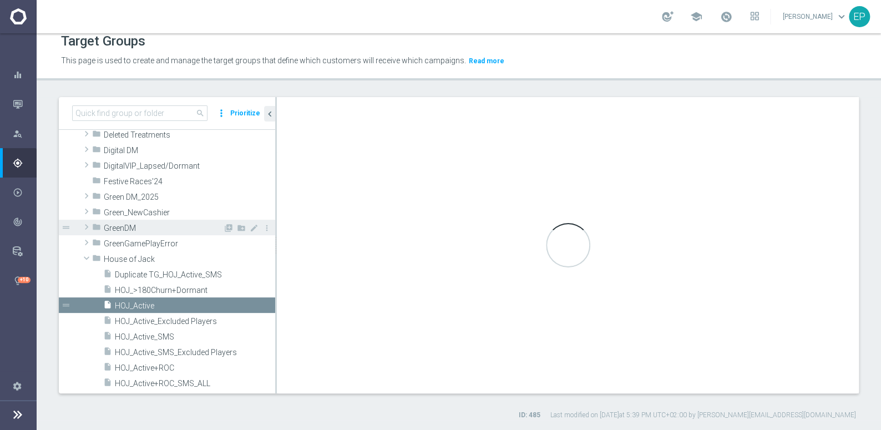
checkbox input "true"
type input "House of Jack"
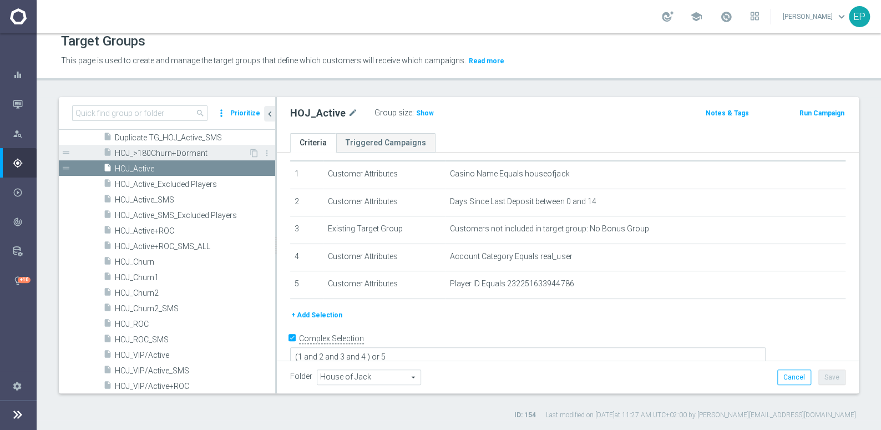
scroll to position [337, 0]
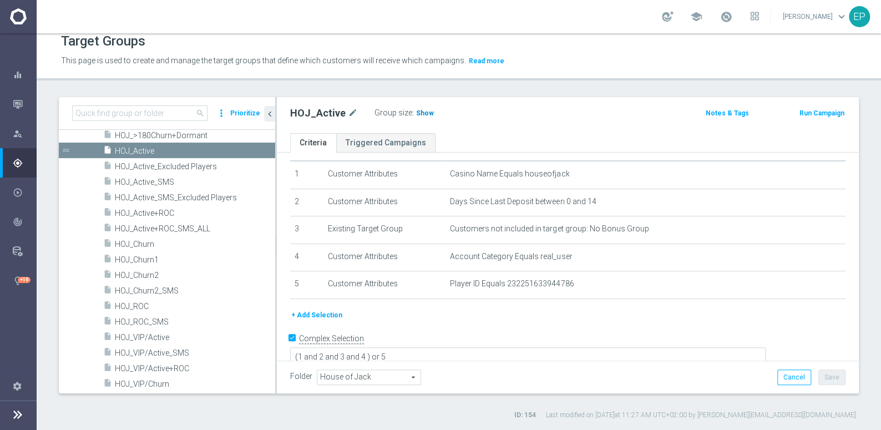
click at [418, 114] on span "Show" at bounding box center [425, 113] width 18 height 8
click at [140, 307] on span "HOJ_ROC" at bounding box center [182, 306] width 134 height 9
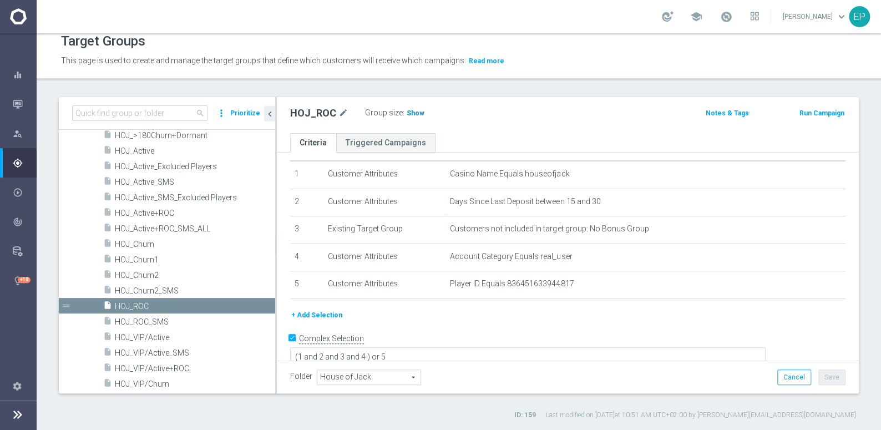
click at [416, 114] on span "Show" at bounding box center [416, 113] width 18 height 8
click at [148, 261] on span "HOJ_Churn1" at bounding box center [182, 259] width 134 height 9
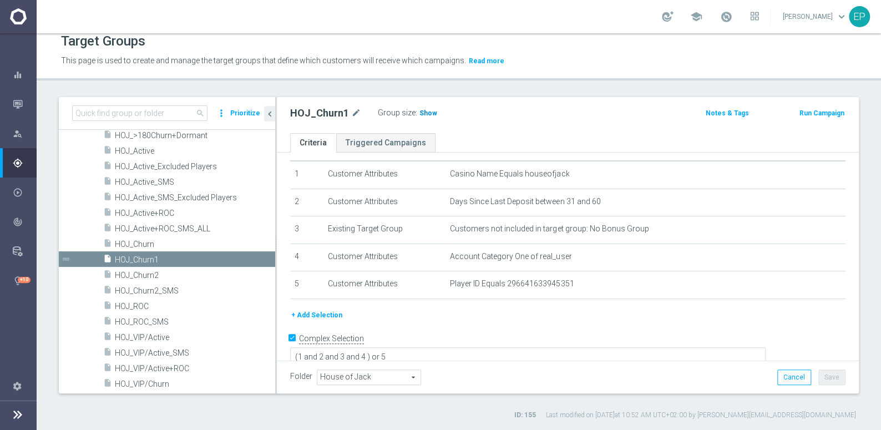
click at [420, 114] on span "Show" at bounding box center [429, 113] width 18 height 8
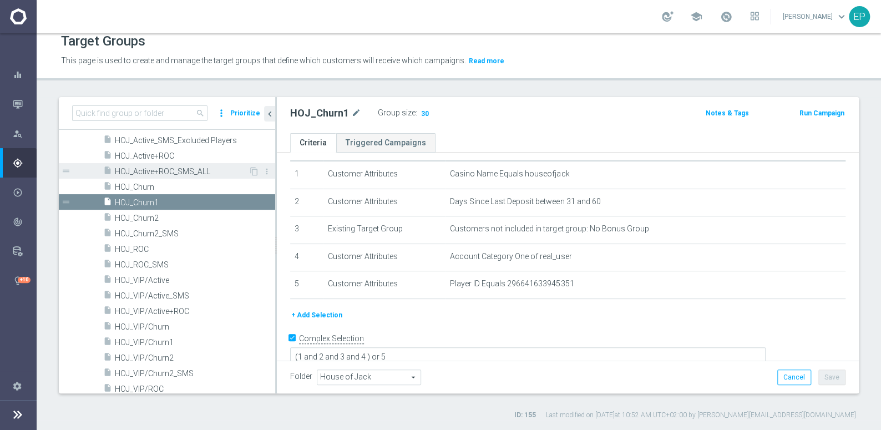
scroll to position [438, 0]
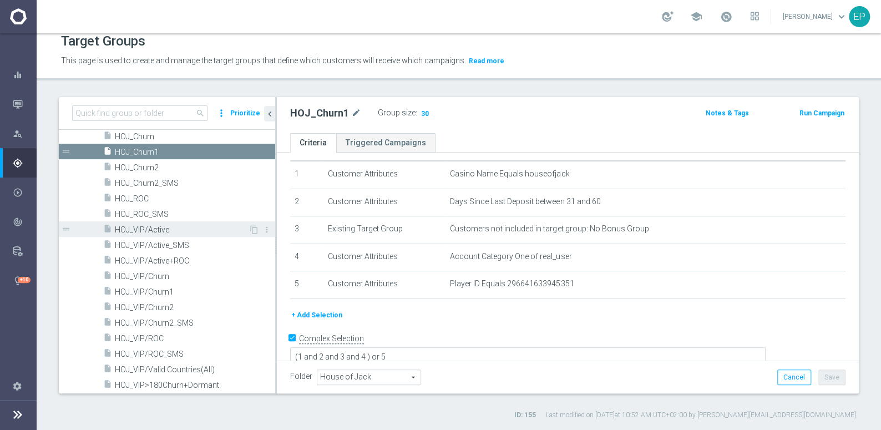
click at [163, 229] on span "HOJ_VIP/Active" at bounding box center [182, 229] width 134 height 9
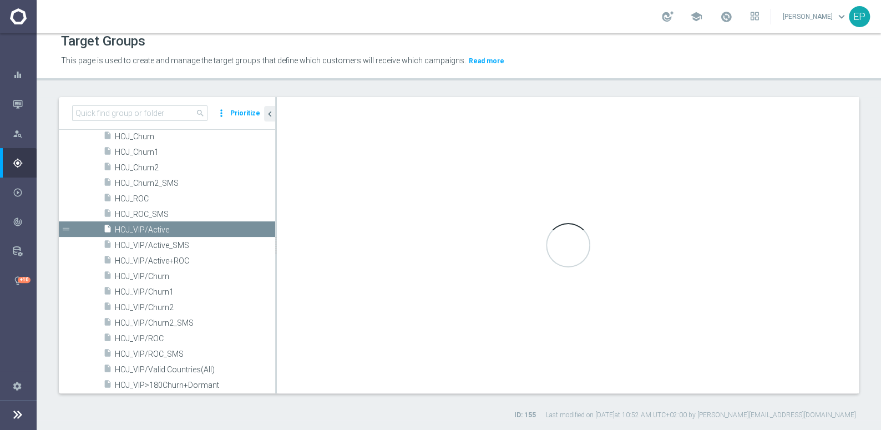
type textarea "(1 and 2 and 3 and 4) or 5"
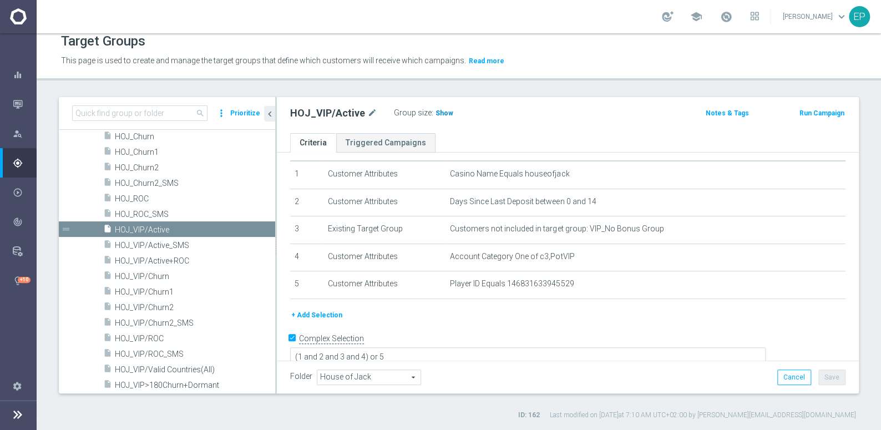
click at [441, 112] on span "Show" at bounding box center [445, 113] width 18 height 8
click at [150, 334] on span "HOJ_VIP/ROC" at bounding box center [182, 338] width 134 height 9
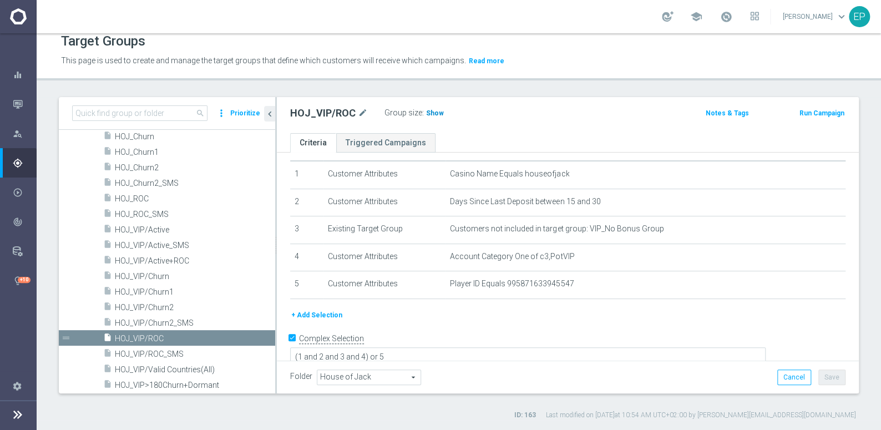
click at [430, 112] on span "Show" at bounding box center [435, 113] width 18 height 8
click at [164, 289] on span "HOJ_VIP/Churn1" at bounding box center [182, 291] width 134 height 9
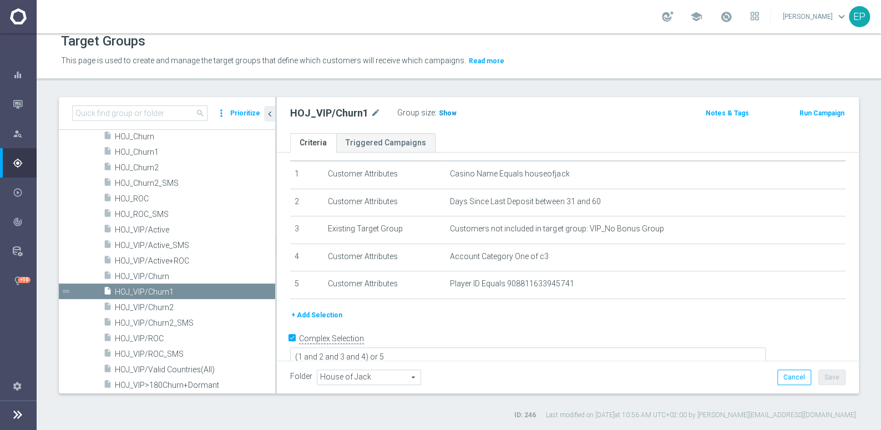
click at [442, 112] on span "Show" at bounding box center [448, 113] width 18 height 8
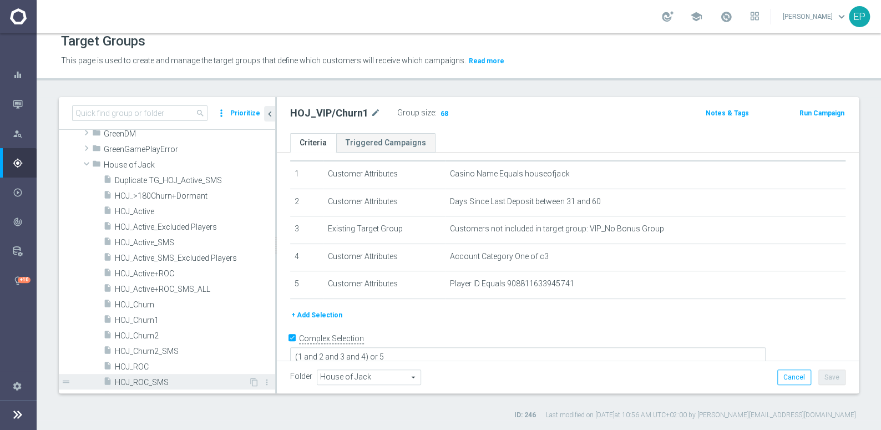
scroll to position [236, 0]
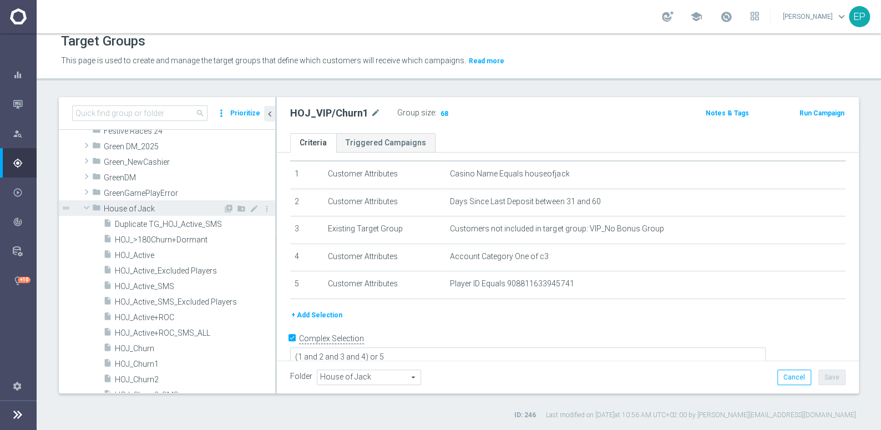
click at [87, 204] on span at bounding box center [86, 207] width 13 height 11
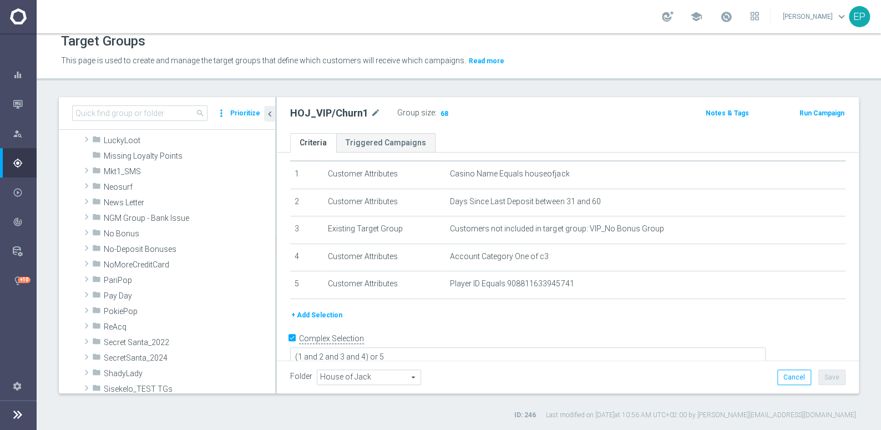
scroll to position [539, 0]
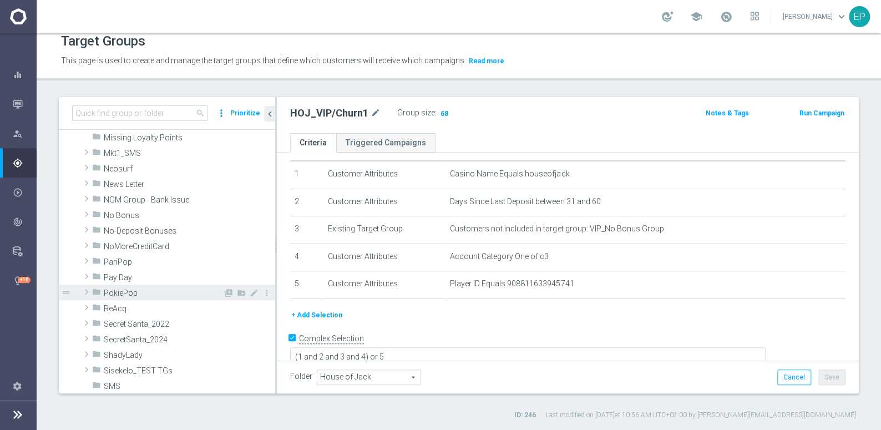
click at [133, 298] on div "folder PokiePop" at bounding box center [157, 293] width 131 height 16
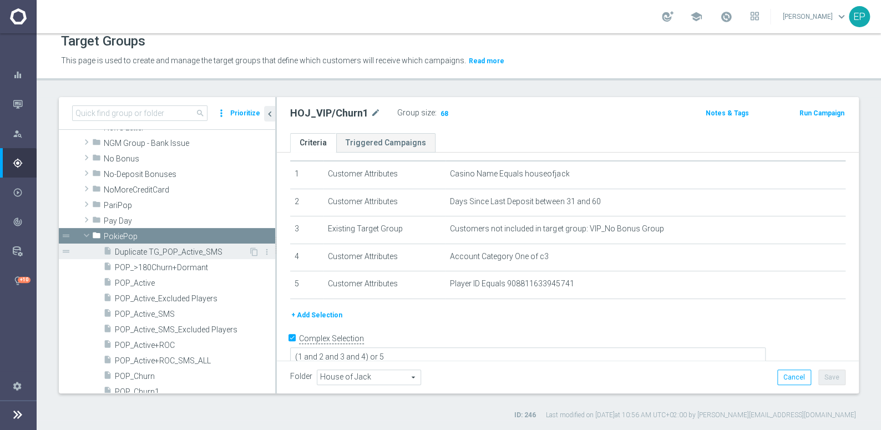
scroll to position [639, 0]
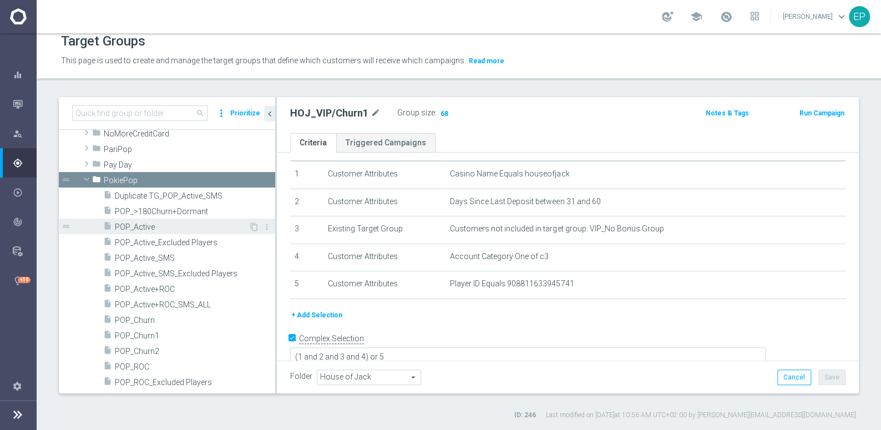
click at [147, 223] on span "POP_Active" at bounding box center [182, 227] width 134 height 9
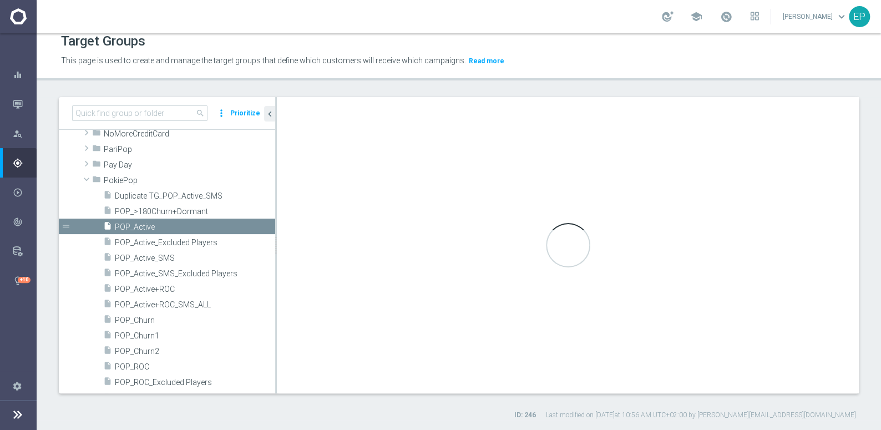
type input "PokiePop"
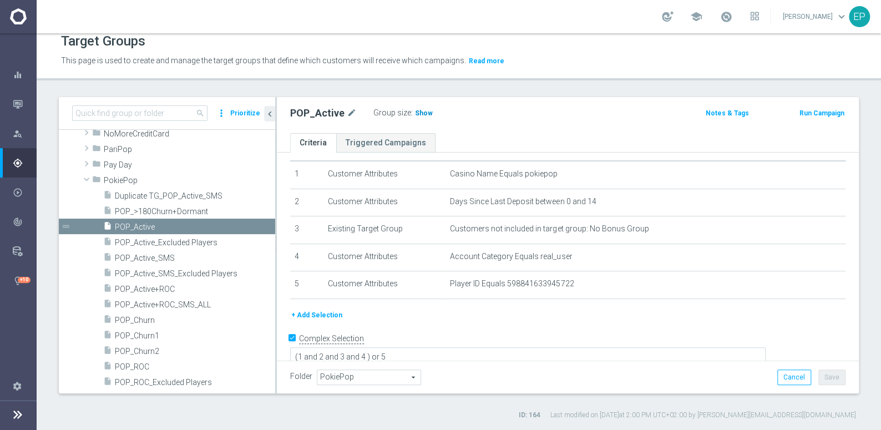
click at [422, 112] on span "Show" at bounding box center [424, 113] width 18 height 8
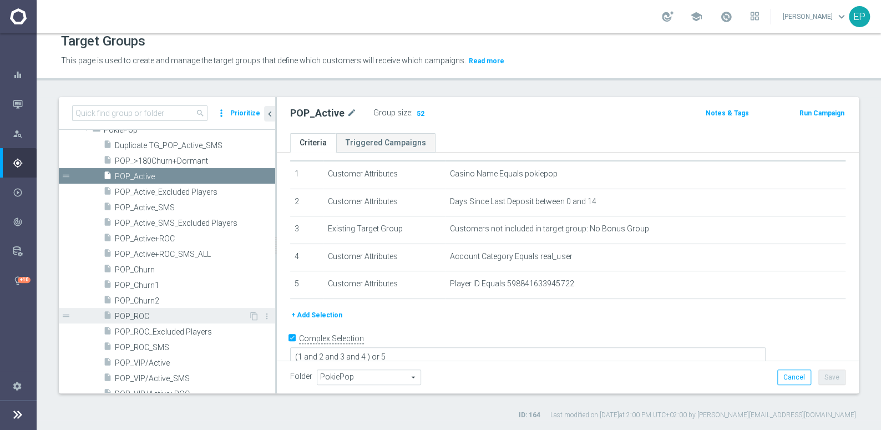
click at [143, 314] on span "POP_ROC" at bounding box center [182, 316] width 134 height 9
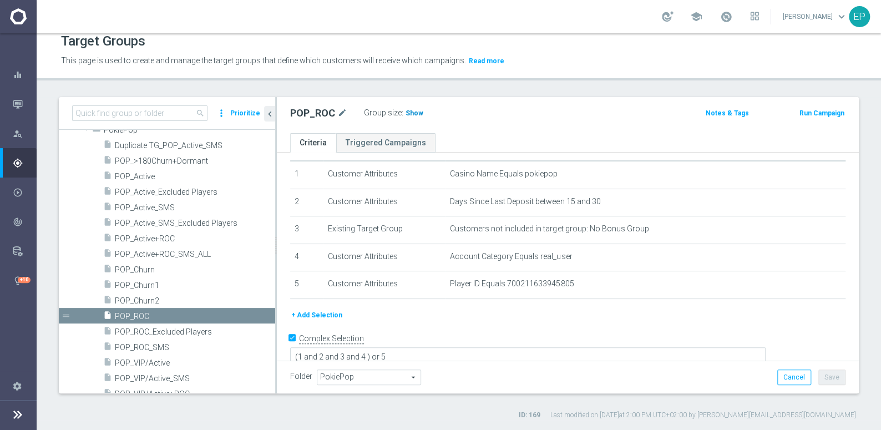
click at [412, 112] on span "Show" at bounding box center [415, 113] width 18 height 8
click at [159, 283] on span "POP_Churn1" at bounding box center [182, 285] width 134 height 9
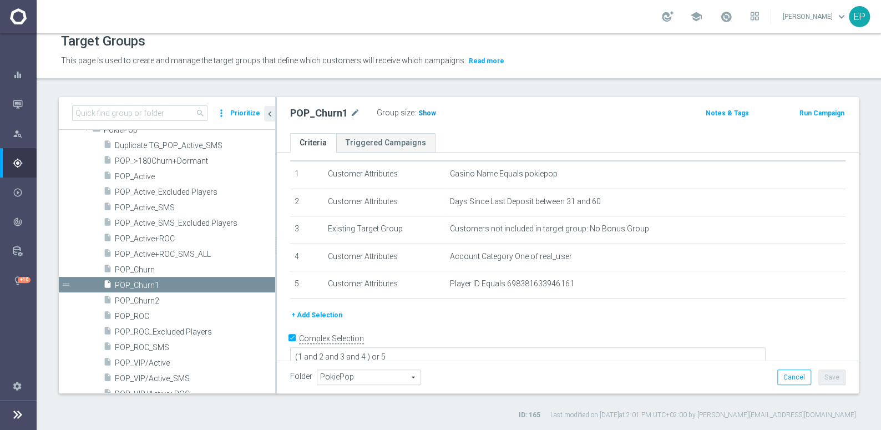
click at [418, 111] on span "Show" at bounding box center [427, 113] width 18 height 8
click at [161, 302] on span "POP_Churn2" at bounding box center [182, 300] width 134 height 9
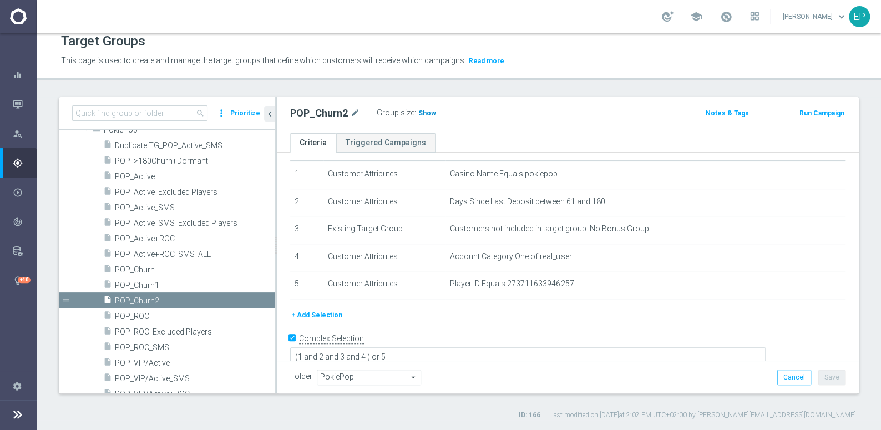
click at [428, 111] on span "Show" at bounding box center [427, 113] width 18 height 8
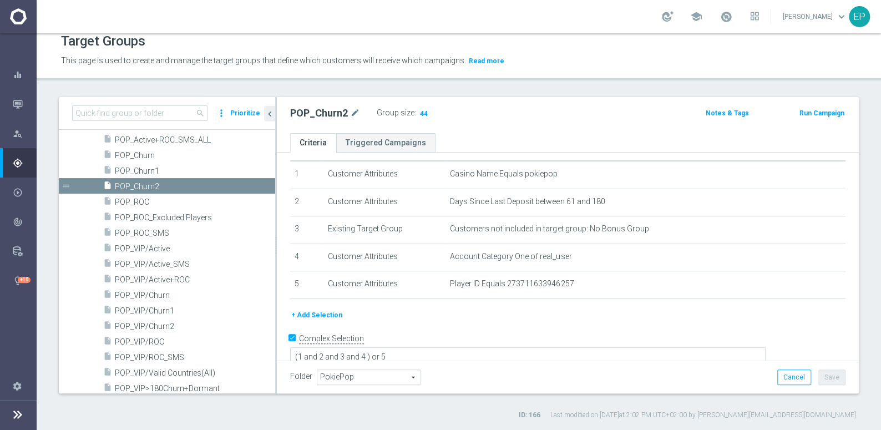
scroll to position [841, 0]
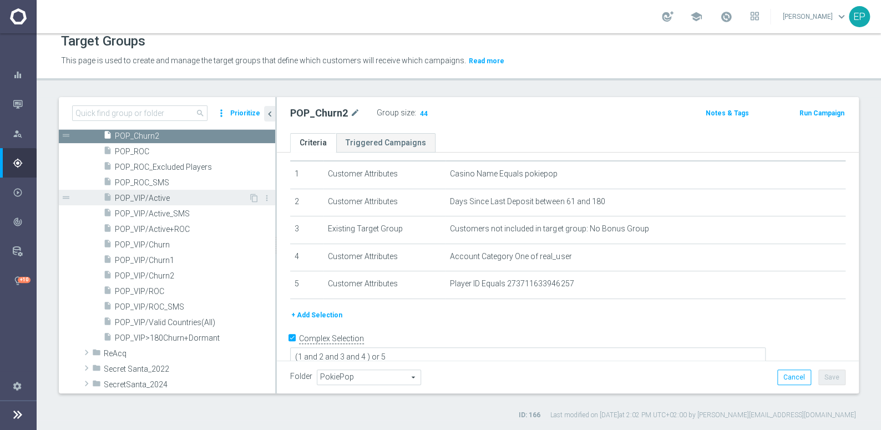
drag, startPoint x: 158, startPoint y: 194, endPoint x: 189, endPoint y: 190, distance: 30.7
click at [158, 194] on span "POP_VIP/Active" at bounding box center [182, 198] width 134 height 9
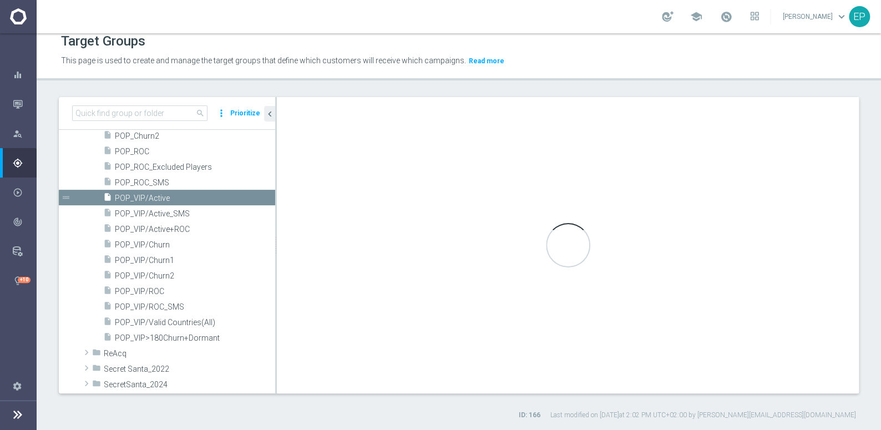
type textarea "(1 and 2 and 3 and 4) or 5"
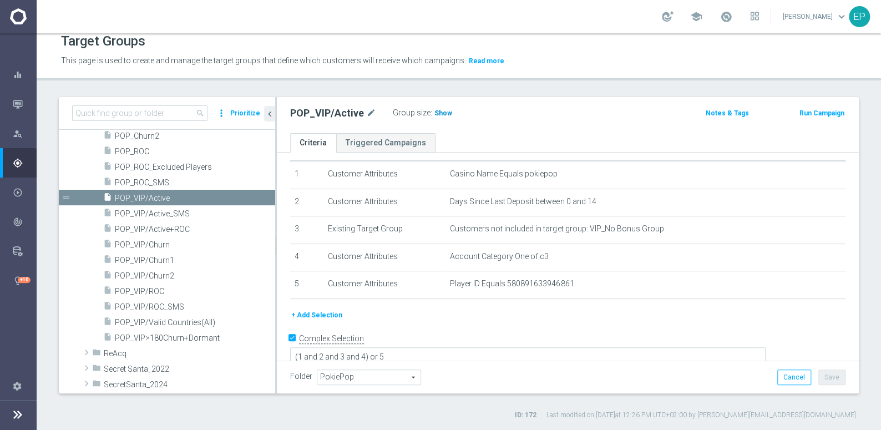
click at [444, 110] on span "Show" at bounding box center [443, 113] width 18 height 8
click at [153, 290] on span "POP_VIP/ROC" at bounding box center [182, 291] width 134 height 9
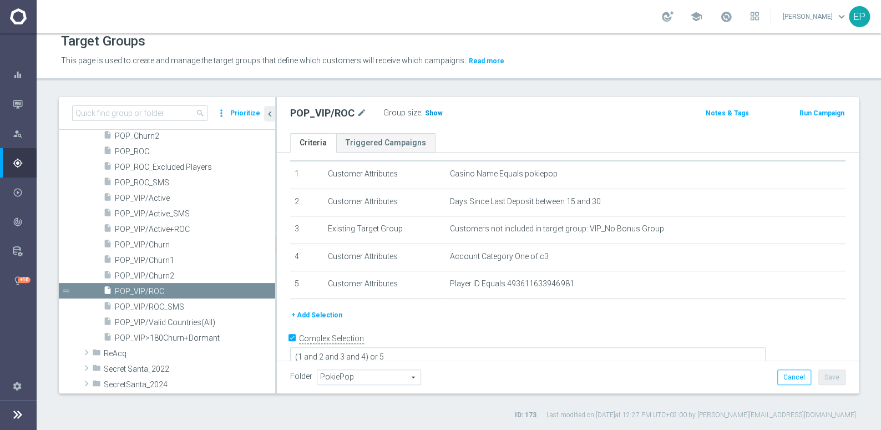
click at [434, 114] on span "Show" at bounding box center [434, 113] width 18 height 8
drag, startPoint x: 151, startPoint y: 257, endPoint x: 157, endPoint y: 257, distance: 6.1
click at [151, 257] on span "POP_VIP/Churn1" at bounding box center [182, 260] width 134 height 9
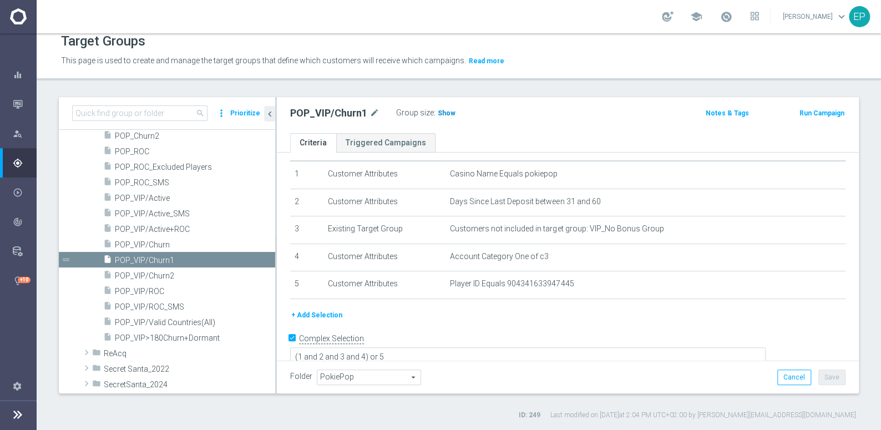
click at [442, 112] on span "Show" at bounding box center [447, 113] width 18 height 8
click at [163, 274] on span "POP_VIP/Churn2" at bounding box center [182, 275] width 134 height 9
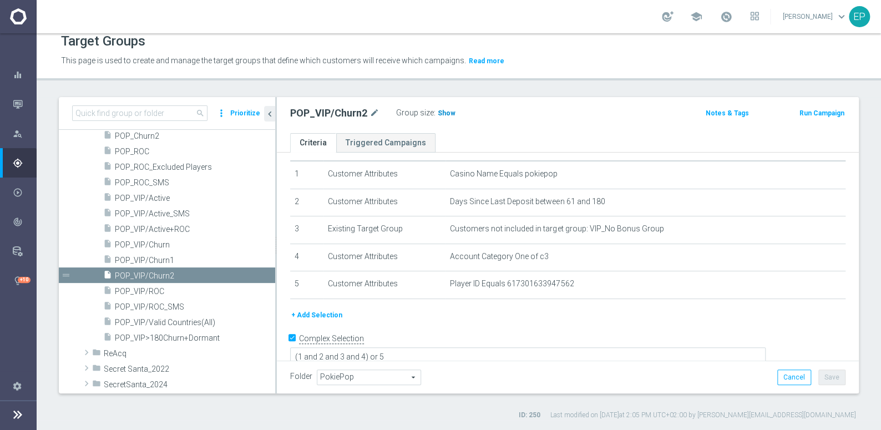
click at [443, 112] on span "Show" at bounding box center [447, 113] width 18 height 8
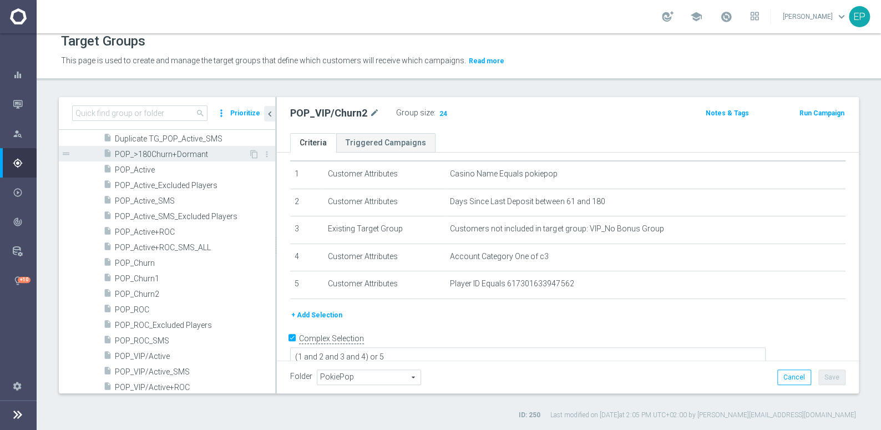
scroll to position [639, 0]
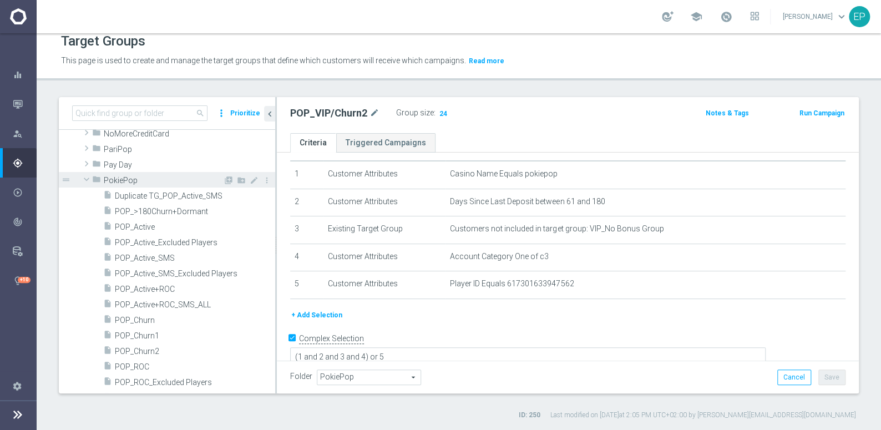
click at [88, 178] on span at bounding box center [86, 179] width 13 height 11
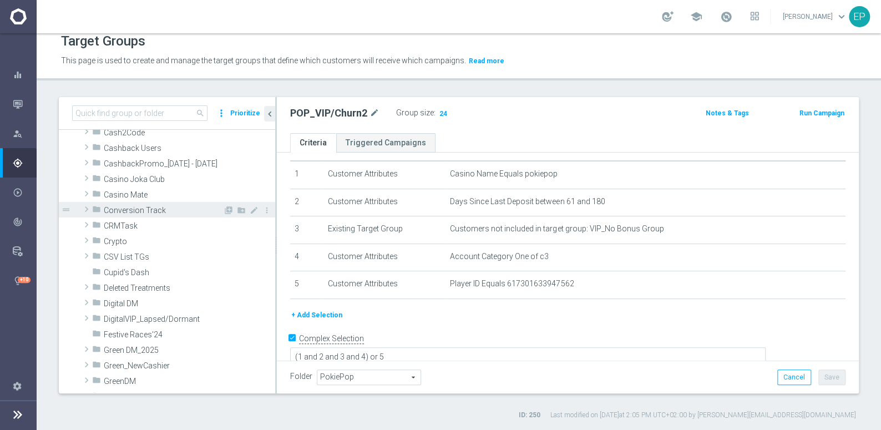
scroll to position [50, 0]
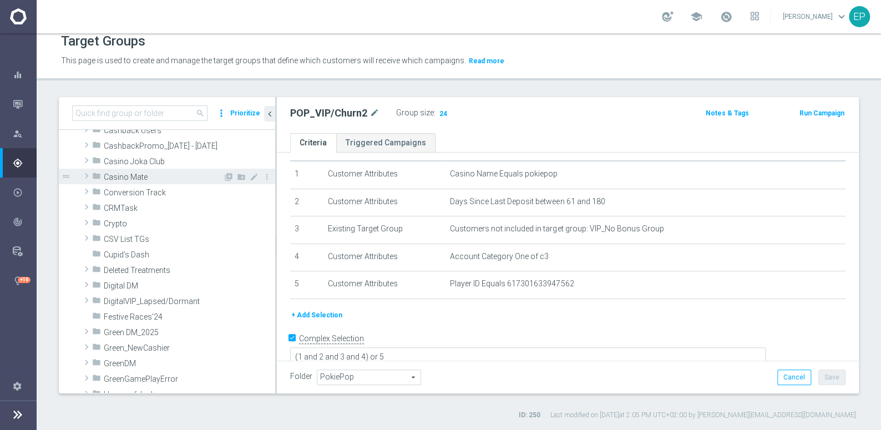
click at [162, 176] on span "Casino Mate" at bounding box center [163, 177] width 119 height 9
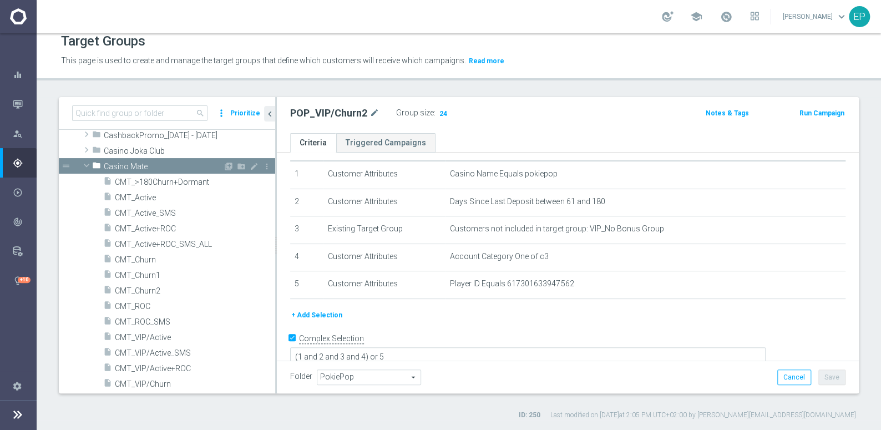
scroll to position [100, 0]
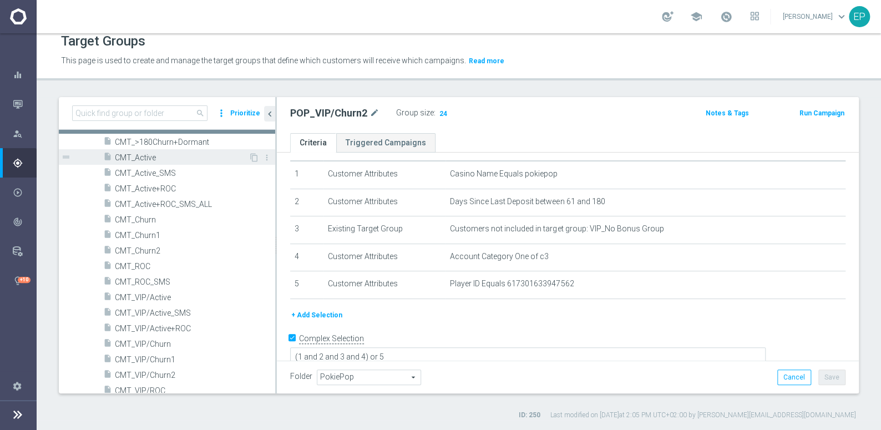
click at [151, 153] on span "CMT_Active" at bounding box center [182, 157] width 134 height 9
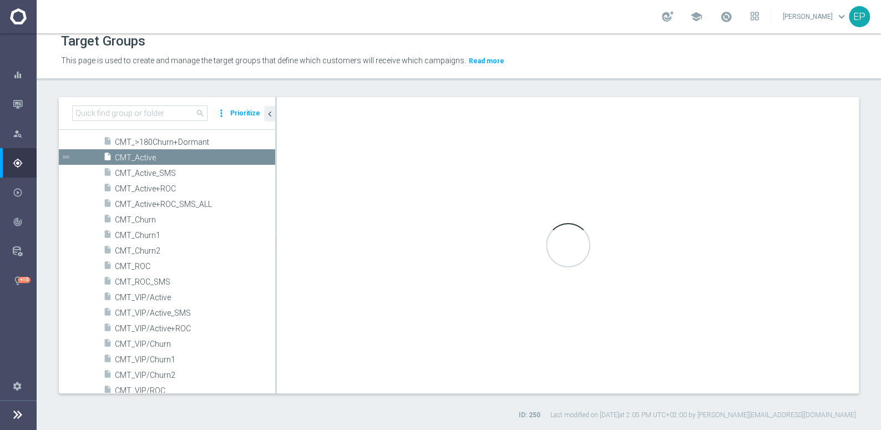
type input "Casino Mate"
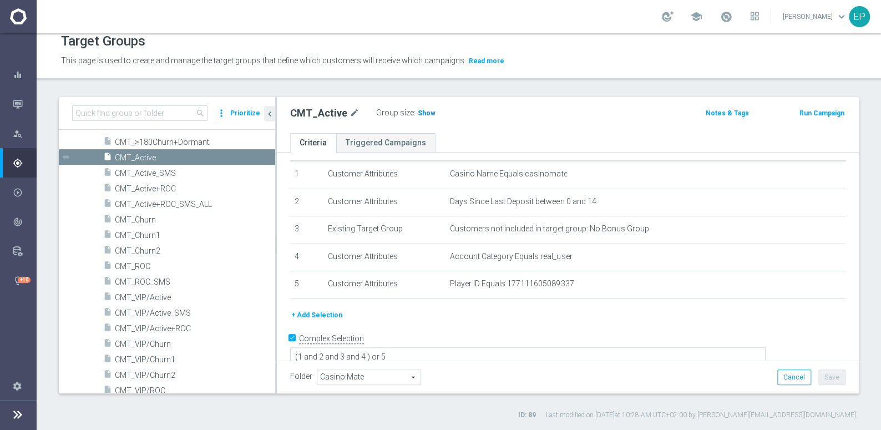
click at [418, 111] on span "Show" at bounding box center [427, 113] width 18 height 8
click at [150, 267] on span "CMT_ROC" at bounding box center [182, 266] width 134 height 9
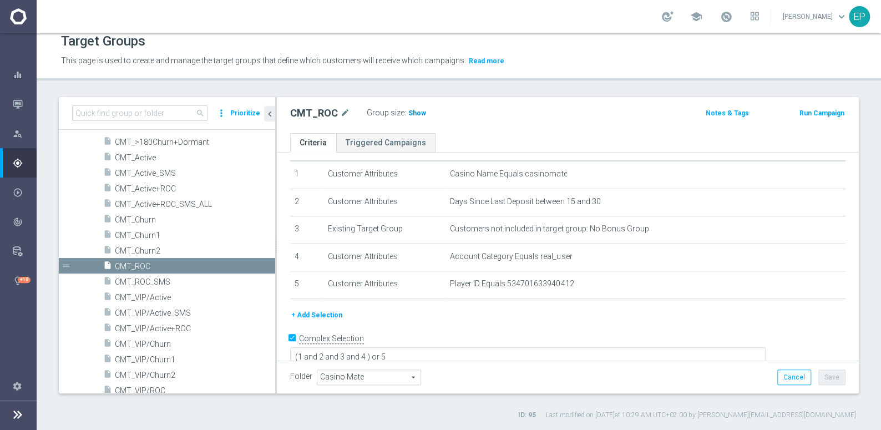
click at [417, 111] on span "Show" at bounding box center [417, 113] width 18 height 8
click at [148, 235] on span "CMT_Churn1" at bounding box center [182, 235] width 134 height 9
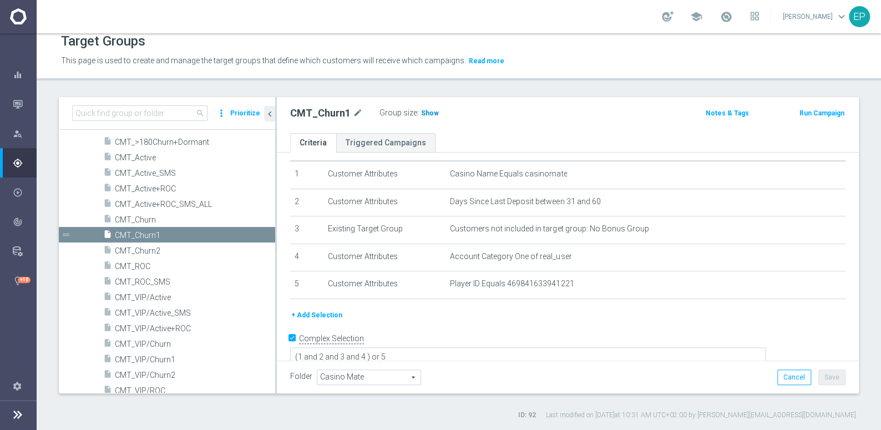
click at [423, 112] on span "Show" at bounding box center [430, 113] width 18 height 8
click at [154, 249] on span "CMT_Churn2" at bounding box center [182, 250] width 134 height 9
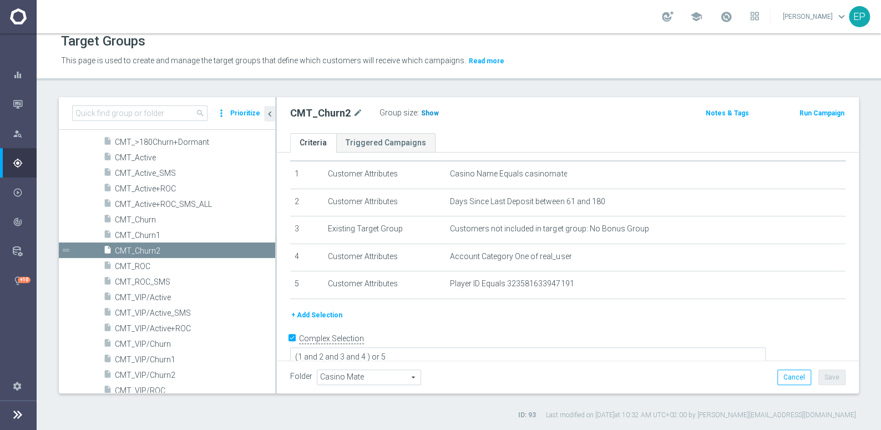
click at [423, 111] on span "Show" at bounding box center [430, 113] width 18 height 8
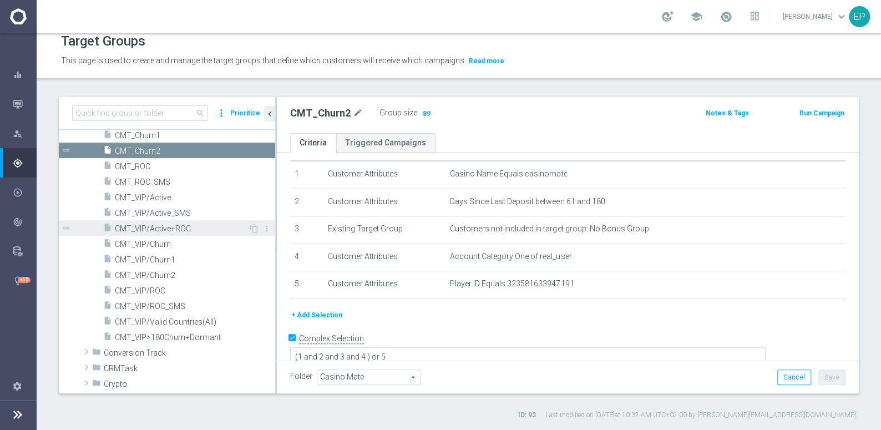
scroll to position [201, 0]
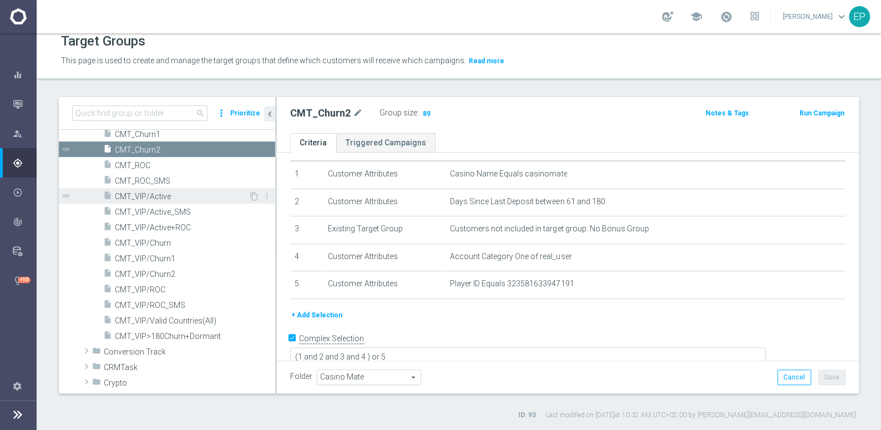
click at [188, 199] on span "CMT_VIP/Active" at bounding box center [182, 196] width 134 height 9
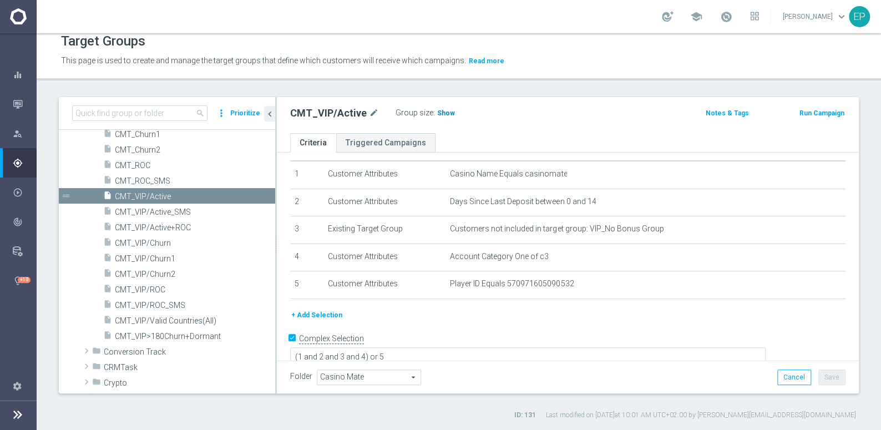
click at [441, 113] on span "Show" at bounding box center [446, 113] width 18 height 8
click at [159, 288] on span "CMT_VIP/ROC" at bounding box center [182, 289] width 134 height 9
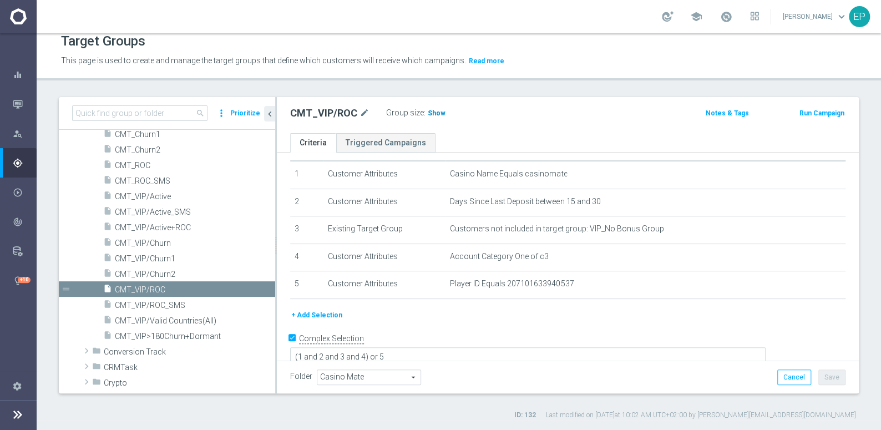
click at [428, 114] on span "Show" at bounding box center [437, 113] width 18 height 8
click at [163, 259] on span "CMT_VIP/Churn1" at bounding box center [182, 258] width 134 height 9
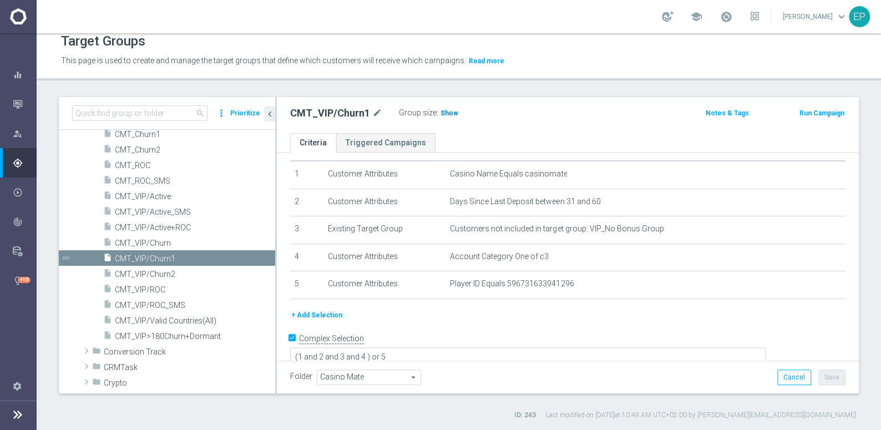
click at [449, 109] on span "Show" at bounding box center [450, 113] width 18 height 8
click at [151, 289] on span "CMT_VIP/ROC" at bounding box center [182, 289] width 134 height 9
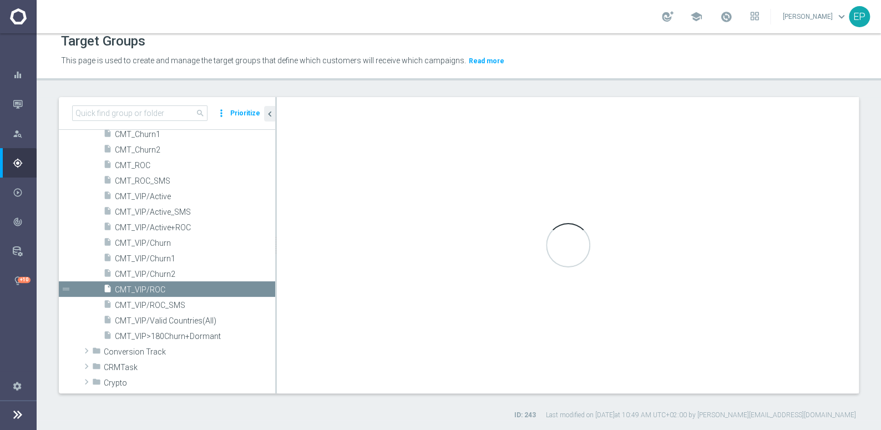
type textarea "(1 and 2 and 3 and 4) or 5"
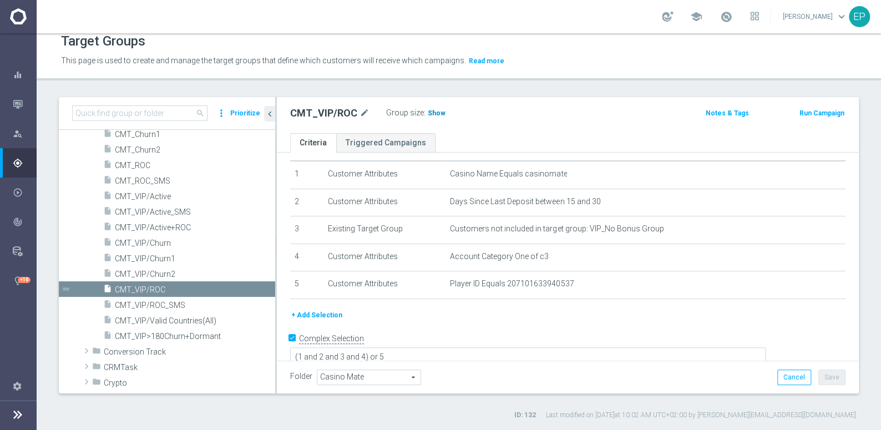
click at [431, 112] on span "Show" at bounding box center [437, 113] width 18 height 8
click at [152, 275] on span "CMT_VIP/Churn2" at bounding box center [182, 274] width 134 height 9
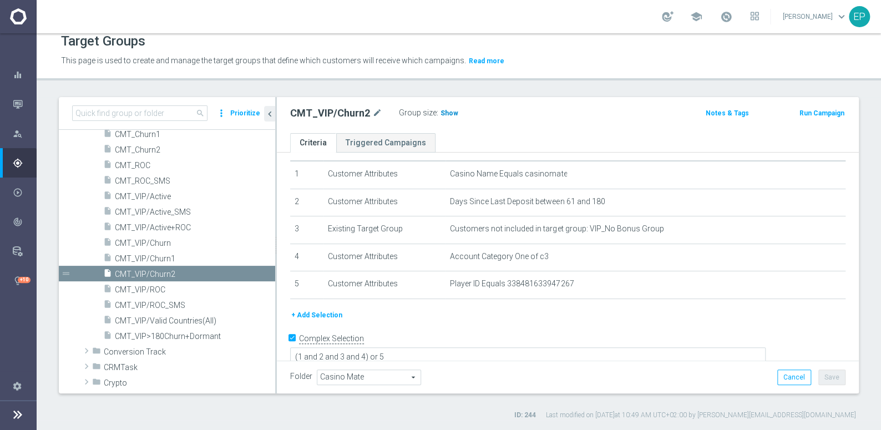
click at [447, 112] on span "Show" at bounding box center [450, 113] width 18 height 8
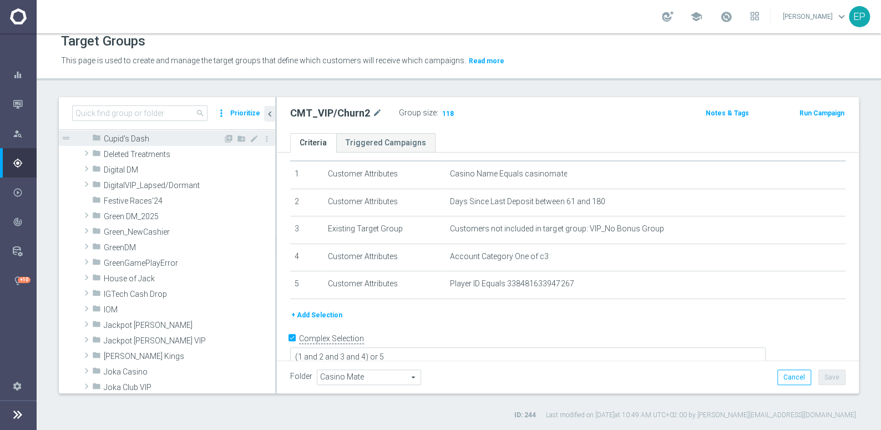
scroll to position [454, 0]
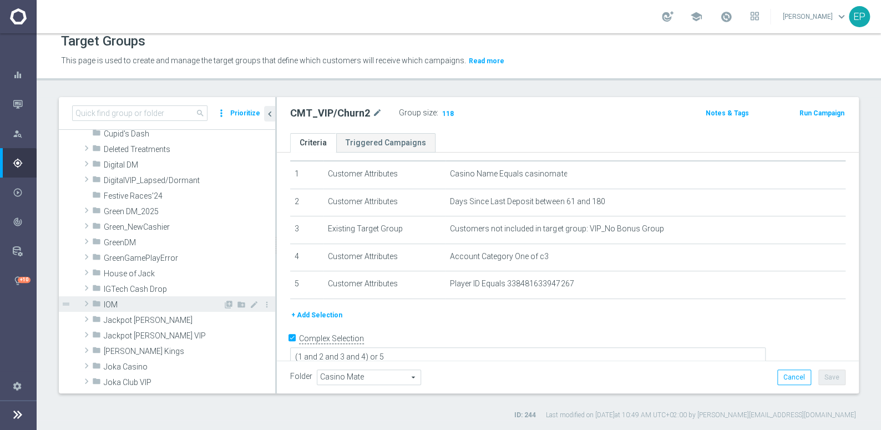
click at [121, 307] on span "IOM" at bounding box center [163, 304] width 119 height 9
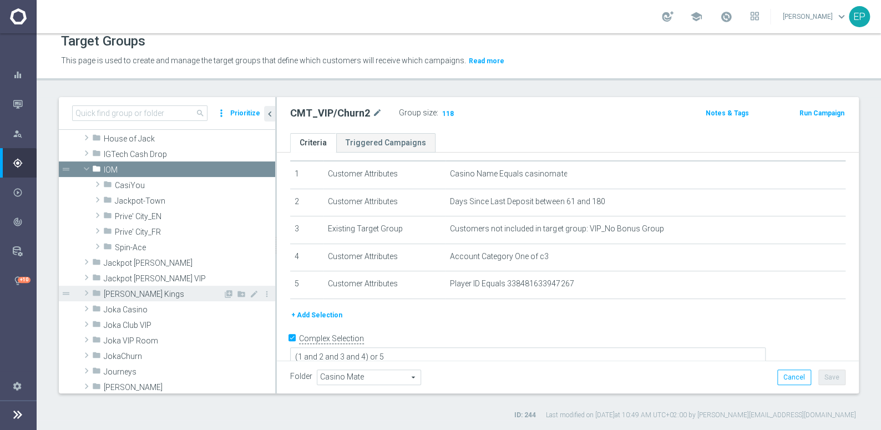
scroll to position [605, 0]
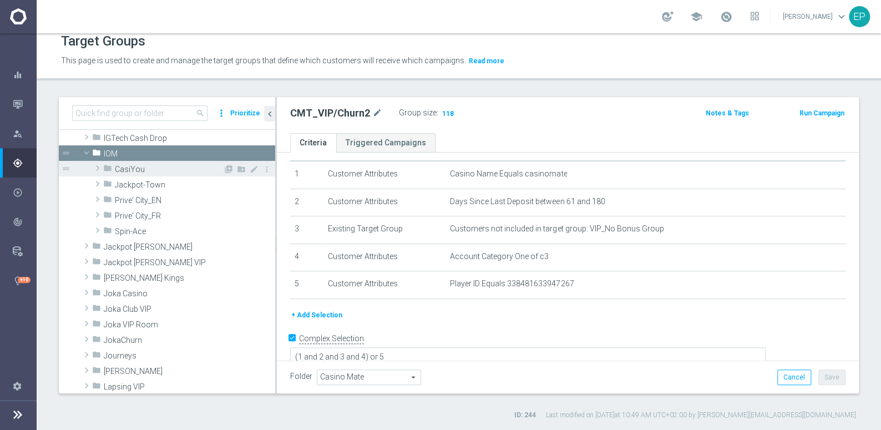
click at [138, 165] on span "CasiYou" at bounding box center [169, 169] width 108 height 9
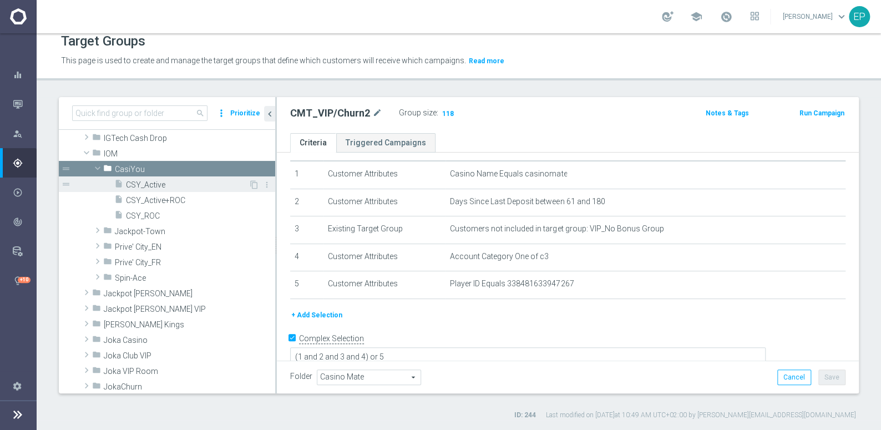
click at [157, 183] on span "CSY_Active" at bounding box center [187, 184] width 123 height 9
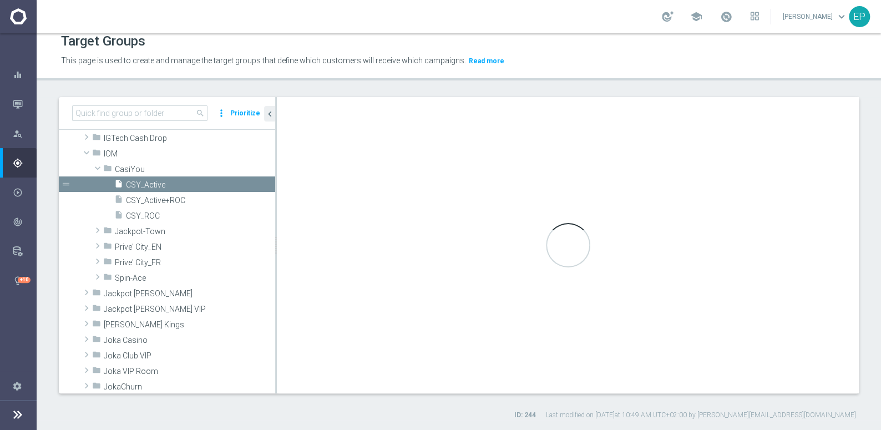
checkbox input "false"
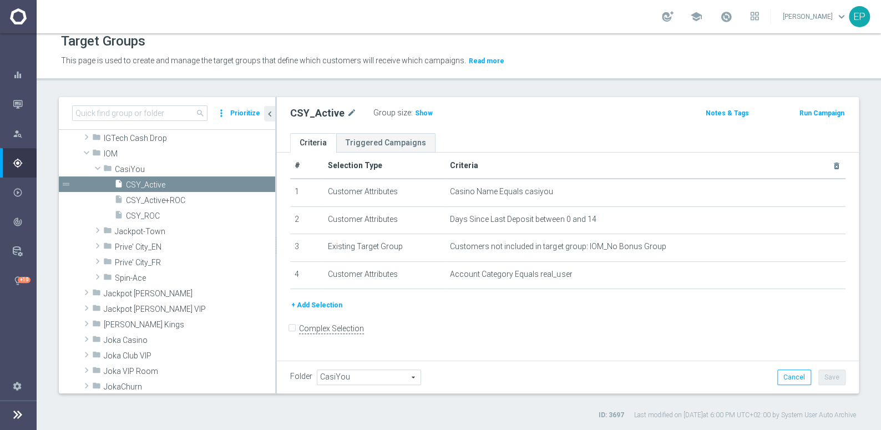
scroll to position [2, 0]
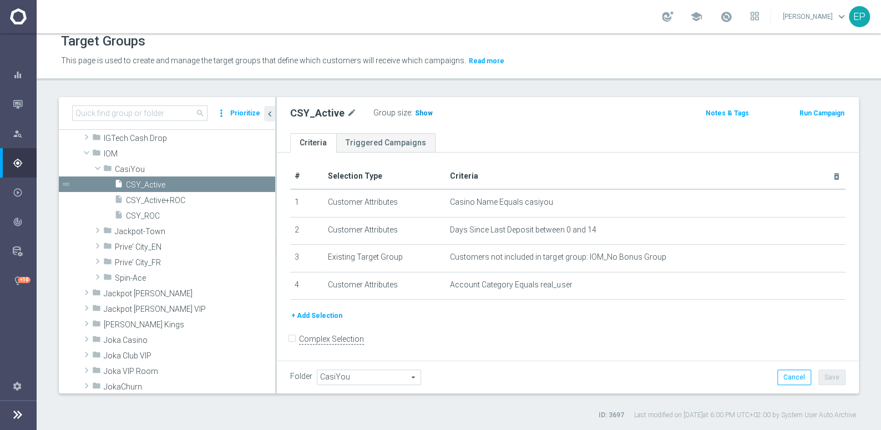
click at [420, 113] on span "Show" at bounding box center [424, 113] width 18 height 8
click at [148, 216] on span "CSY_ROC" at bounding box center [187, 215] width 123 height 9
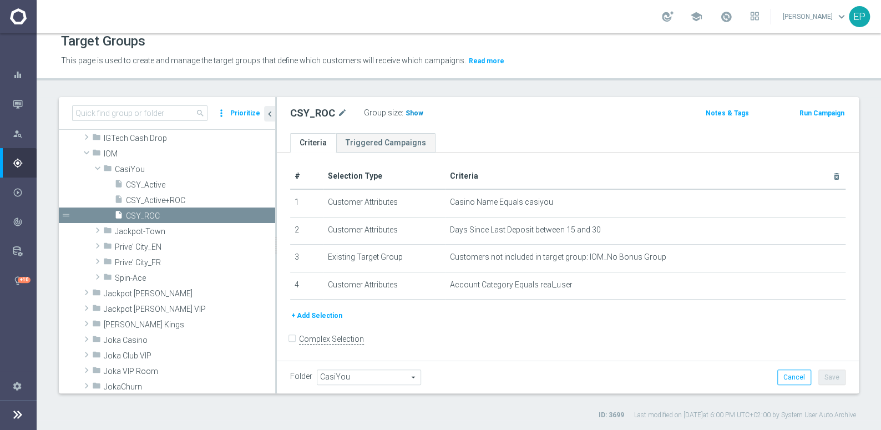
click at [406, 114] on span "Show" at bounding box center [415, 113] width 18 height 8
click at [161, 246] on span "Prive' City_EN" at bounding box center [169, 246] width 108 height 9
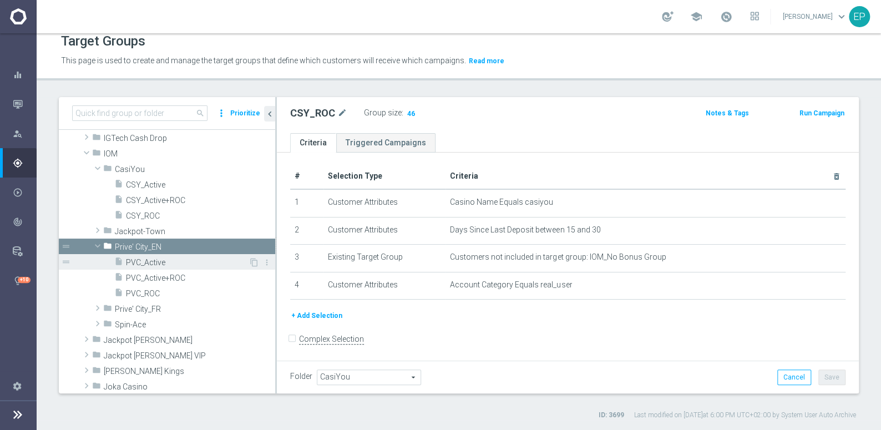
click at [158, 260] on span "PVC_Active" at bounding box center [187, 262] width 123 height 9
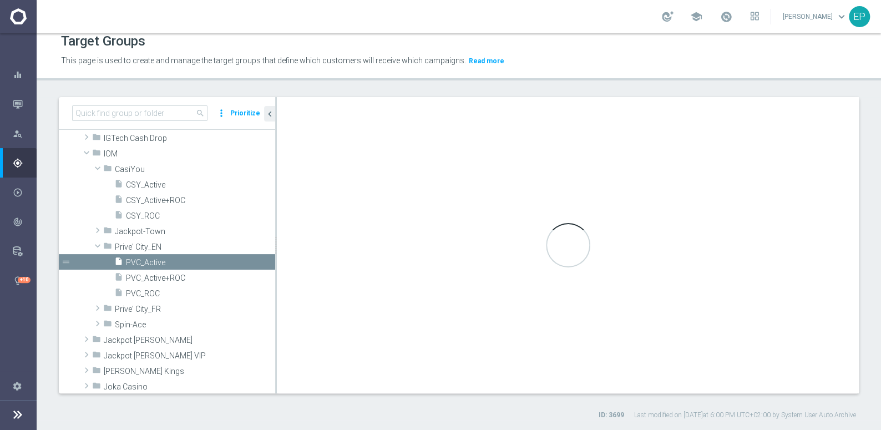
scroll to position [31, 0]
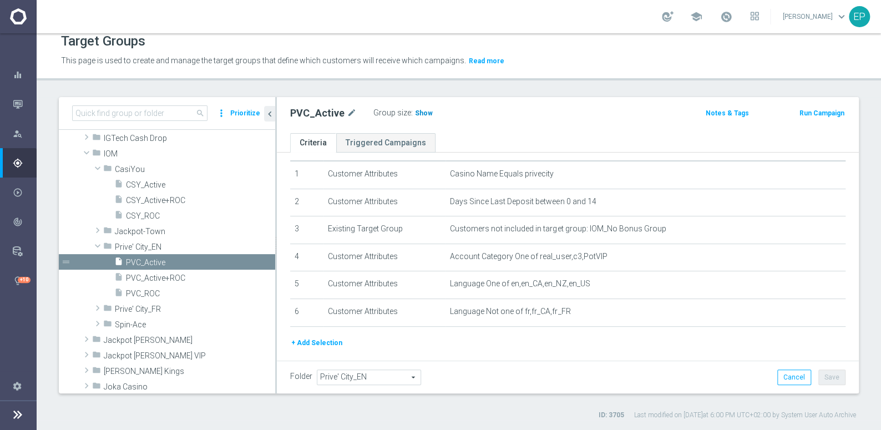
click at [417, 113] on span "Show" at bounding box center [424, 113] width 18 height 8
click at [151, 295] on span "PVC_ROC" at bounding box center [187, 293] width 123 height 9
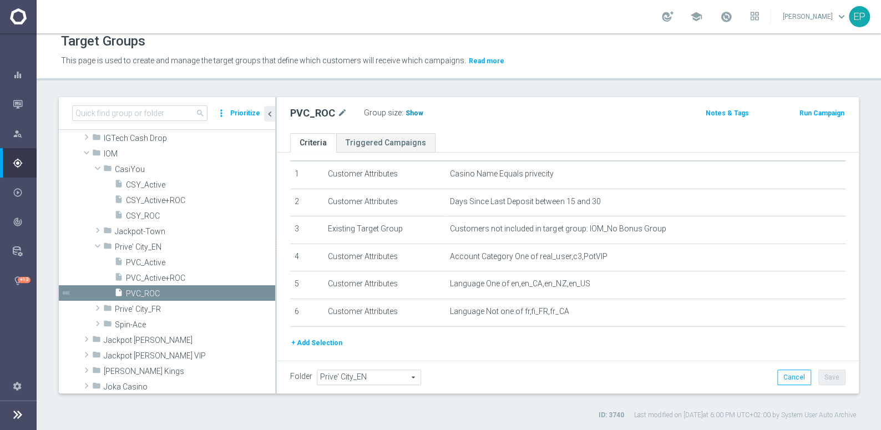
click at [411, 115] on span "Show" at bounding box center [415, 113] width 18 height 8
click at [133, 329] on div "folder Spin-Ace" at bounding box center [163, 324] width 120 height 16
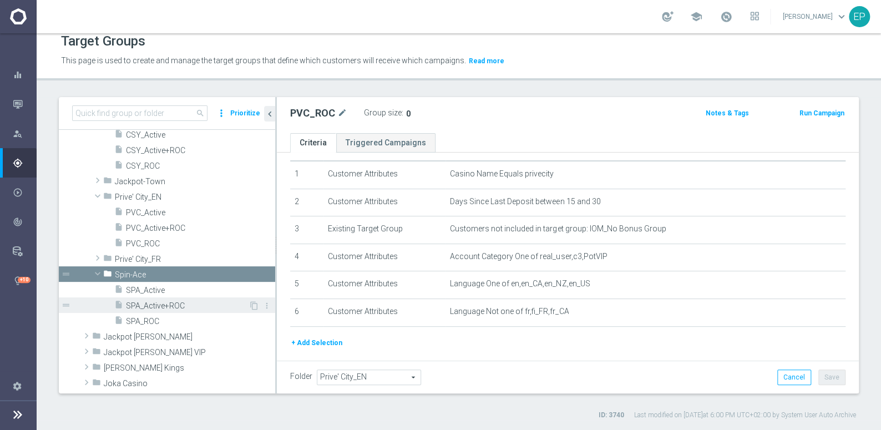
scroll to position [655, 0]
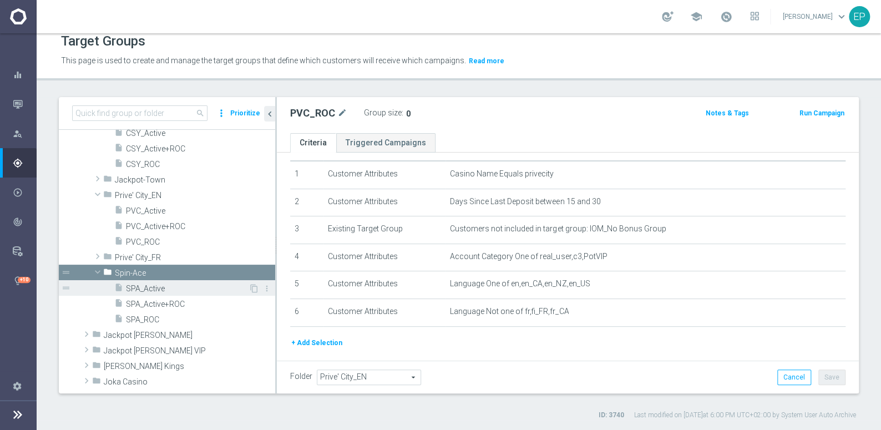
click at [144, 286] on span "SPA_Active" at bounding box center [187, 288] width 123 height 9
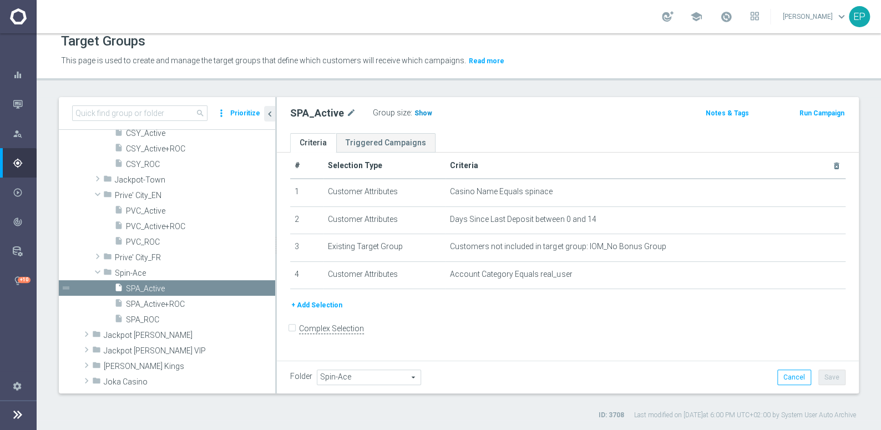
scroll to position [2, 0]
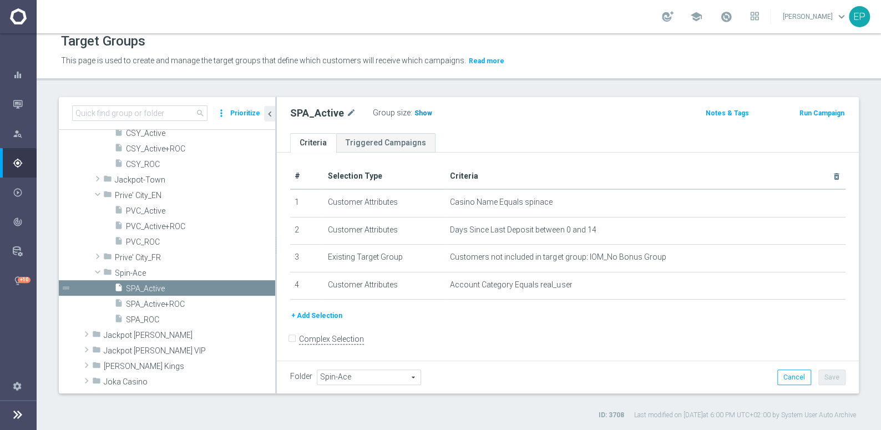
click at [420, 112] on span "Show" at bounding box center [424, 113] width 18 height 8
click at [149, 320] on span "SPA_ROC" at bounding box center [187, 319] width 123 height 9
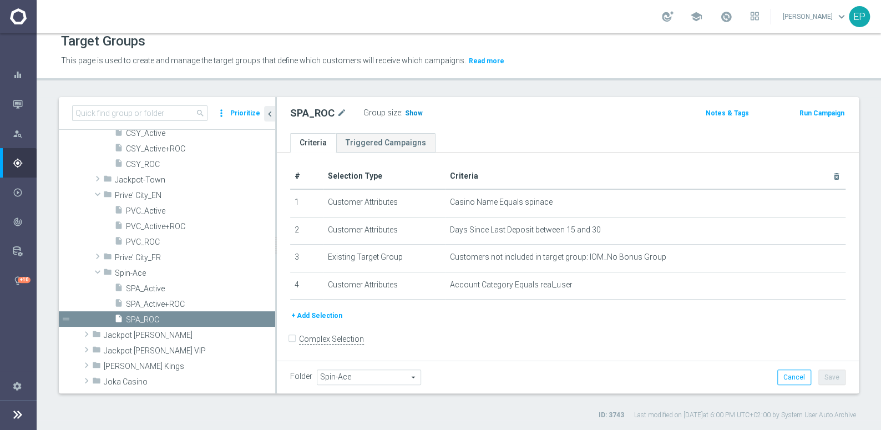
click at [412, 114] on span "Show" at bounding box center [414, 113] width 18 height 8
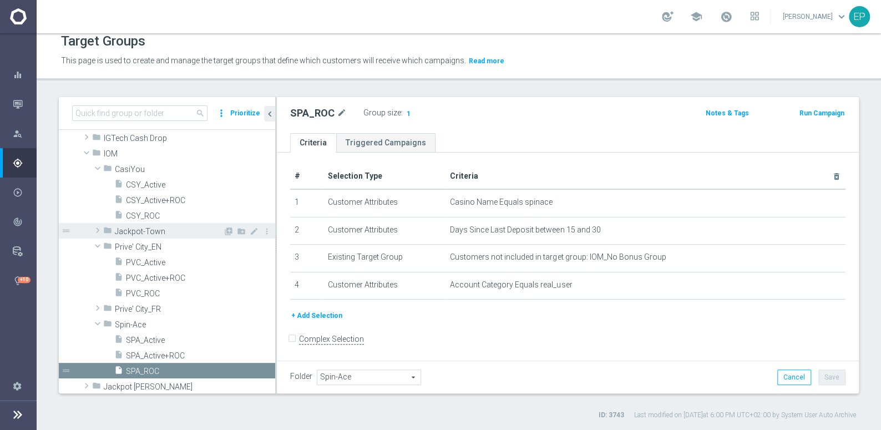
click at [143, 230] on span "Jackpot-Town" at bounding box center [169, 231] width 108 height 9
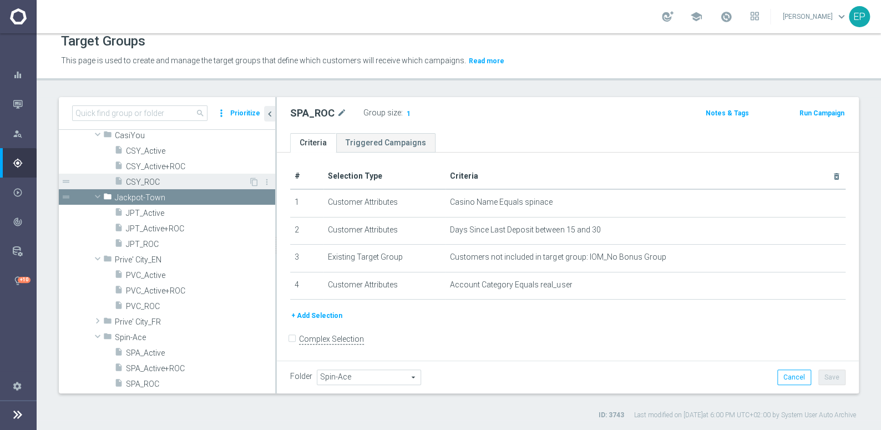
scroll to position [655, 0]
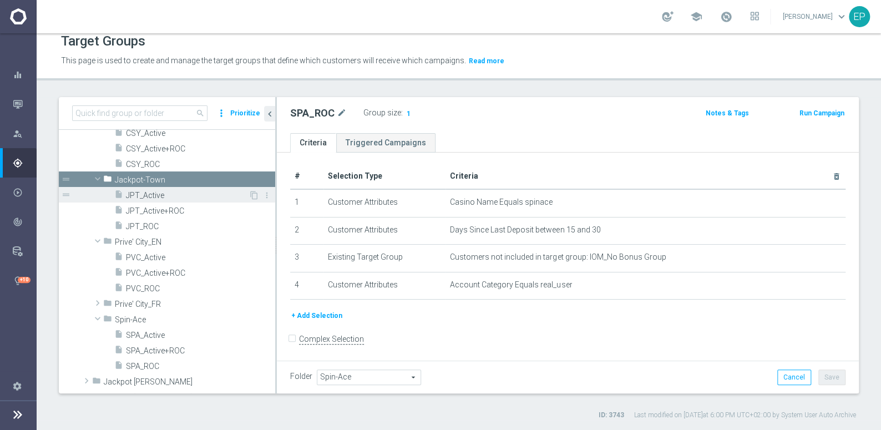
click at [165, 195] on span "JPT_Active" at bounding box center [187, 195] width 123 height 9
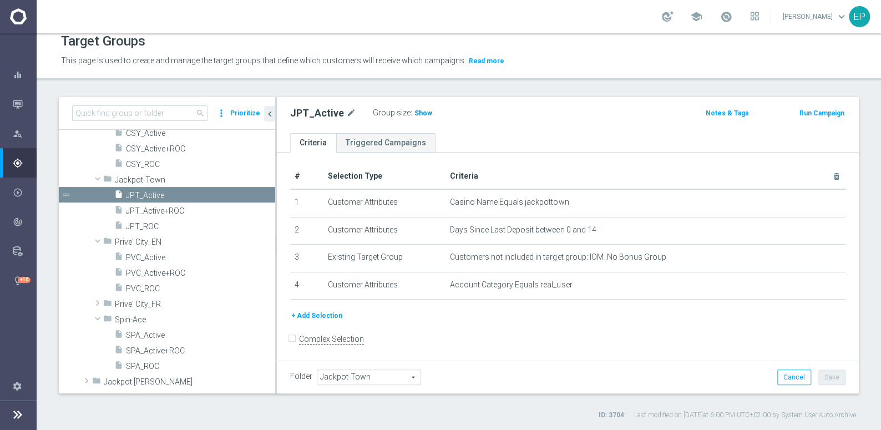
click at [417, 112] on span "Show" at bounding box center [424, 113] width 18 height 8
click at [152, 227] on span "JPT_ROC" at bounding box center [187, 226] width 123 height 9
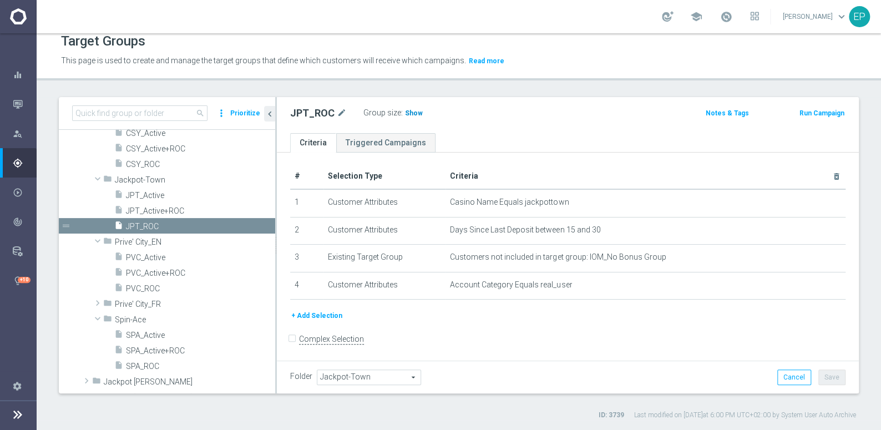
click at [409, 113] on span "Show" at bounding box center [414, 113] width 18 height 8
click at [148, 303] on span "Prive' City_FR" at bounding box center [169, 304] width 108 height 9
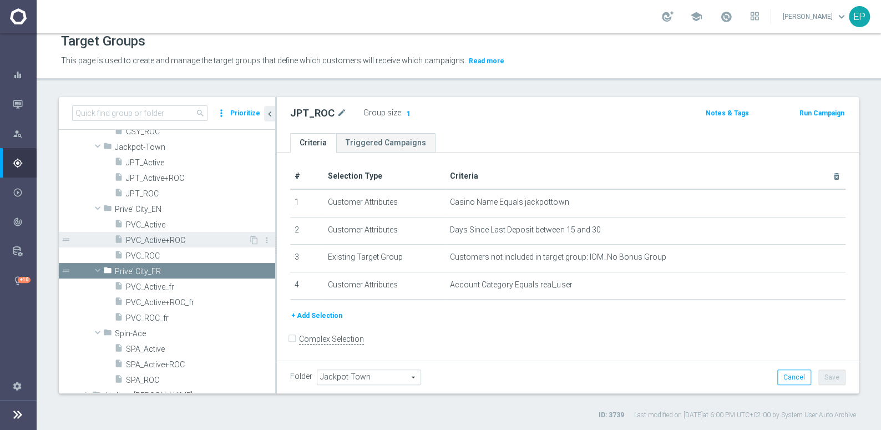
scroll to position [706, 0]
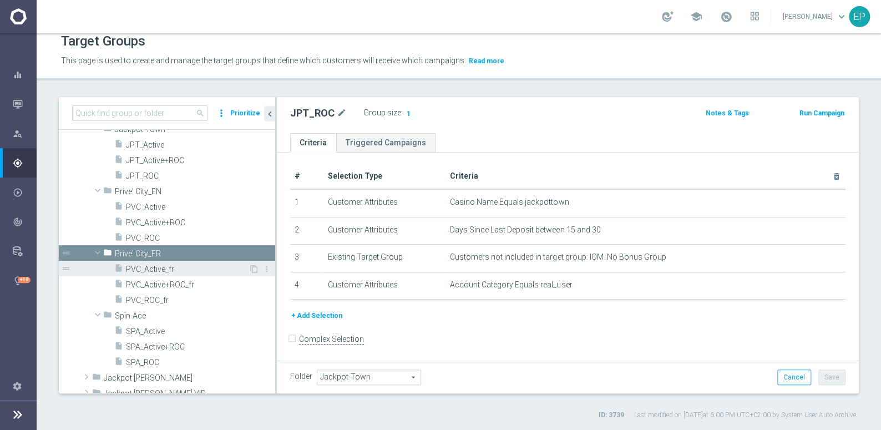
click at [158, 271] on span "PVC_Active_fr" at bounding box center [187, 269] width 123 height 9
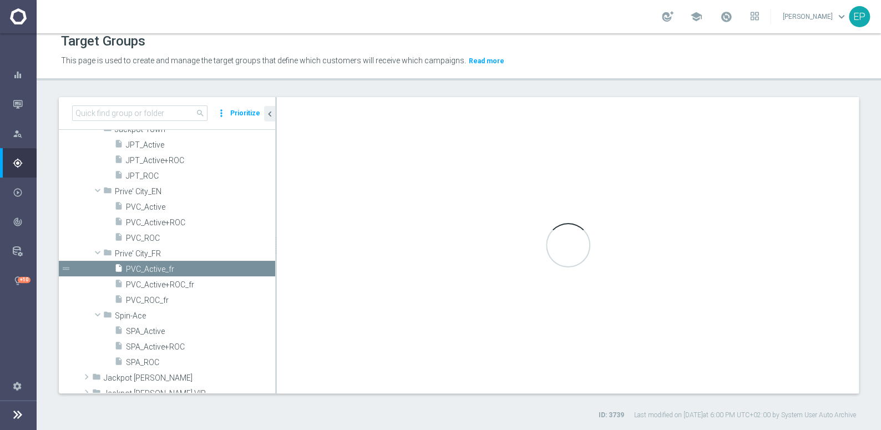
type input "Prive' City_FR"
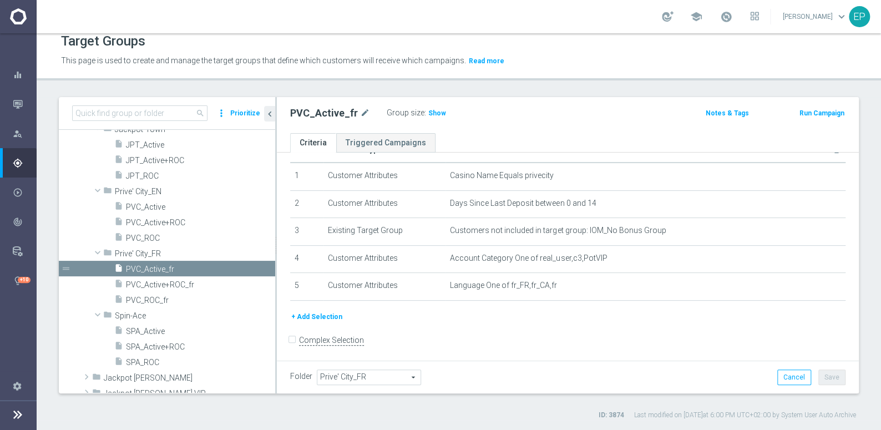
click at [428, 114] on span "Show" at bounding box center [437, 113] width 18 height 8
click at [158, 303] on span "PVC_ROC_fr" at bounding box center [187, 300] width 123 height 9
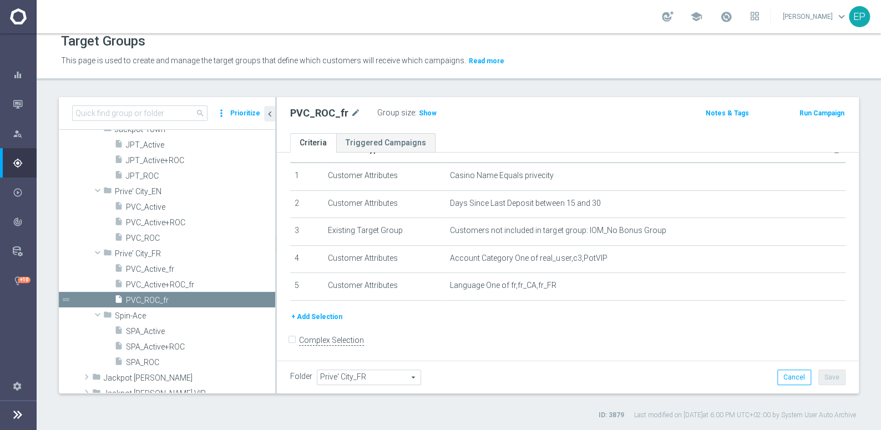
drag, startPoint x: 427, startPoint y: 114, endPoint x: 459, endPoint y: 124, distance: 34.4
click at [427, 113] on span "Show" at bounding box center [428, 113] width 18 height 8
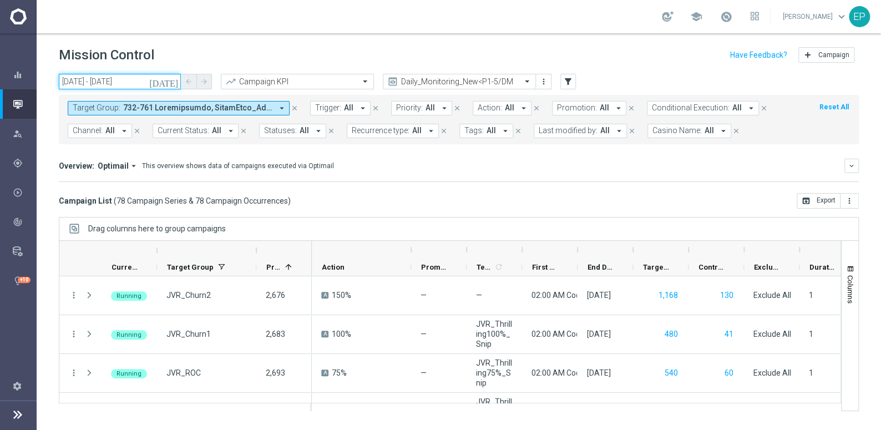
click at [82, 84] on input "21 Aug 2025 - 21 Aug 2025" at bounding box center [120, 82] width 122 height 16
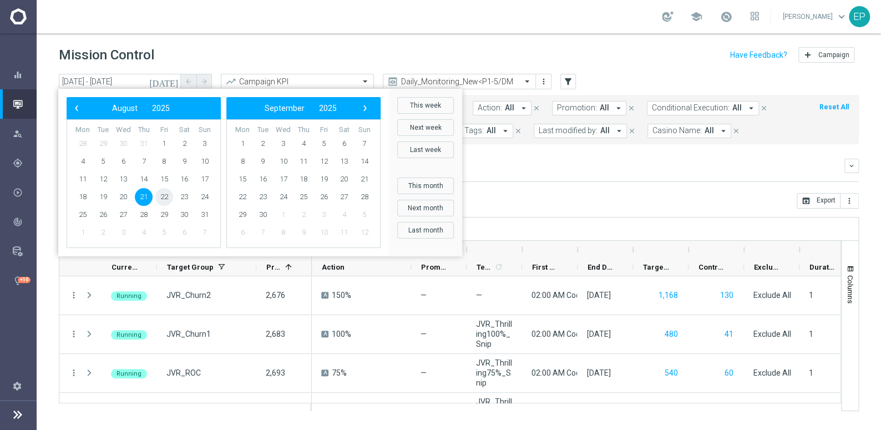
click at [165, 199] on span "22" at bounding box center [164, 197] width 18 height 18
type input "22 Aug 2025 - 22 Aug 2025"
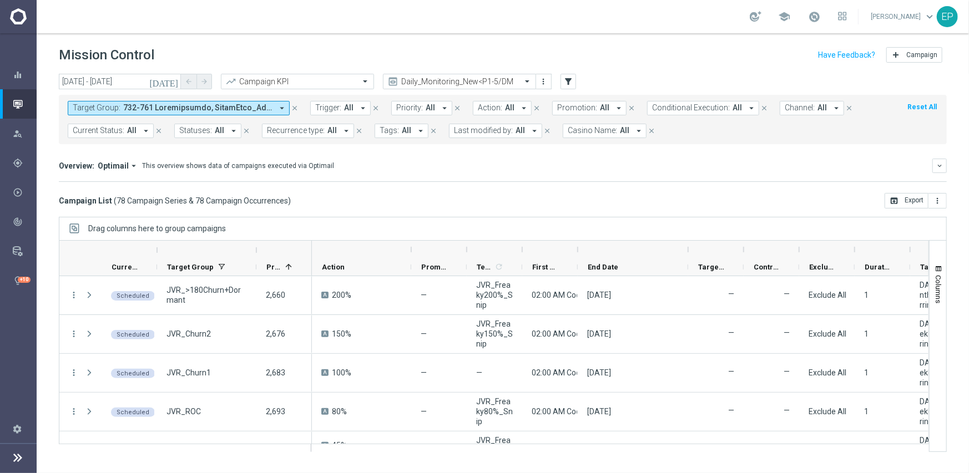
drag, startPoint x: 635, startPoint y: 251, endPoint x: 690, endPoint y: 251, distance: 54.9
click at [690, 251] on div at bounding box center [688, 250] width 4 height 18
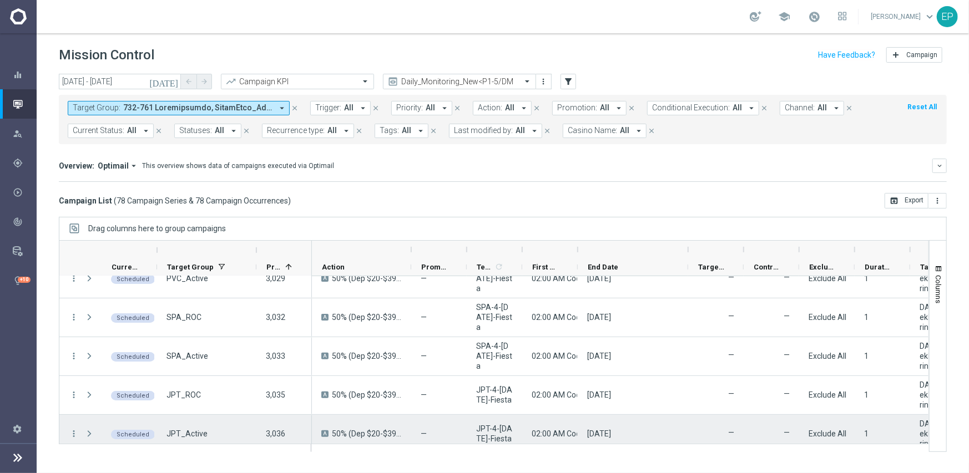
scroll to position [2862, 0]
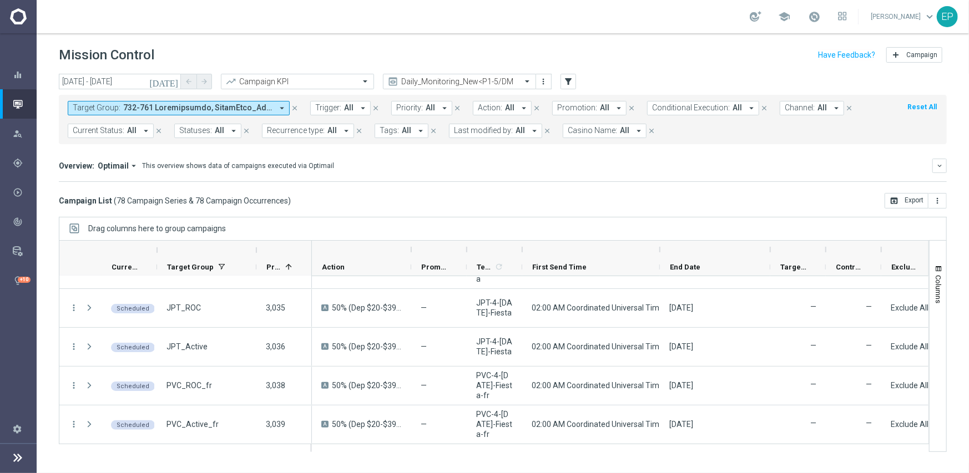
drag, startPoint x: 577, startPoint y: 250, endPoint x: 660, endPoint y: 245, distance: 82.8
click at [660, 245] on div at bounding box center [660, 250] width 4 height 18
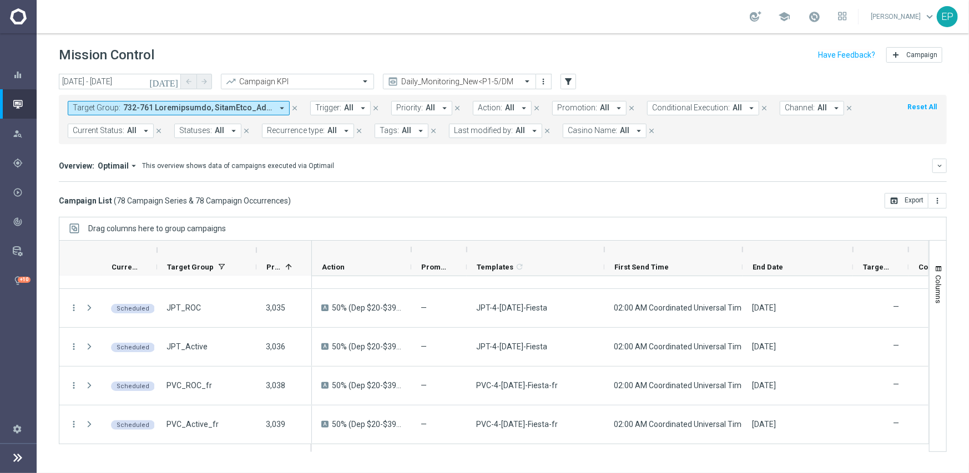
drag, startPoint x: 523, startPoint y: 246, endPoint x: 605, endPoint y: 246, distance: 82.1
click at [605, 246] on div at bounding box center [604, 250] width 4 height 18
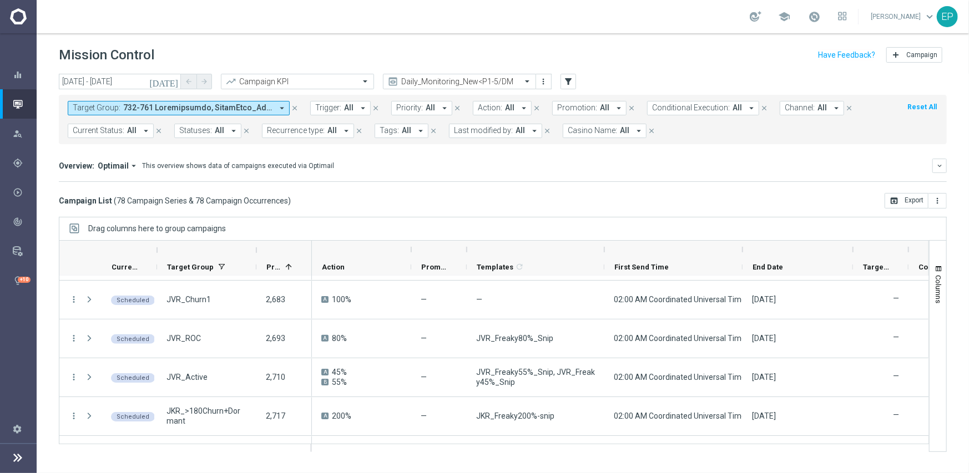
scroll to position [0, 0]
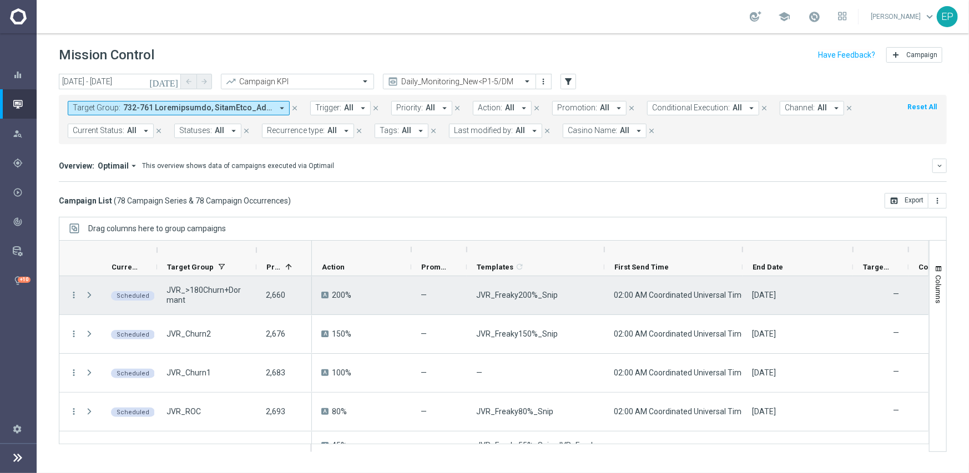
click at [536, 296] on span "JVR_Freaky200%_Snip" at bounding box center [517, 295] width 82 height 10
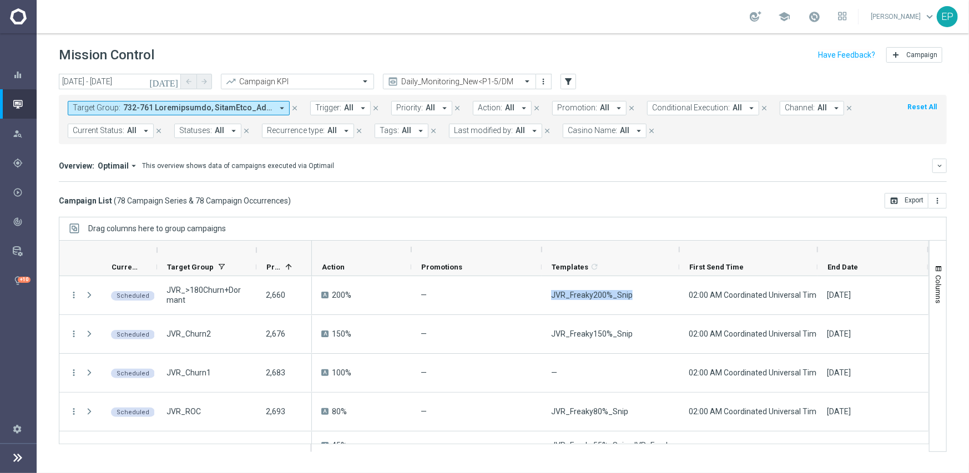
drag, startPoint x: 467, startPoint y: 243, endPoint x: 542, endPoint y: 244, distance: 74.9
click at [542, 244] on div at bounding box center [541, 250] width 4 height 18
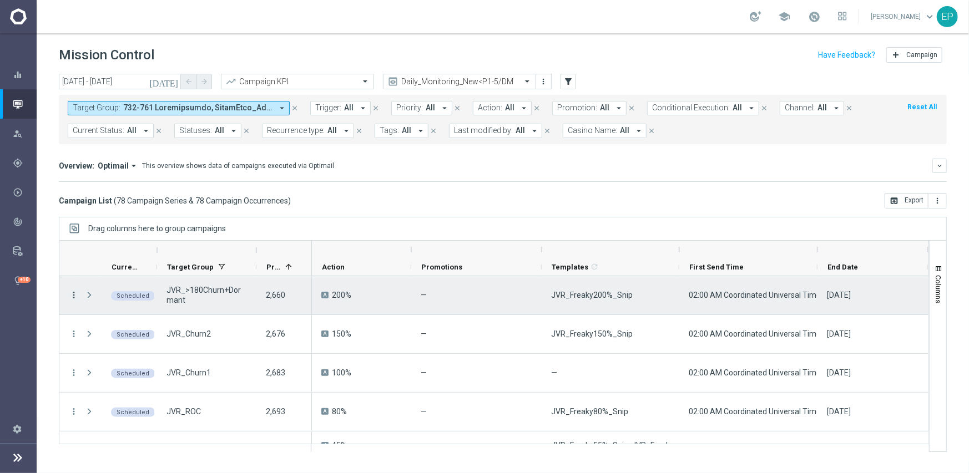
click at [73, 294] on icon "more_vert" at bounding box center [74, 295] width 10 height 10
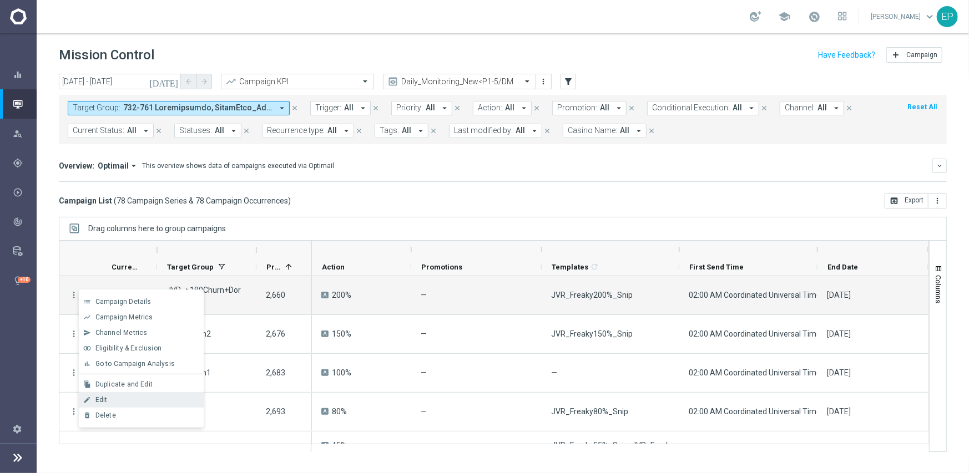
click at [134, 392] on div "edit Edit" at bounding box center [141, 400] width 125 height 16
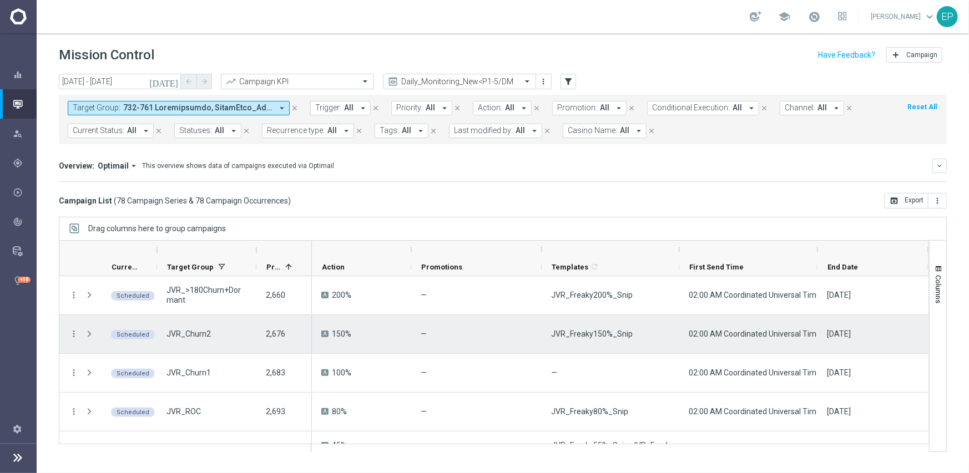
click at [72, 332] on icon "more_vert" at bounding box center [74, 334] width 10 height 10
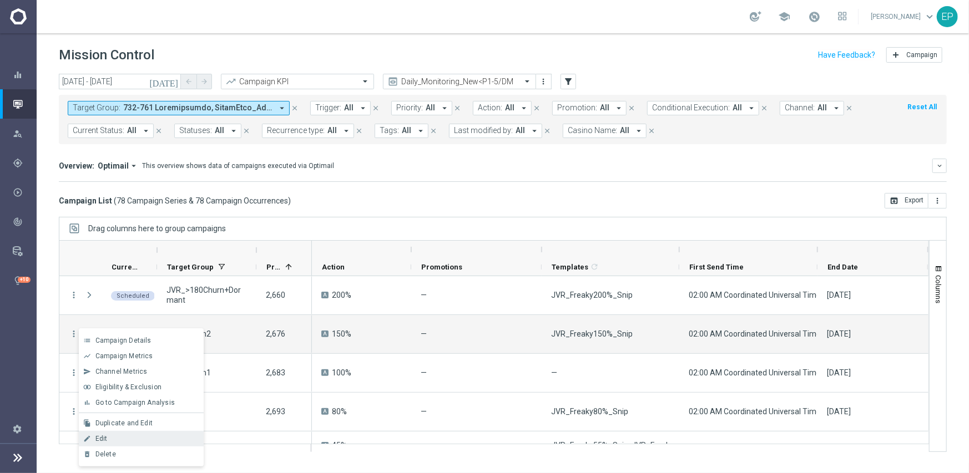
click at [121, 430] on div "Edit" at bounding box center [146, 439] width 103 height 8
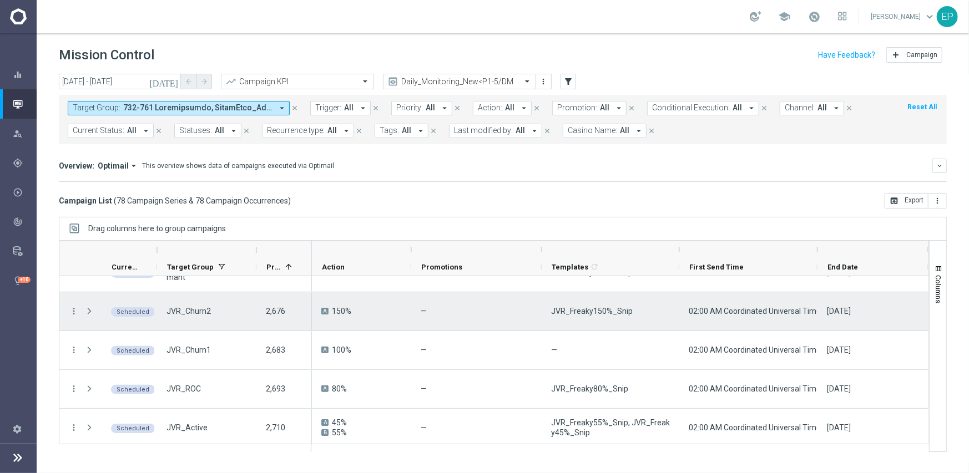
scroll to position [55, 0]
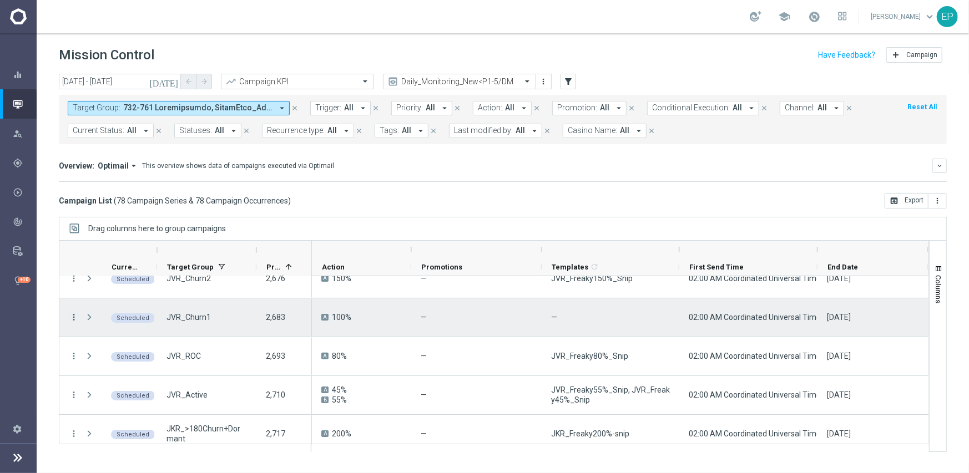
click at [73, 317] on icon "more_vert" at bounding box center [74, 317] width 10 height 10
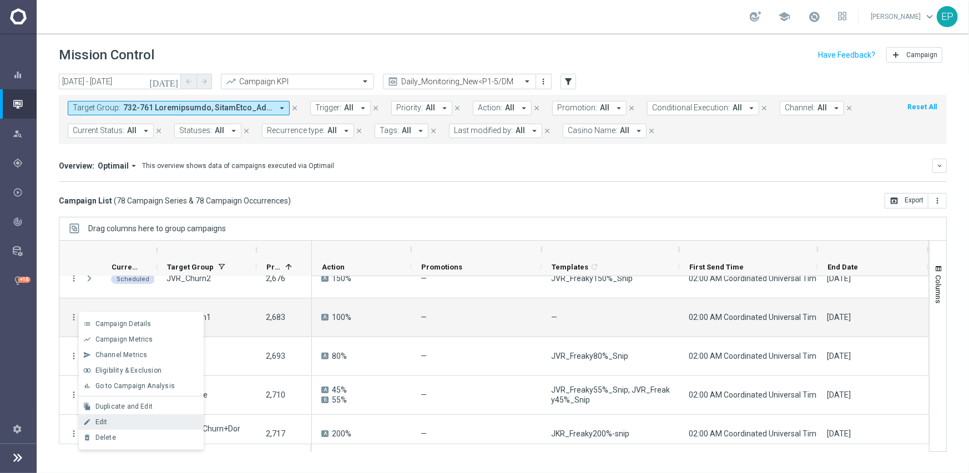
click at [113, 417] on div "edit Edit" at bounding box center [141, 423] width 125 height 16
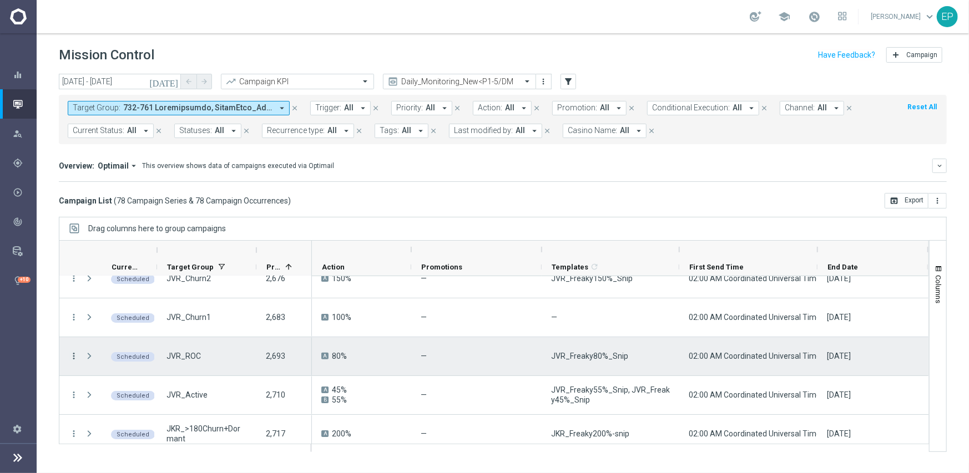
click at [70, 355] on icon "more_vert" at bounding box center [74, 356] width 10 height 10
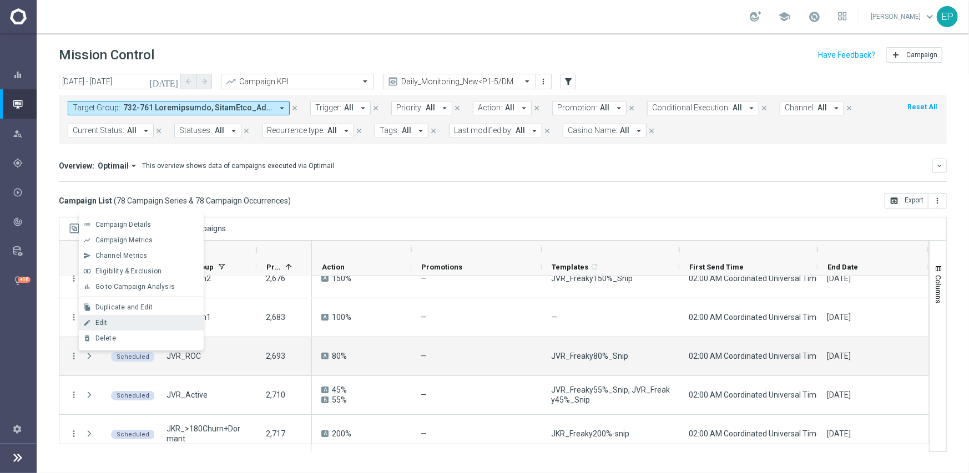
click at [110, 324] on div "Edit" at bounding box center [146, 323] width 103 height 8
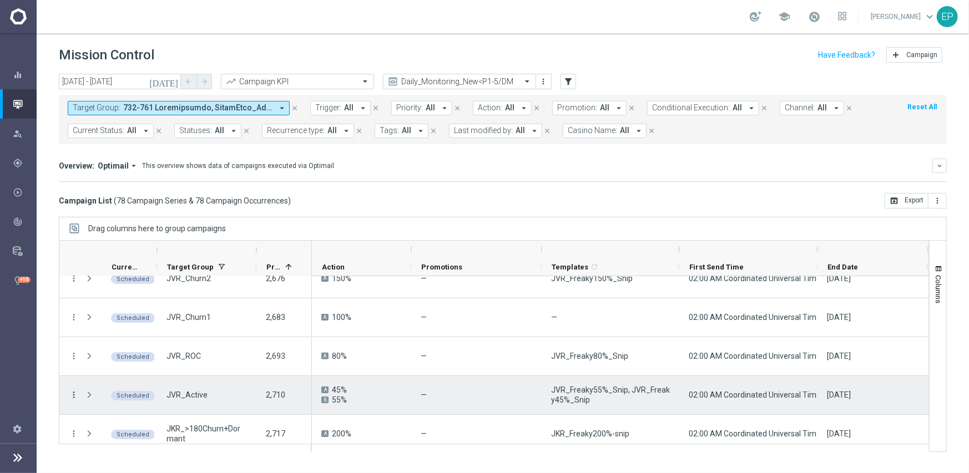
click at [73, 397] on icon "more_vert" at bounding box center [74, 395] width 10 height 10
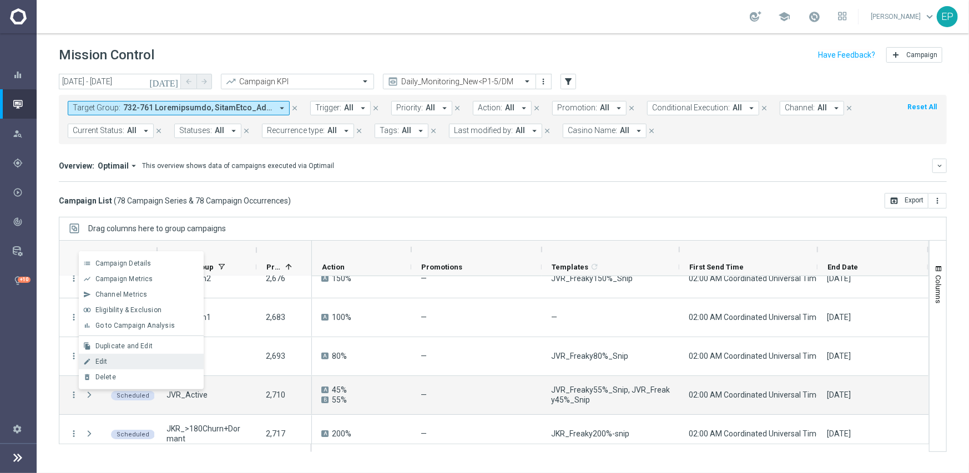
click at [105, 360] on span "Edit" at bounding box center [101, 362] width 12 height 8
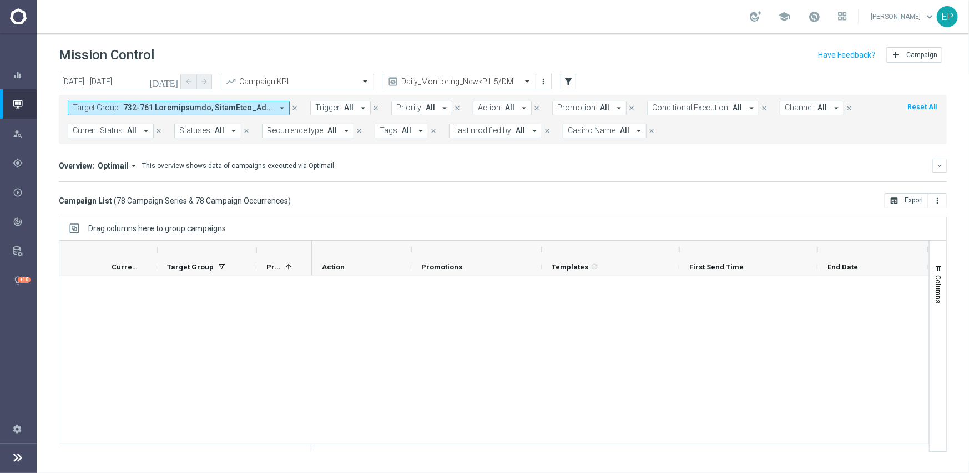
scroll to position [0, 0]
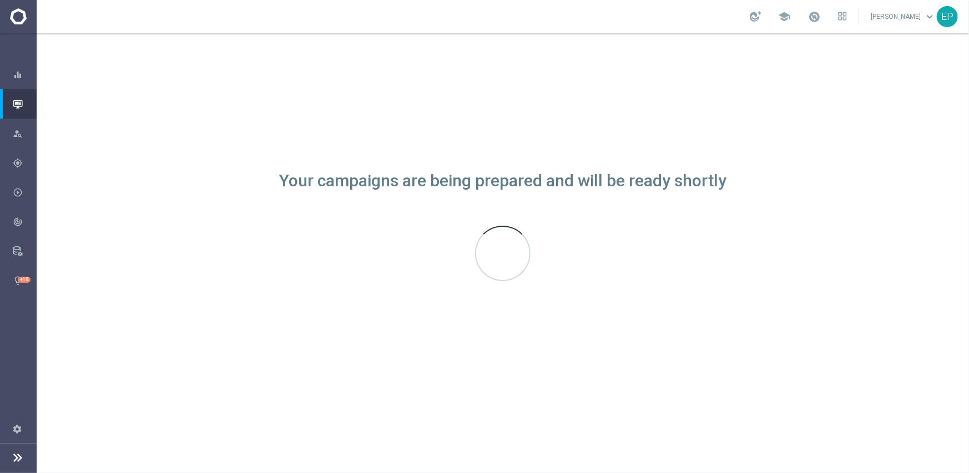
click at [525, 112] on div "Your campaigns are being prepared and will be ready shortly" at bounding box center [503, 253] width 932 height 440
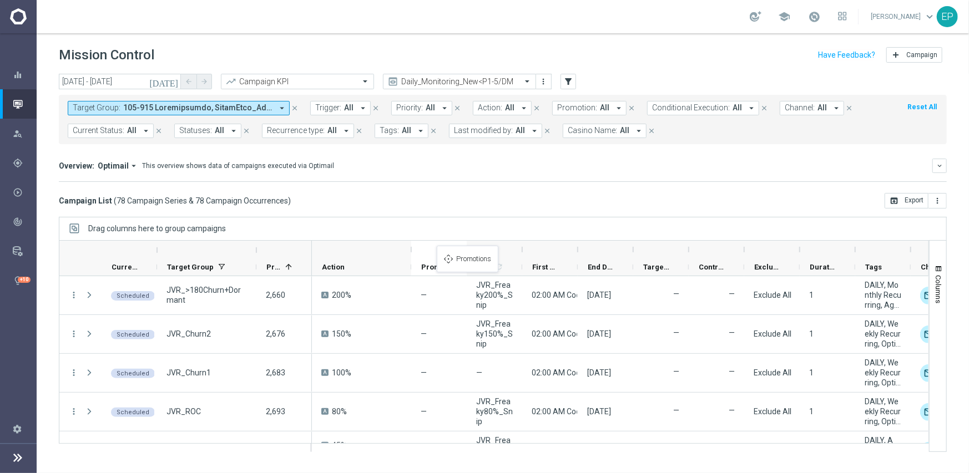
drag, startPoint x: 443, startPoint y: 261, endPoint x: 442, endPoint y: 189, distance: 72.1
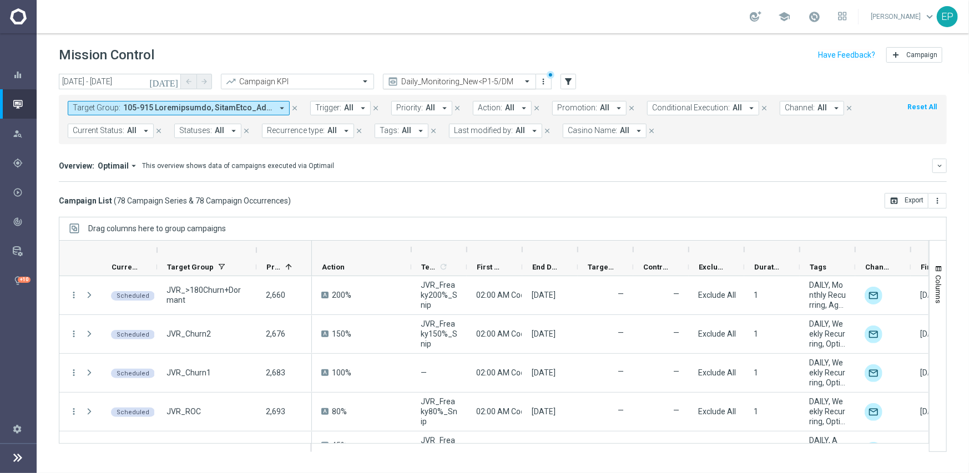
click at [455, 77] on input "text" at bounding box center [448, 81] width 119 height 9
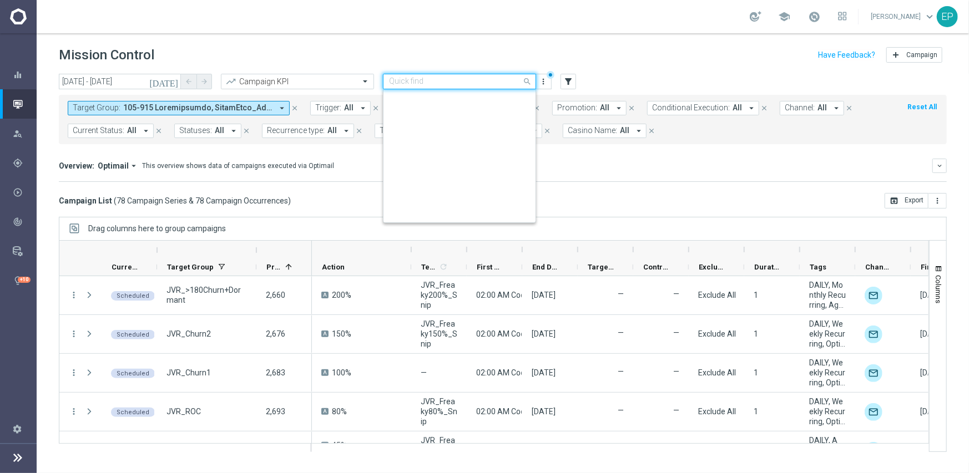
scroll to position [458, 0]
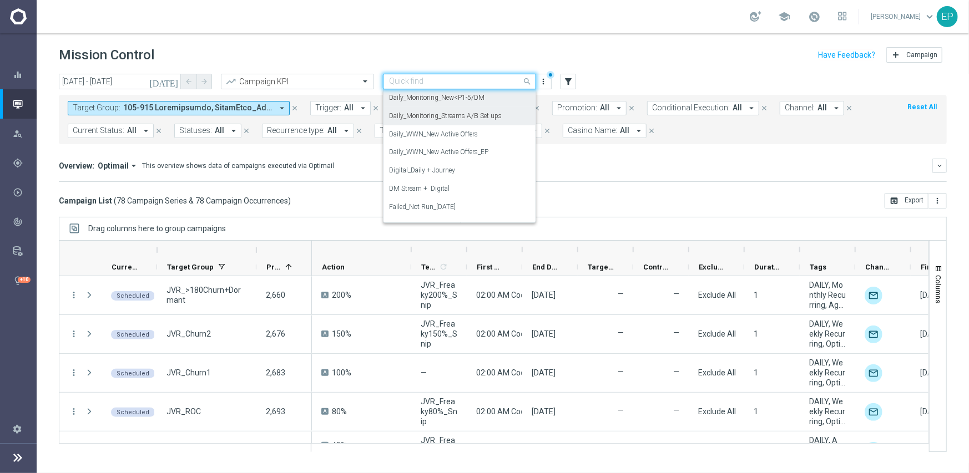
click at [450, 118] on label "Daily_Monitoring_Streams A/B Set ups" at bounding box center [445, 116] width 113 height 9
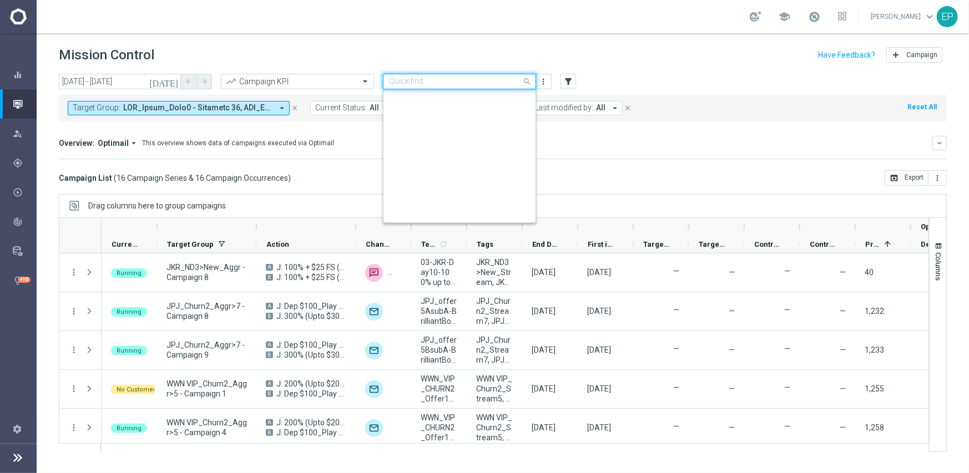
click at [488, 80] on input "text" at bounding box center [448, 81] width 119 height 9
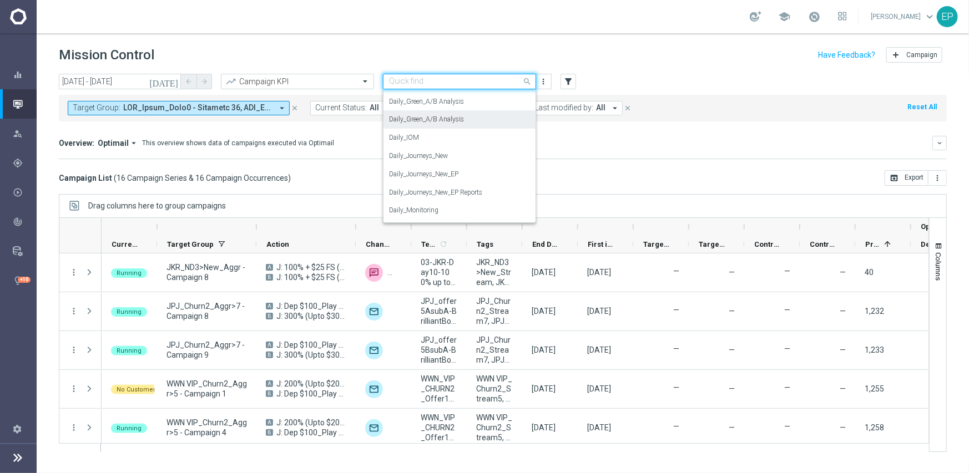
scroll to position [254, 0]
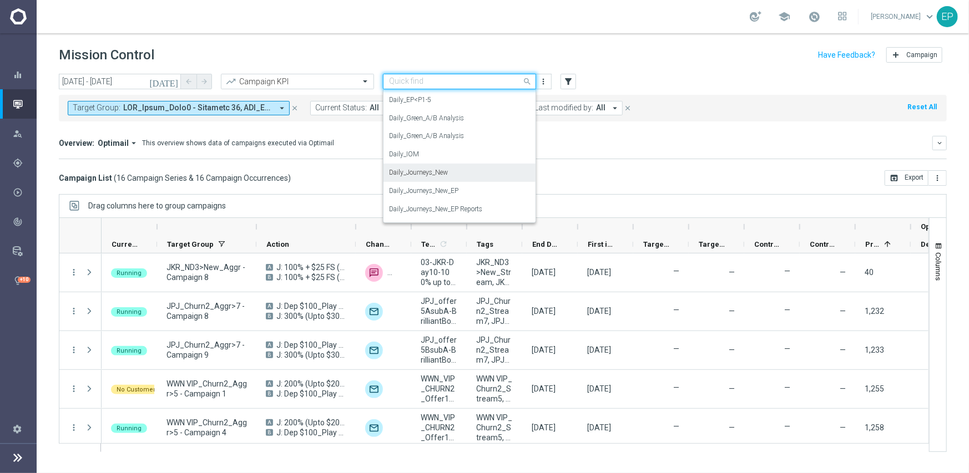
click at [461, 175] on div "Daily_Journeys_New" at bounding box center [459, 173] width 141 height 18
